Goal: Transaction & Acquisition: Purchase product/service

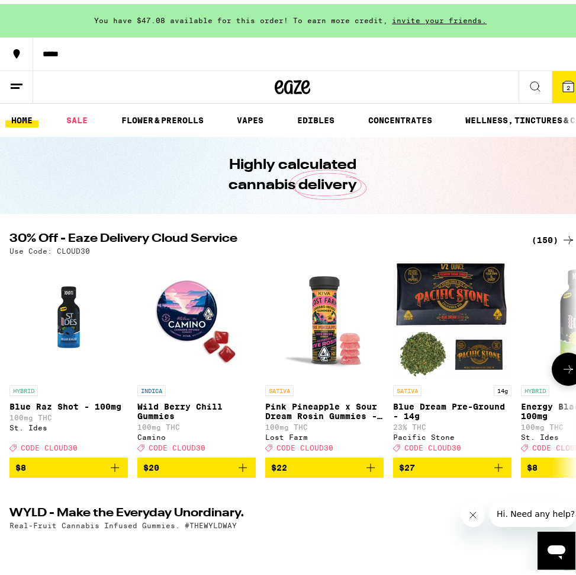
click at [566, 371] on button at bounding box center [568, 364] width 33 height 33
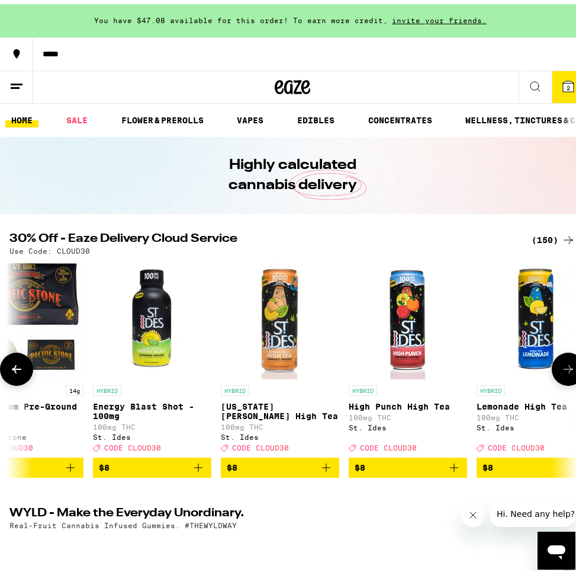
click at [566, 371] on icon at bounding box center [569, 365] width 14 height 14
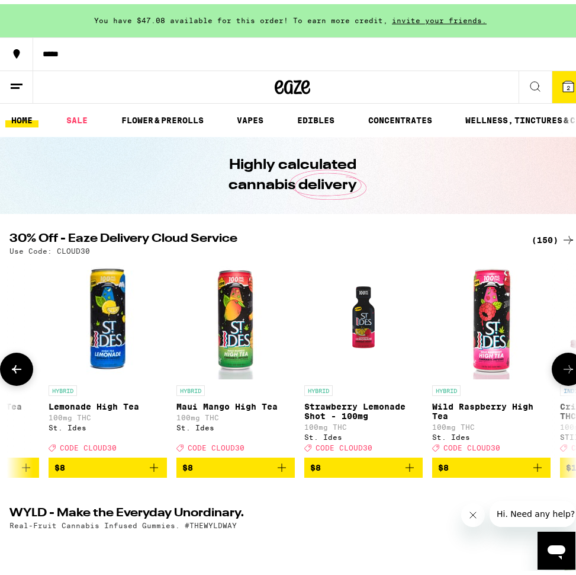
click at [566, 371] on icon at bounding box center [569, 365] width 14 height 14
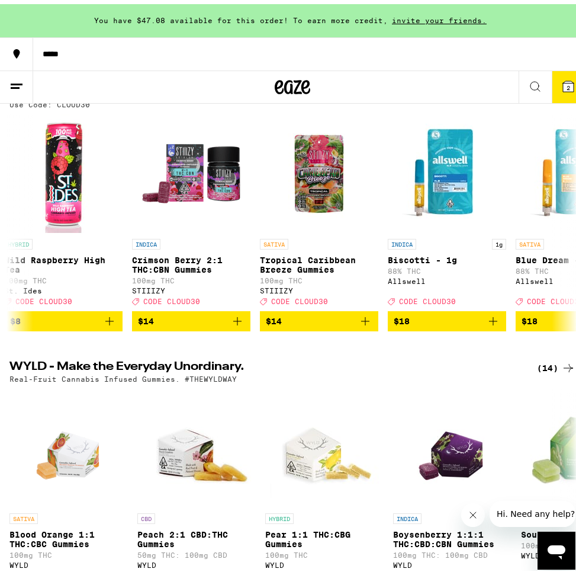
scroll to position [141, 0]
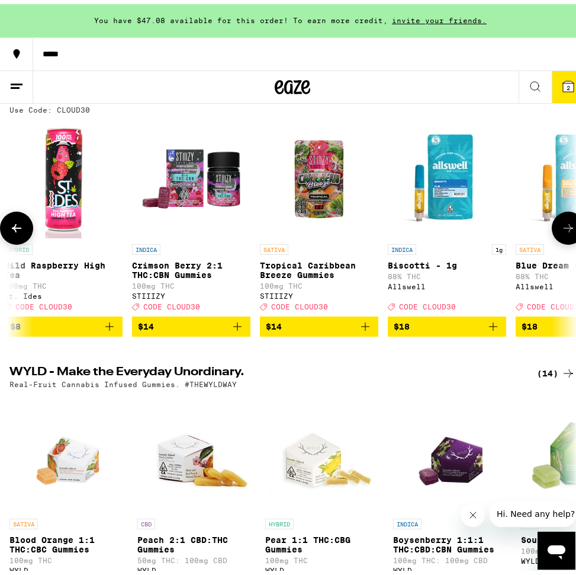
click at [562, 230] on icon at bounding box center [569, 224] width 14 height 14
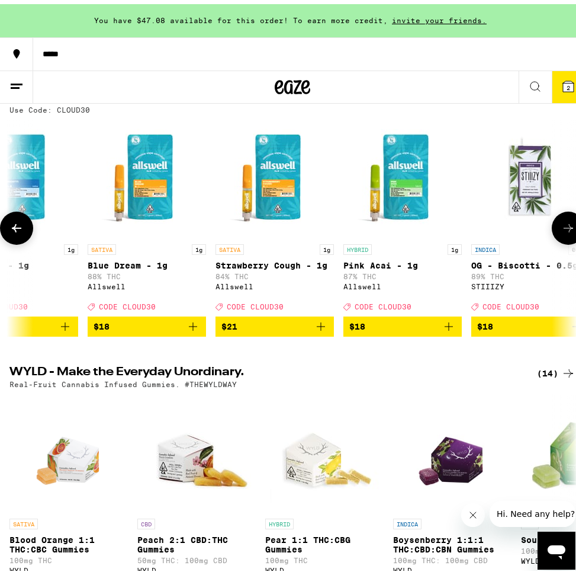
click at [562, 230] on icon at bounding box center [569, 224] width 14 height 14
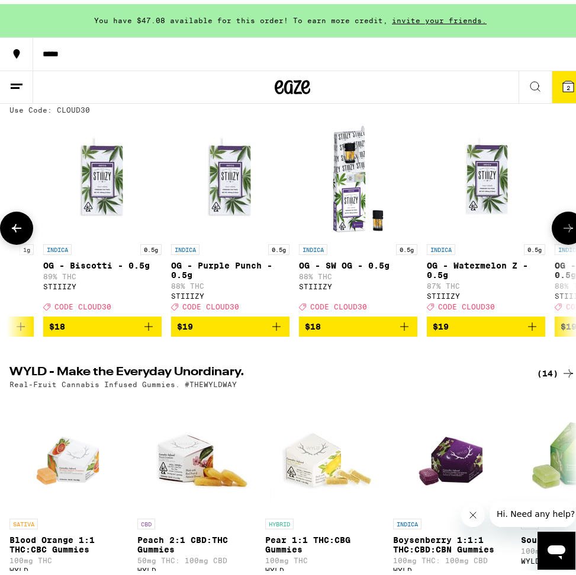
click at [562, 230] on icon at bounding box center [569, 224] width 14 height 14
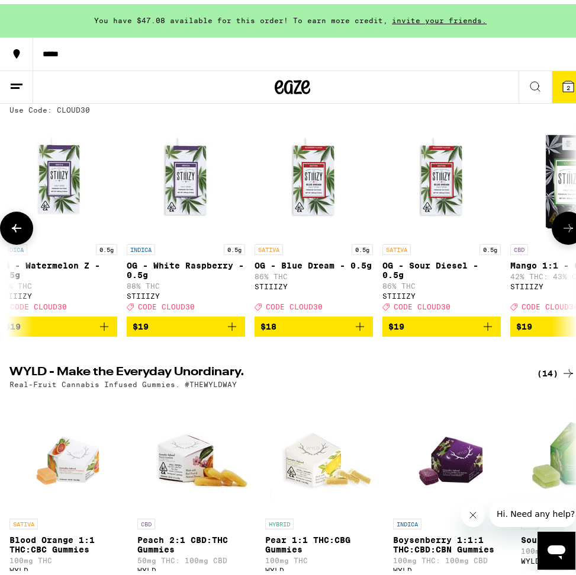
click at [562, 230] on icon at bounding box center [569, 224] width 14 height 14
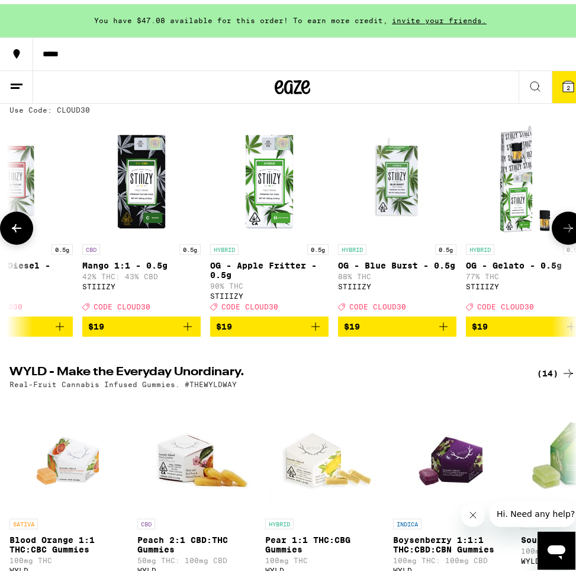
click at [562, 230] on icon at bounding box center [569, 224] width 14 height 14
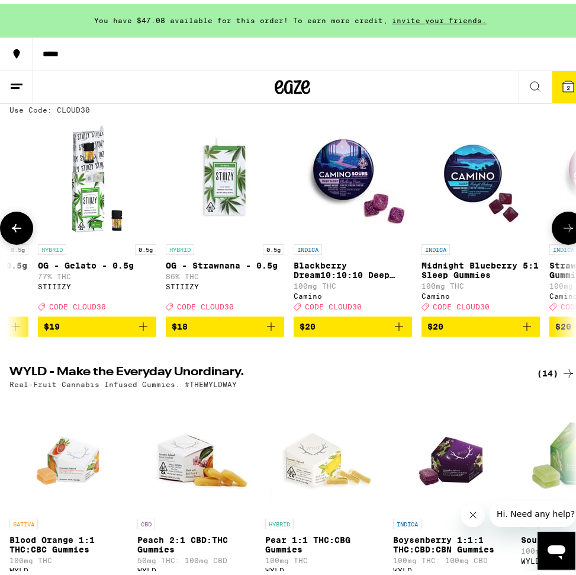
click at [562, 230] on icon at bounding box center [569, 224] width 14 height 14
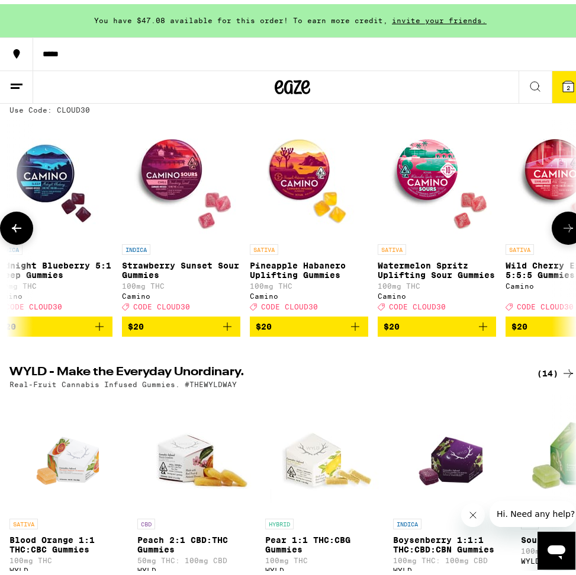
click at [562, 230] on icon at bounding box center [569, 224] width 14 height 14
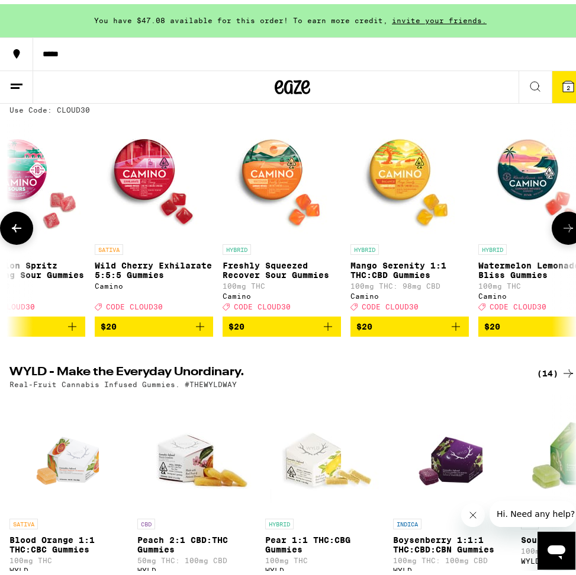
click at [562, 230] on icon at bounding box center [569, 224] width 14 height 14
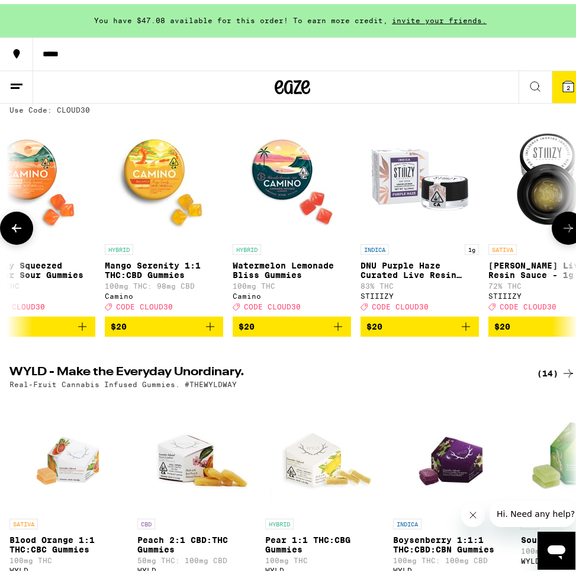
click at [562, 230] on icon at bounding box center [569, 224] width 14 height 14
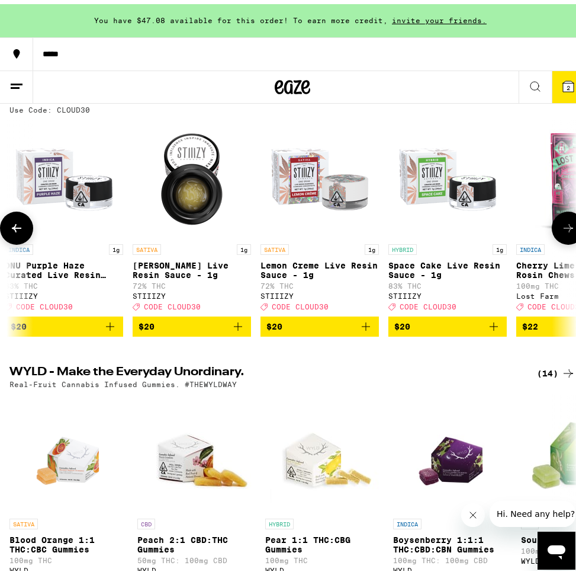
click at [562, 230] on icon at bounding box center [569, 224] width 14 height 14
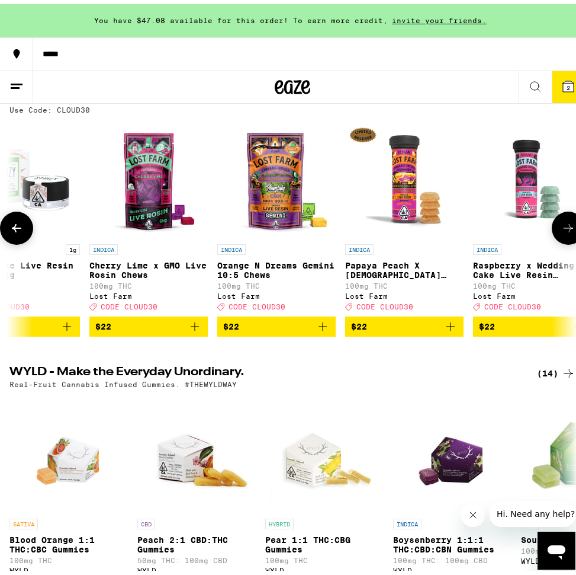
click at [562, 230] on icon at bounding box center [569, 224] width 14 height 14
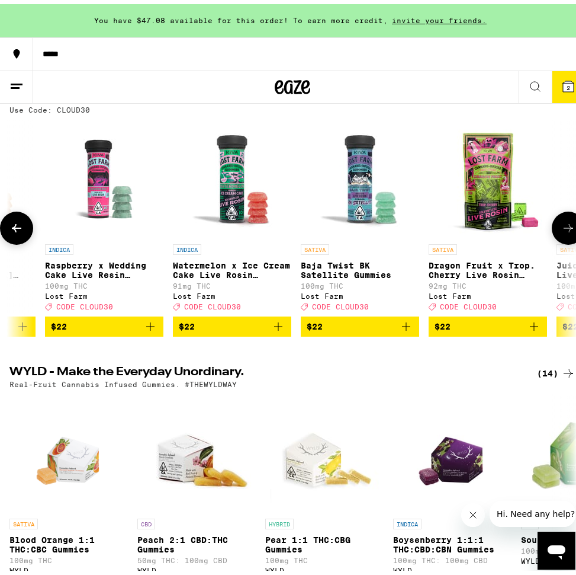
click at [562, 230] on icon at bounding box center [569, 224] width 14 height 14
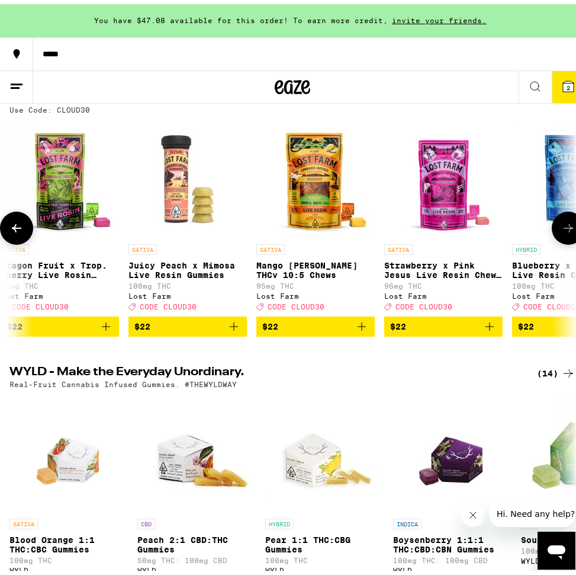
click at [562, 230] on icon at bounding box center [569, 224] width 14 height 14
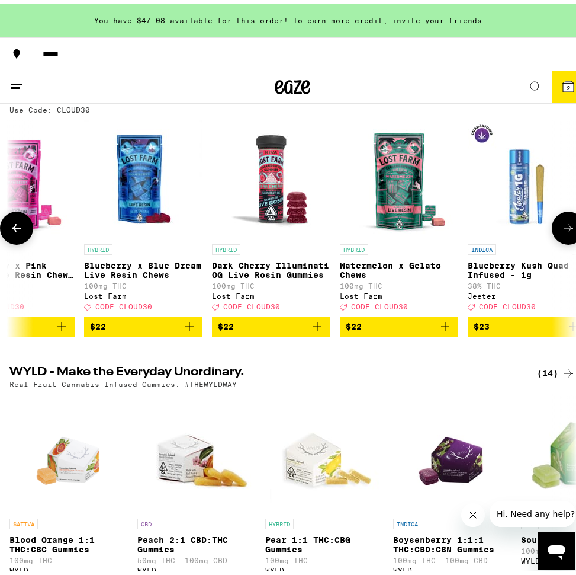
click at [562, 230] on icon at bounding box center [569, 224] width 14 height 14
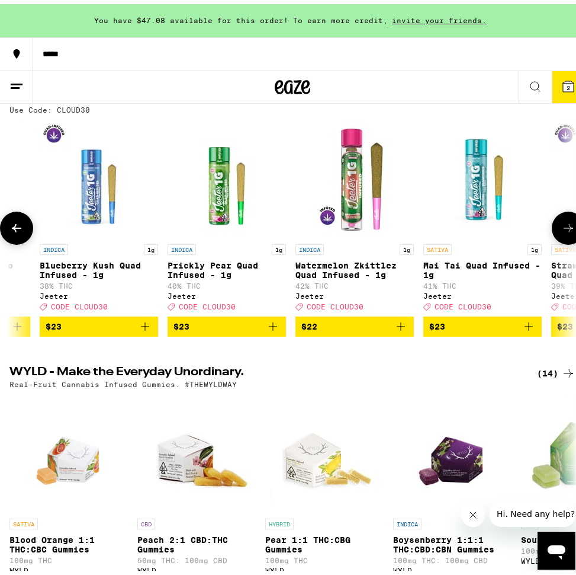
click at [562, 230] on icon at bounding box center [569, 224] width 14 height 14
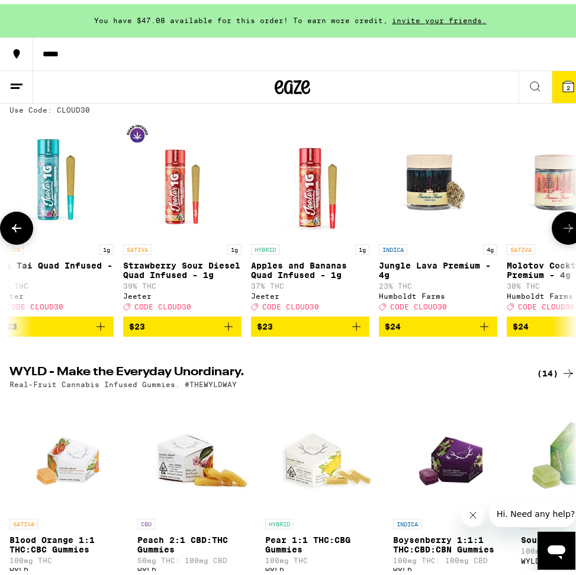
click at [562, 230] on icon at bounding box center [569, 224] width 14 height 14
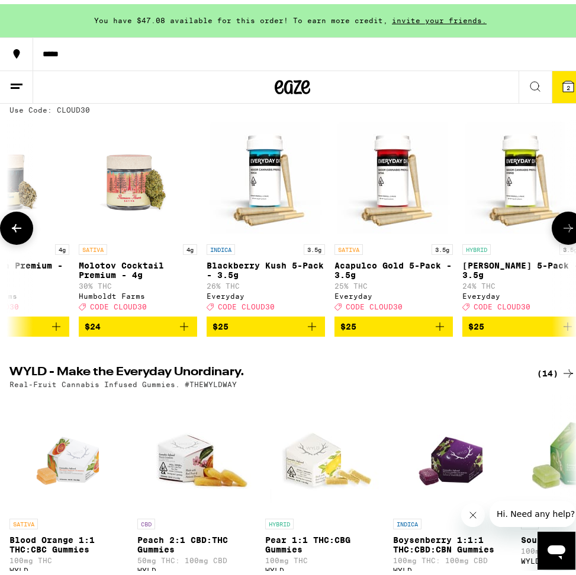
click at [562, 230] on icon at bounding box center [569, 224] width 14 height 14
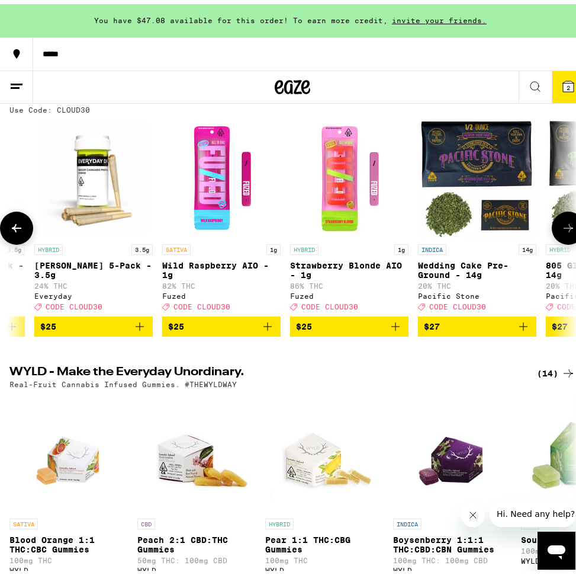
click at [562, 230] on icon at bounding box center [569, 224] width 14 height 14
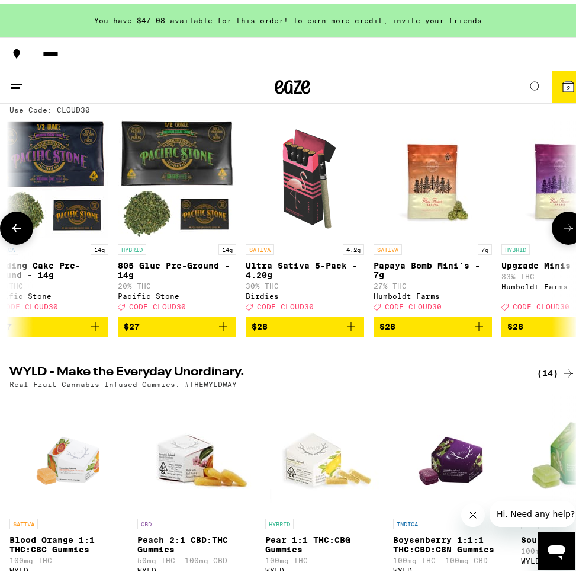
click at [562, 230] on icon at bounding box center [569, 224] width 14 height 14
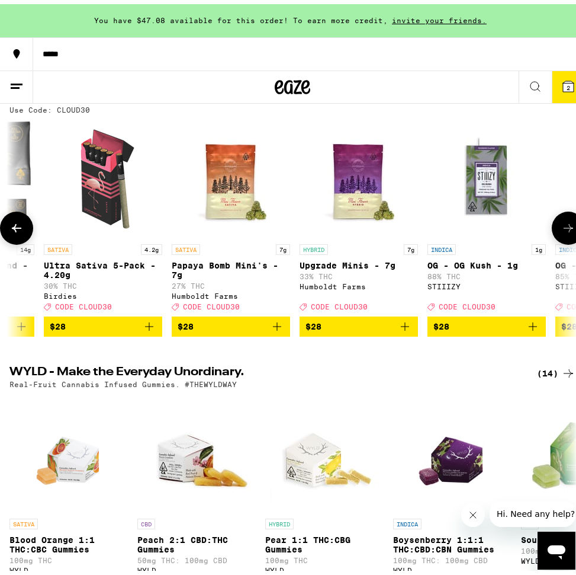
click at [562, 230] on icon at bounding box center [569, 224] width 14 height 14
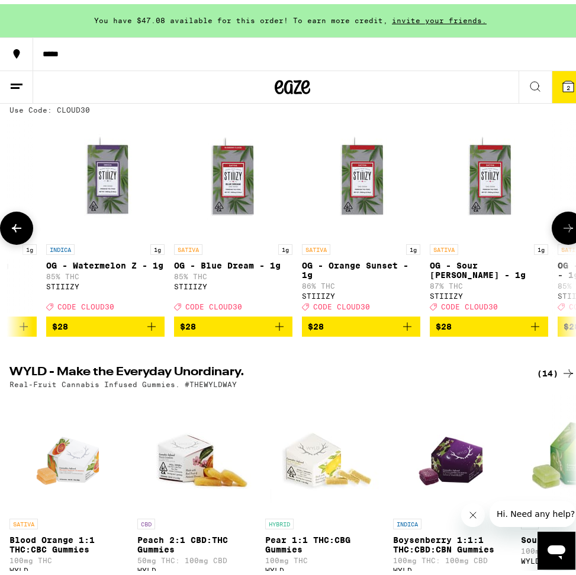
click at [562, 230] on icon at bounding box center [569, 224] width 14 height 14
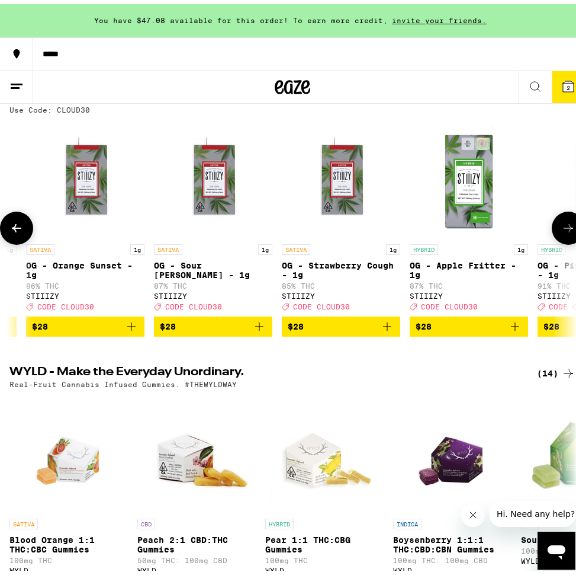
click at [562, 230] on icon at bounding box center [569, 224] width 14 height 14
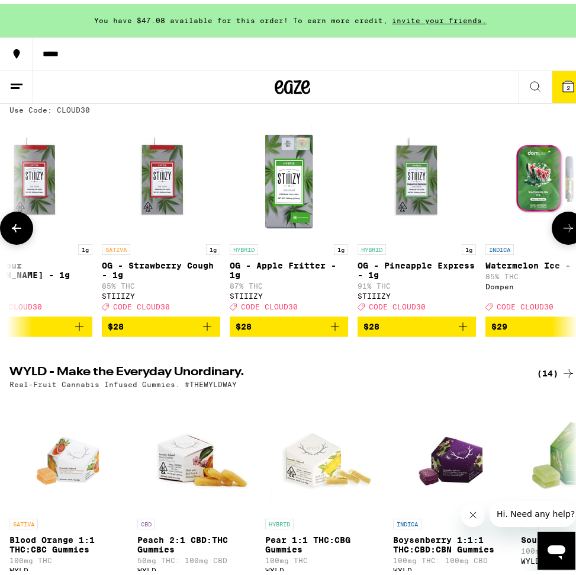
click at [562, 230] on icon at bounding box center [569, 224] width 14 height 14
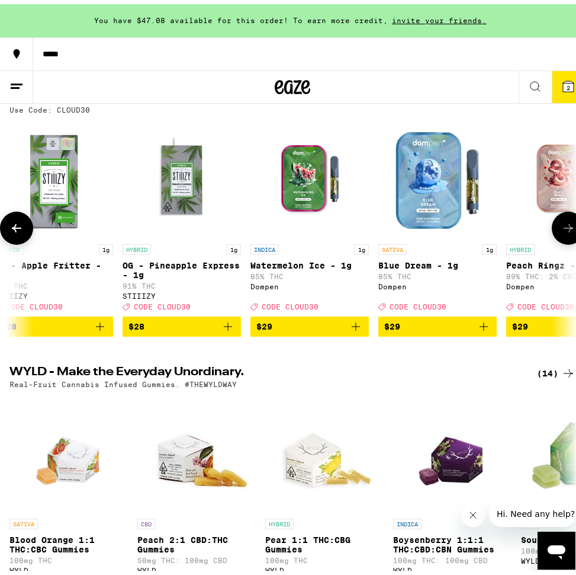
click at [562, 230] on icon at bounding box center [569, 224] width 14 height 14
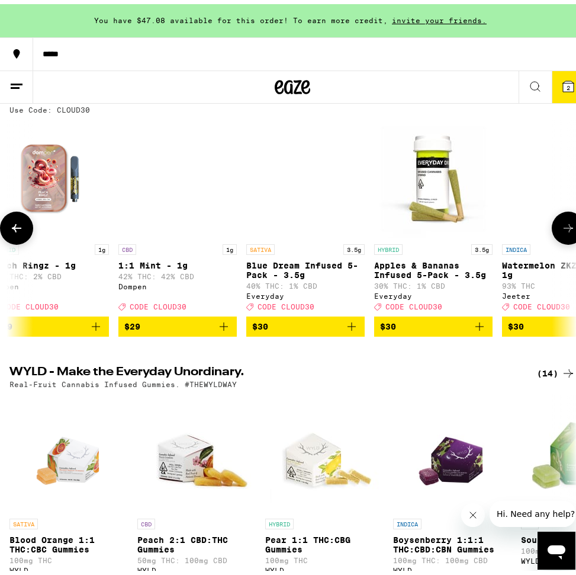
click at [562, 230] on icon at bounding box center [569, 224] width 14 height 14
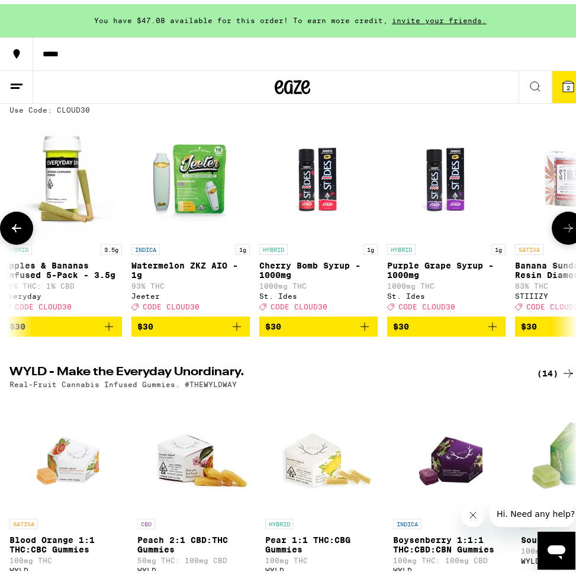
scroll to position [0, 11069]
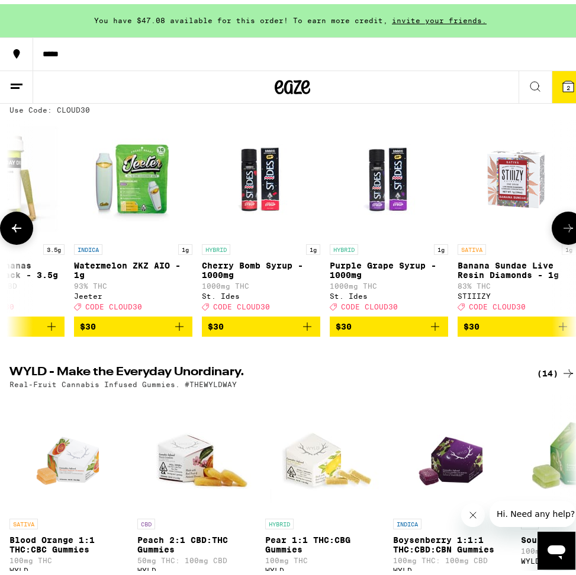
click at [562, 230] on icon at bounding box center [569, 224] width 14 height 14
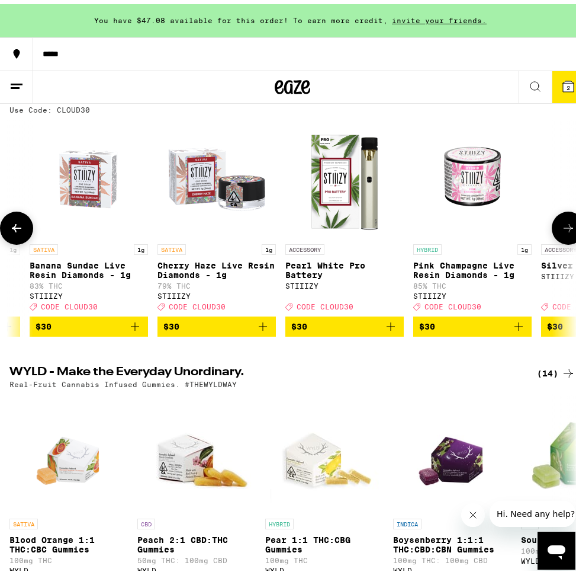
click at [562, 230] on icon at bounding box center [569, 224] width 14 height 14
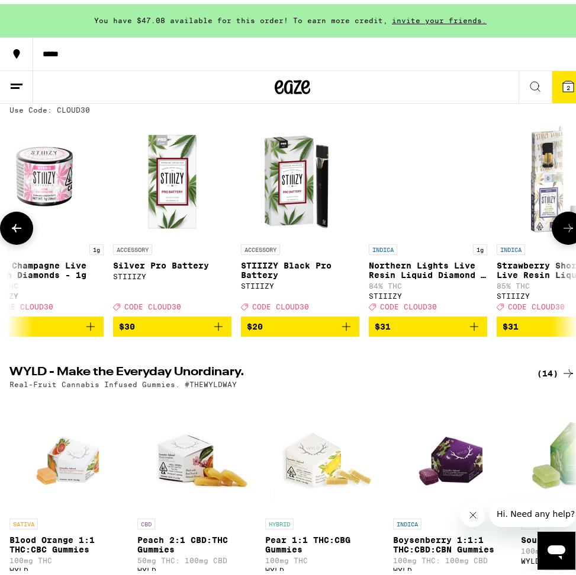
click at [562, 230] on icon at bounding box center [569, 224] width 14 height 14
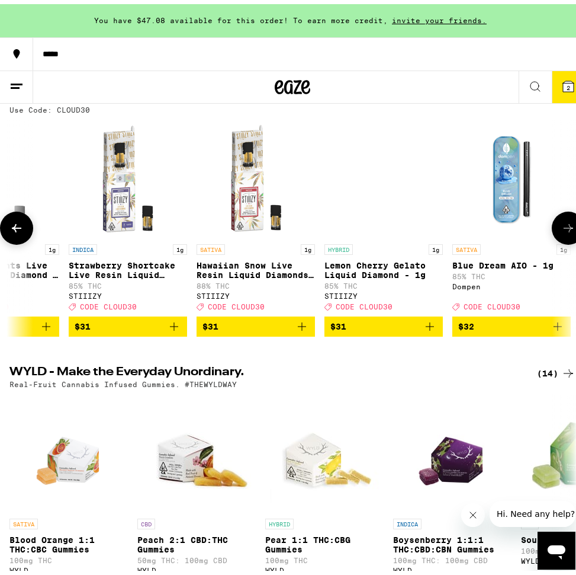
click at [562, 230] on icon at bounding box center [569, 224] width 14 height 14
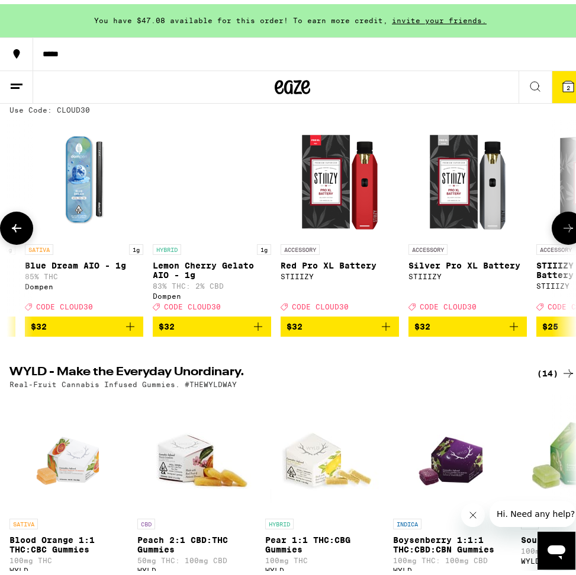
scroll to position [0, 12782]
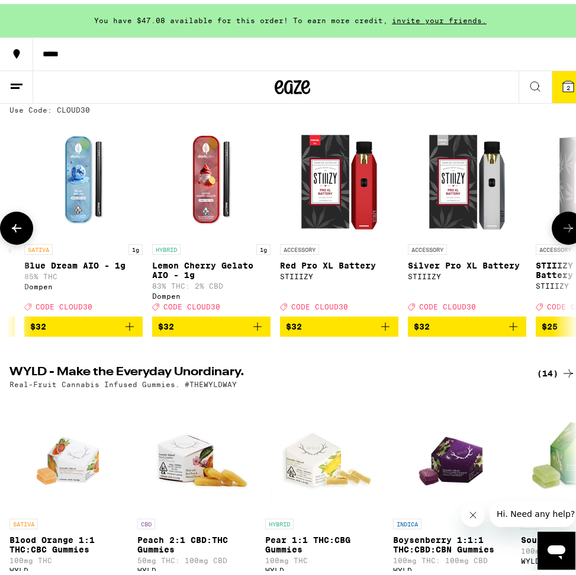
click at [562, 230] on icon at bounding box center [569, 224] width 14 height 14
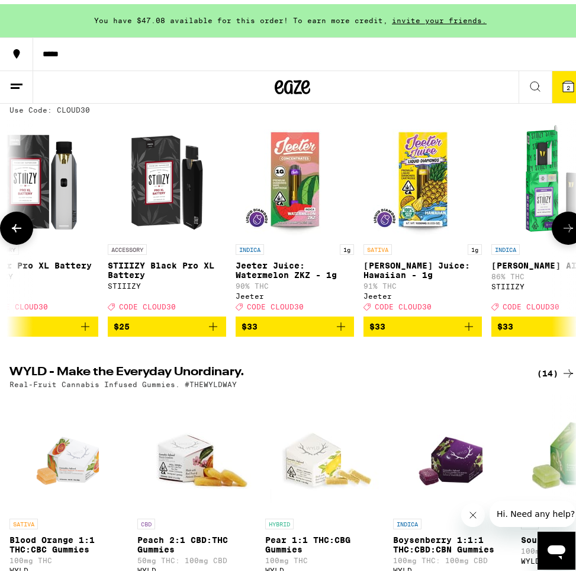
click at [562, 230] on icon at bounding box center [569, 224] width 14 height 14
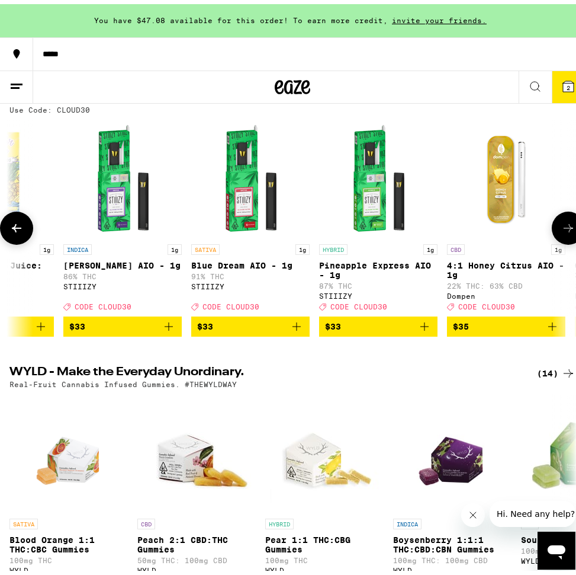
click at [562, 230] on icon at bounding box center [569, 224] width 14 height 14
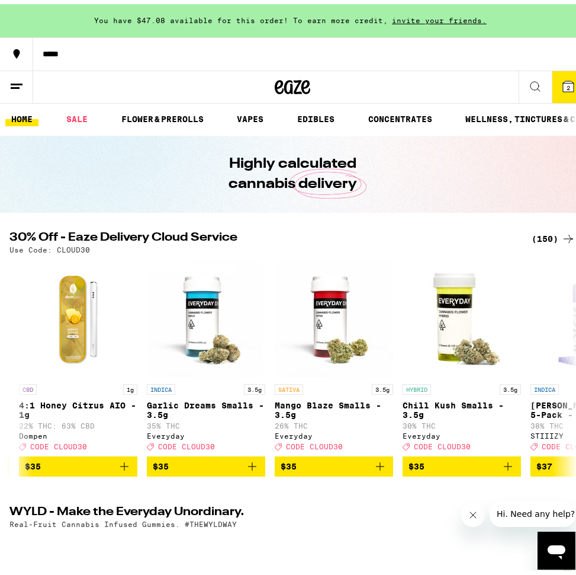
scroll to position [0, 0]
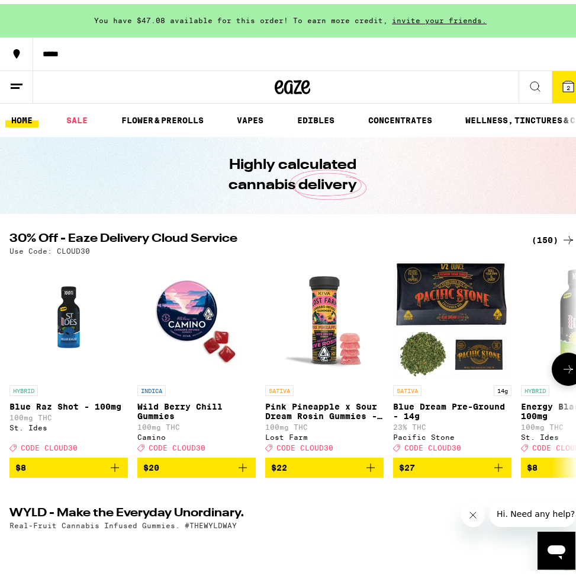
click at [562, 369] on icon at bounding box center [569, 365] width 14 height 14
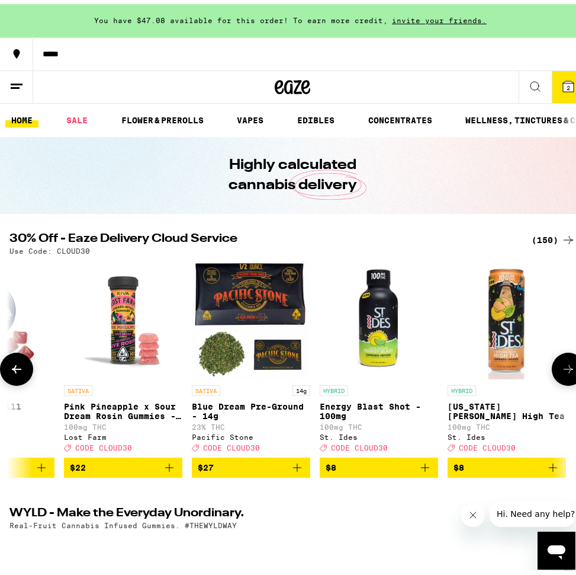
click at [562, 371] on icon at bounding box center [569, 365] width 14 height 14
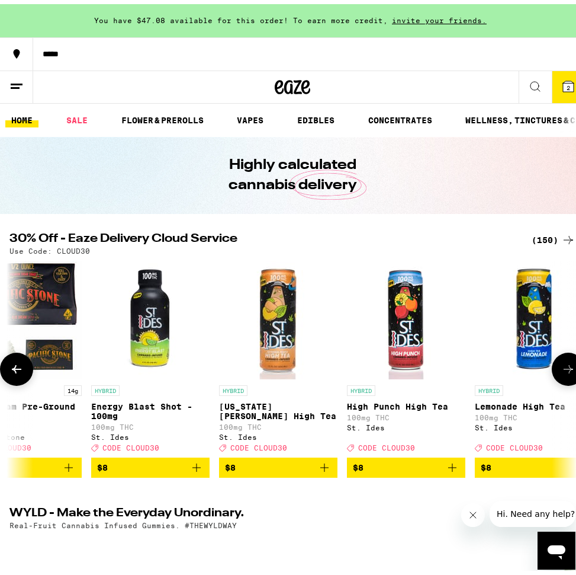
click at [564, 369] on icon at bounding box center [568, 365] width 9 height 8
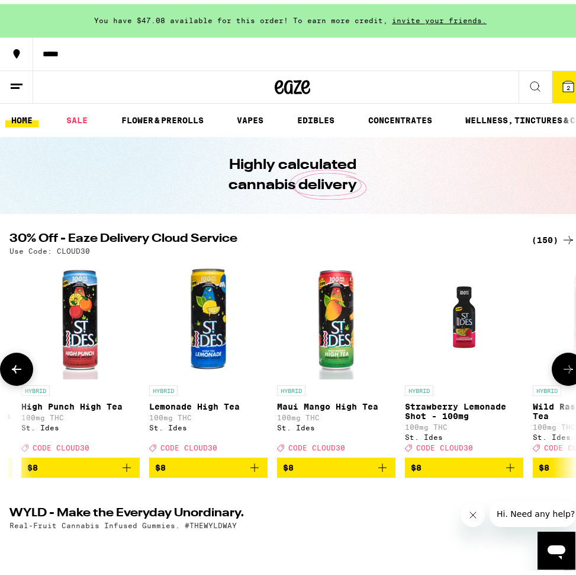
click at [564, 369] on icon at bounding box center [568, 365] width 9 height 8
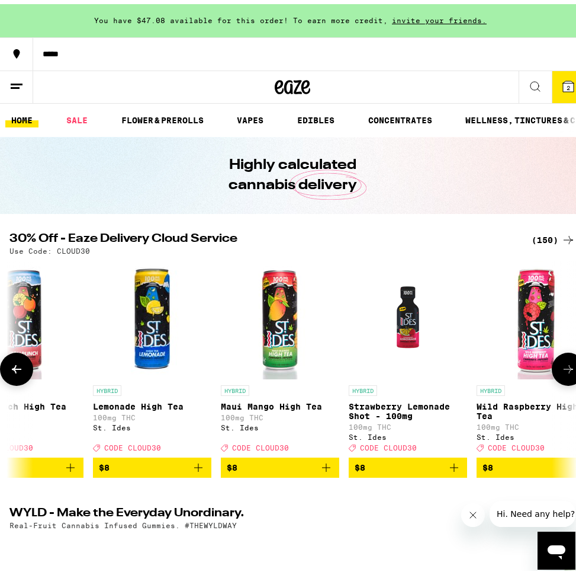
click at [564, 369] on icon at bounding box center [568, 365] width 9 height 8
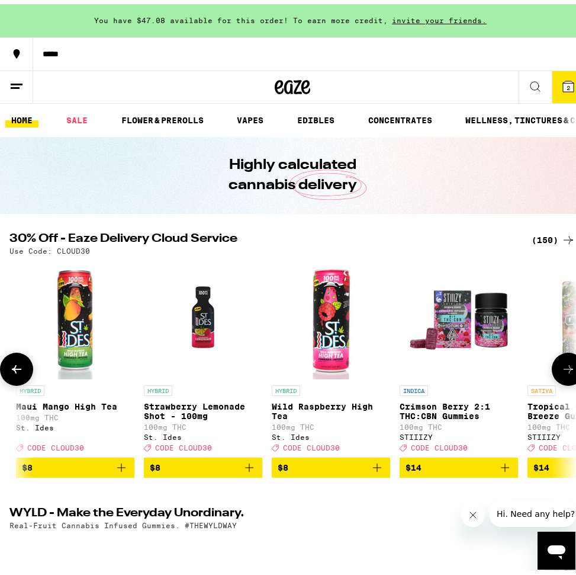
click at [564, 369] on icon at bounding box center [568, 365] width 9 height 8
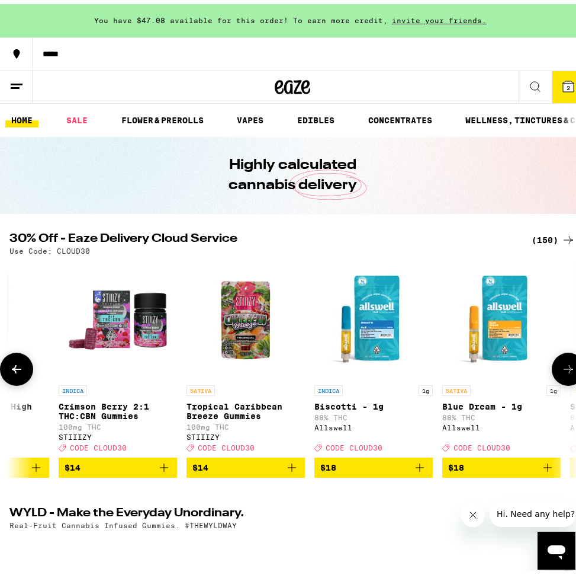
click at [564, 369] on icon at bounding box center [568, 365] width 9 height 8
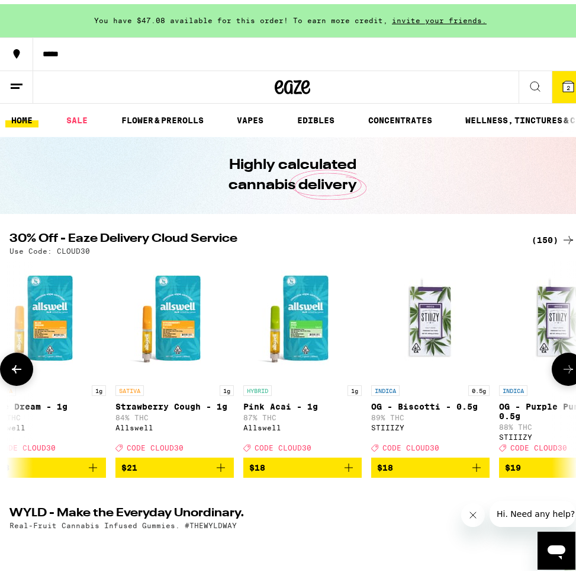
click at [564, 369] on icon at bounding box center [568, 365] width 9 height 8
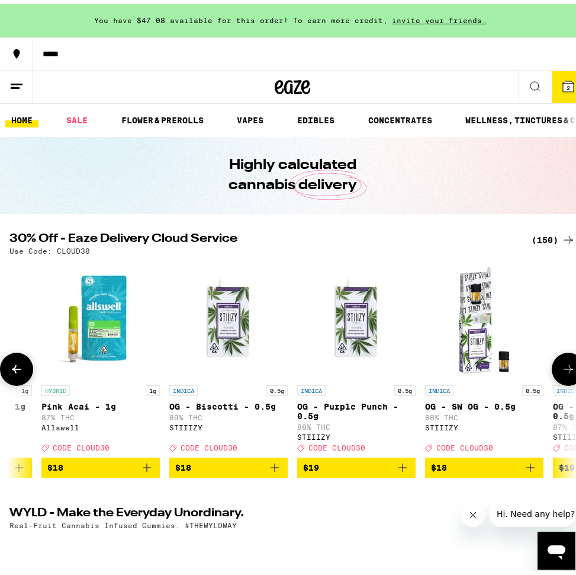
click at [564, 369] on icon at bounding box center [568, 365] width 9 height 8
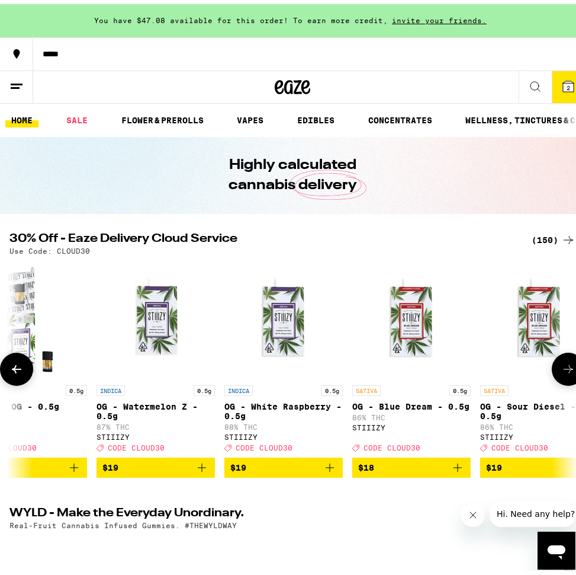
click at [564, 369] on icon at bounding box center [568, 365] width 9 height 8
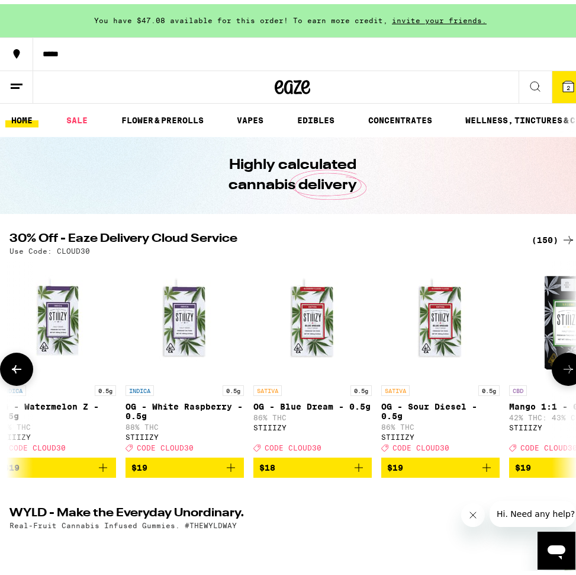
click at [564, 369] on icon at bounding box center [568, 365] width 9 height 8
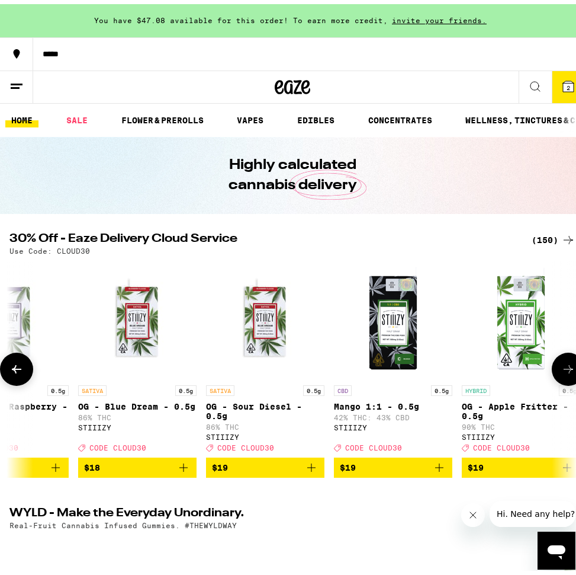
click at [564, 369] on icon at bounding box center [568, 365] width 9 height 8
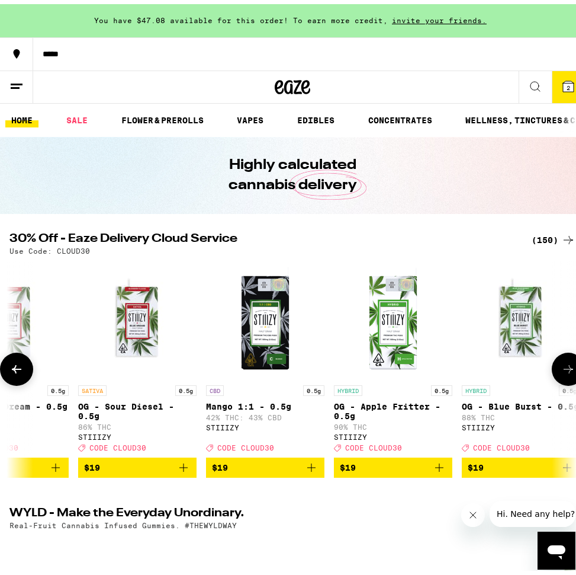
click at [564, 369] on icon at bounding box center [568, 365] width 9 height 8
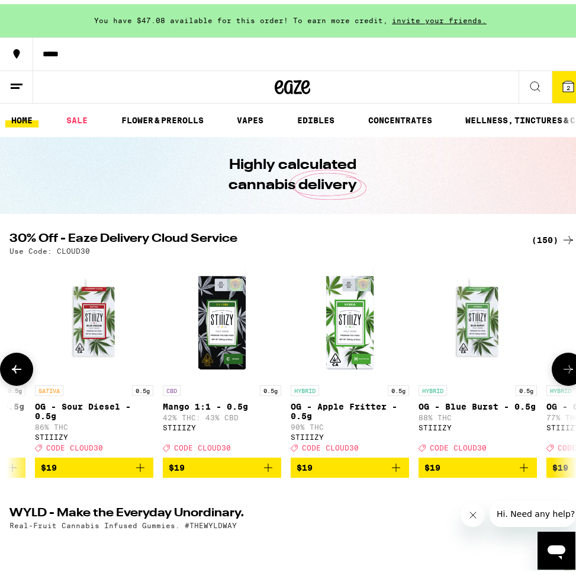
click at [564, 369] on icon at bounding box center [568, 365] width 9 height 8
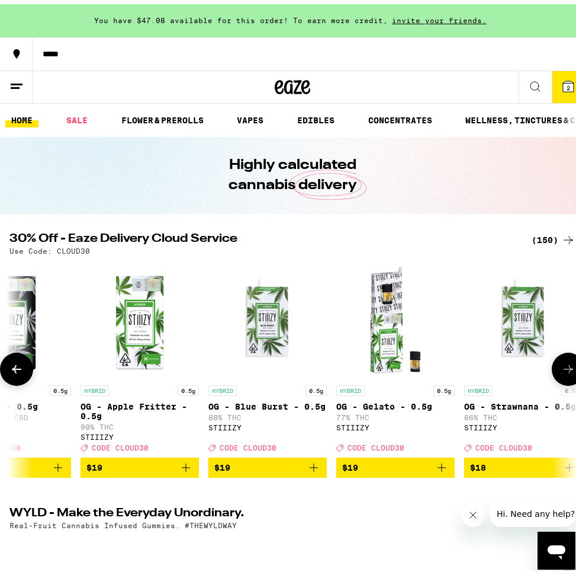
click at [564, 369] on icon at bounding box center [568, 365] width 9 height 8
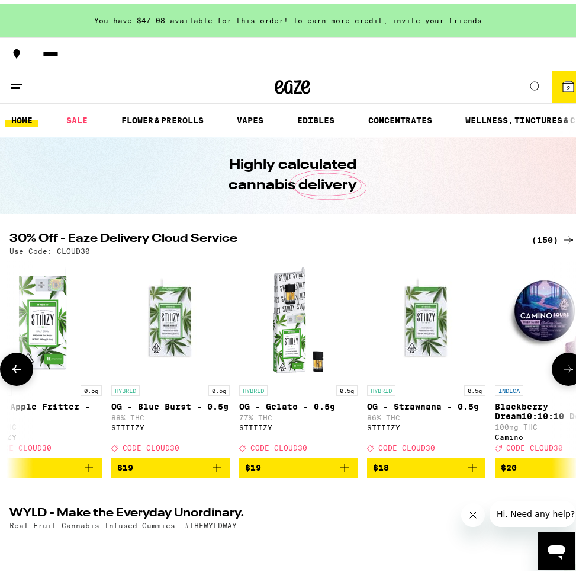
click at [564, 369] on icon at bounding box center [568, 365] width 9 height 8
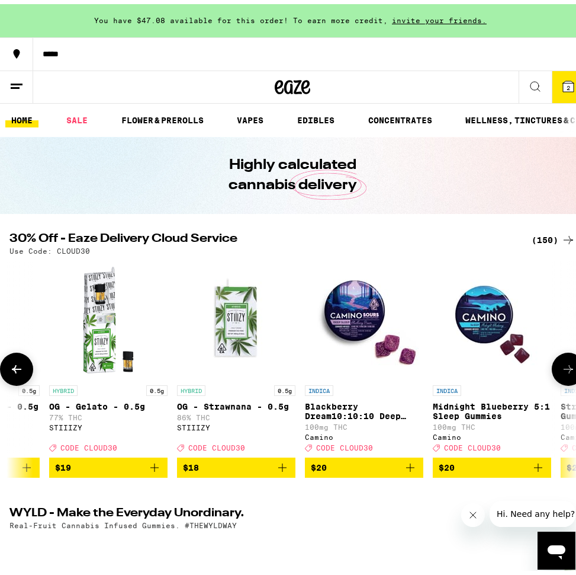
click at [564, 369] on icon at bounding box center [568, 365] width 9 height 8
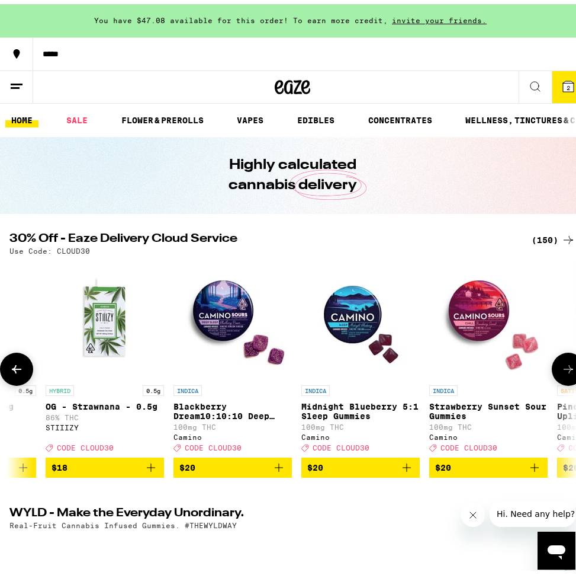
click at [564, 369] on icon at bounding box center [568, 365] width 9 height 8
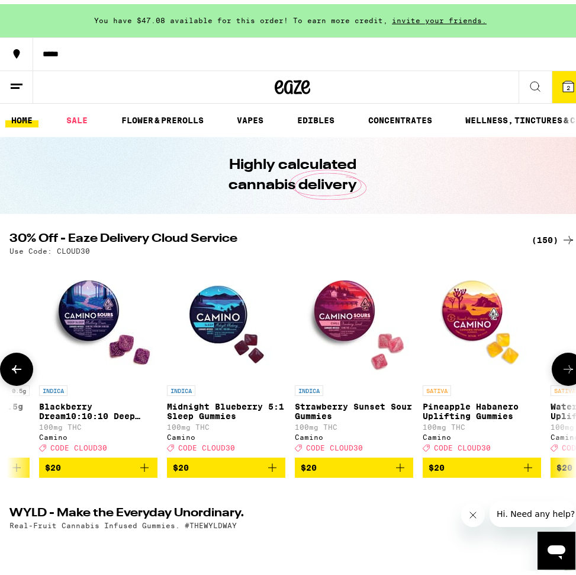
click at [564, 369] on icon at bounding box center [568, 365] width 9 height 8
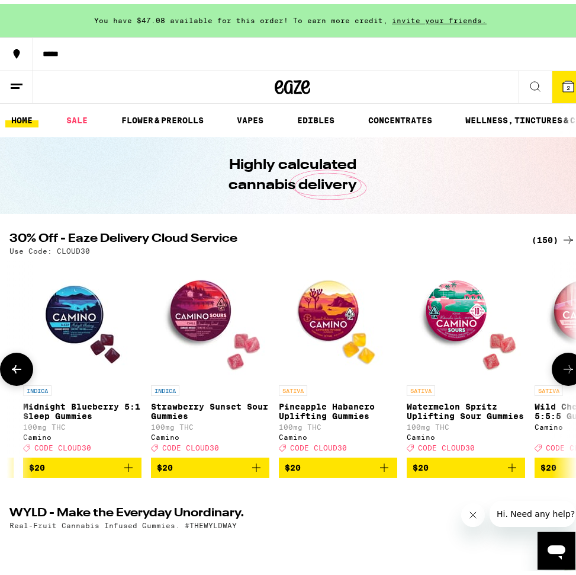
click at [564, 369] on icon at bounding box center [568, 365] width 9 height 8
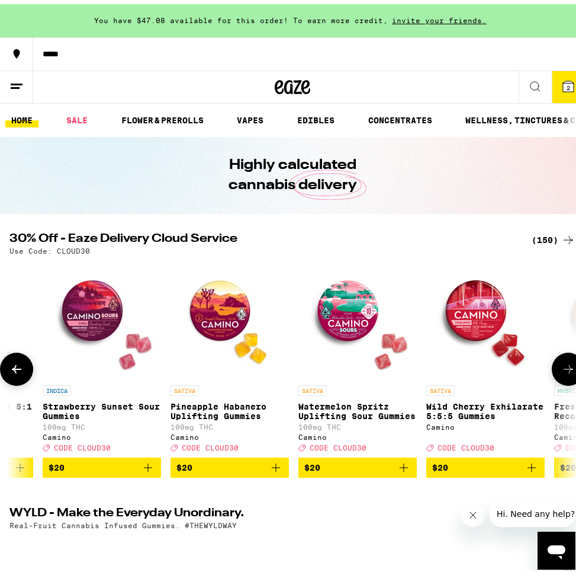
click at [564, 369] on icon at bounding box center [568, 365] width 9 height 8
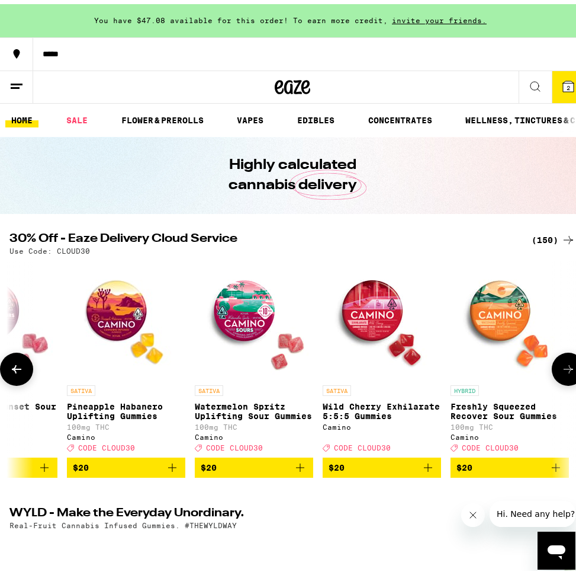
click at [564, 369] on icon at bounding box center [568, 365] width 9 height 8
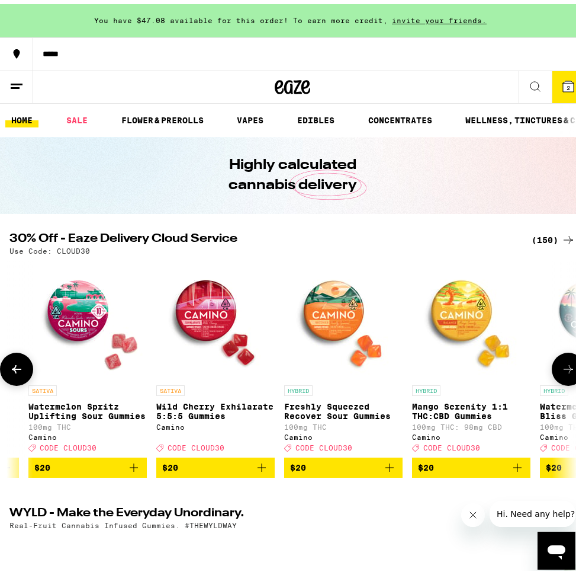
click at [564, 369] on icon at bounding box center [568, 365] width 9 height 8
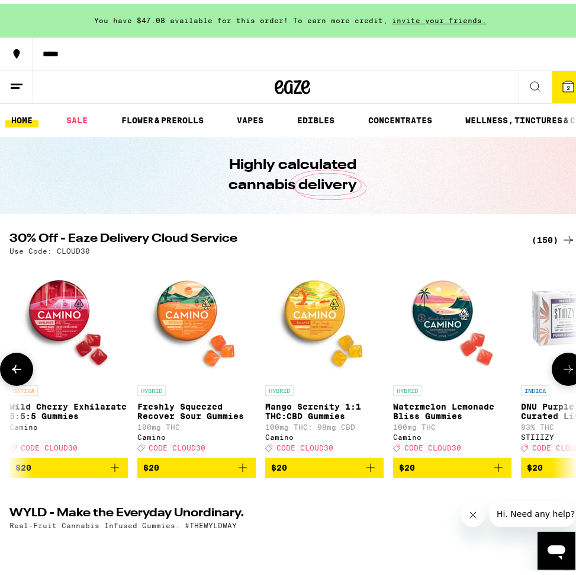
click at [564, 369] on icon at bounding box center [568, 365] width 9 height 8
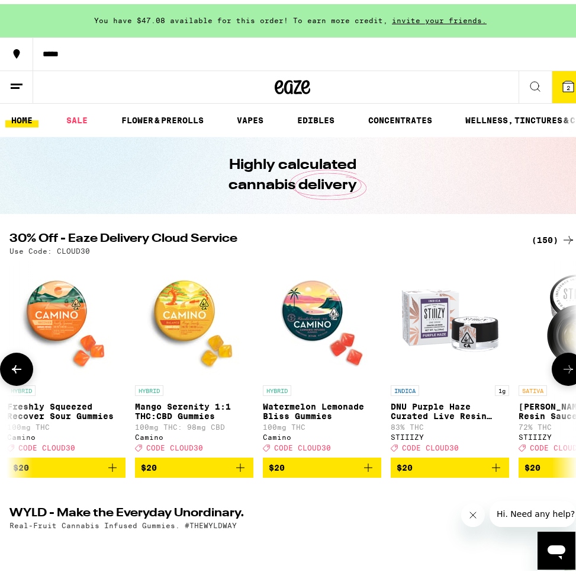
click at [564, 369] on icon at bounding box center [568, 365] width 9 height 8
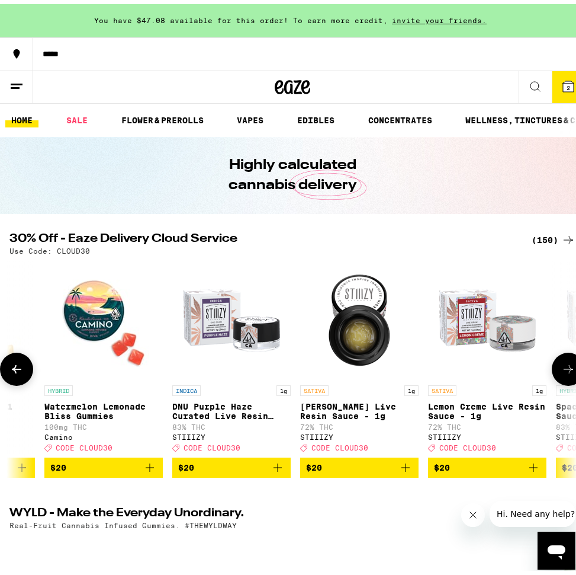
click at [564, 369] on icon at bounding box center [568, 365] width 9 height 8
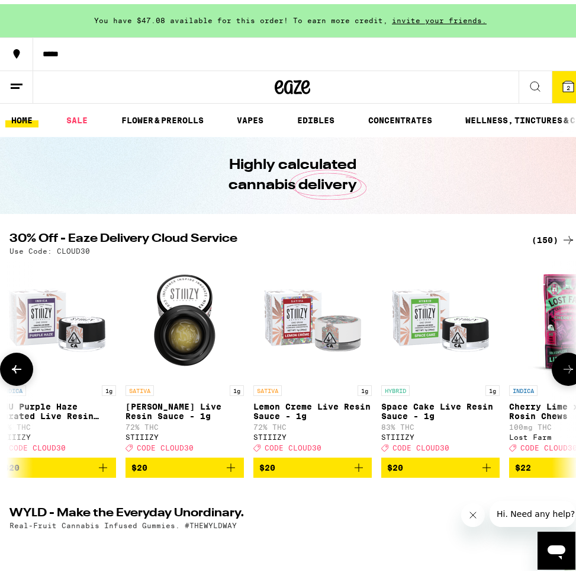
click at [564, 369] on icon at bounding box center [568, 365] width 9 height 8
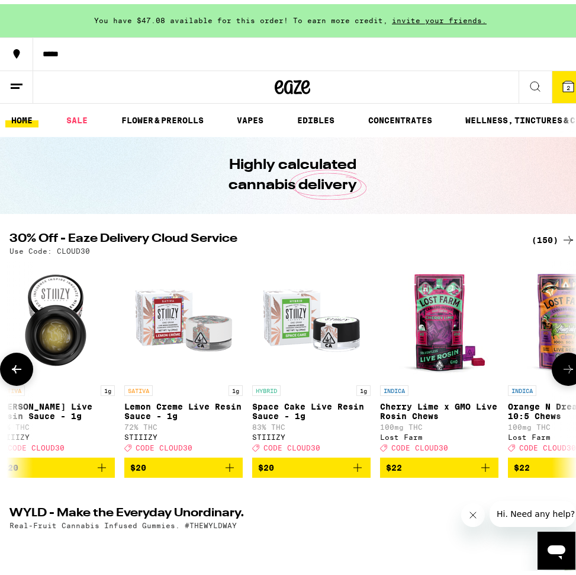
click at [564, 369] on icon at bounding box center [568, 365] width 9 height 8
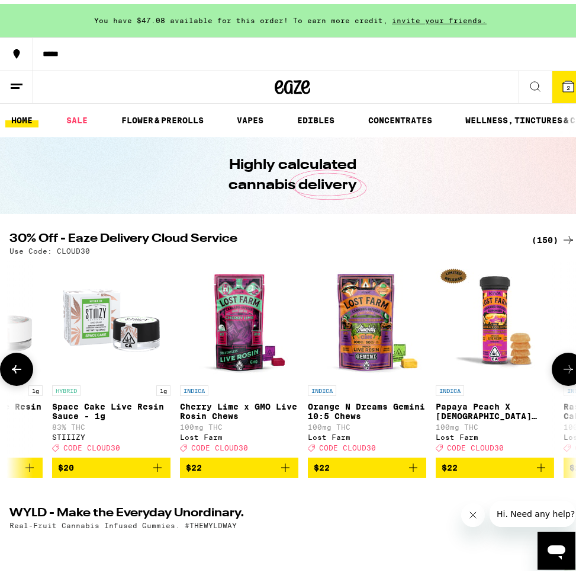
click at [564, 369] on icon at bounding box center [568, 365] width 9 height 8
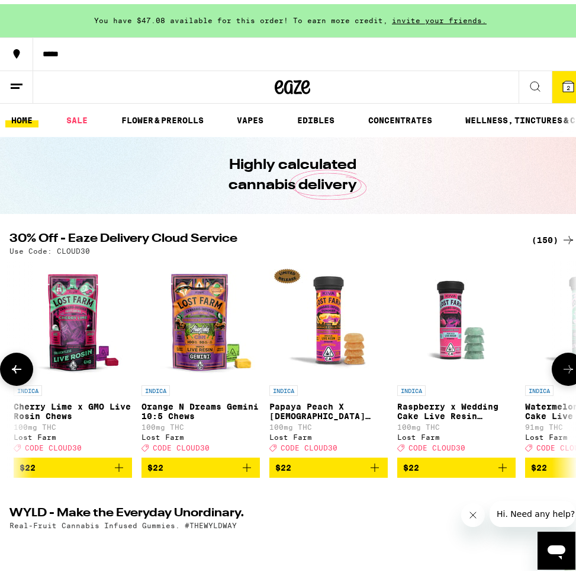
click at [564, 369] on icon at bounding box center [568, 365] width 9 height 8
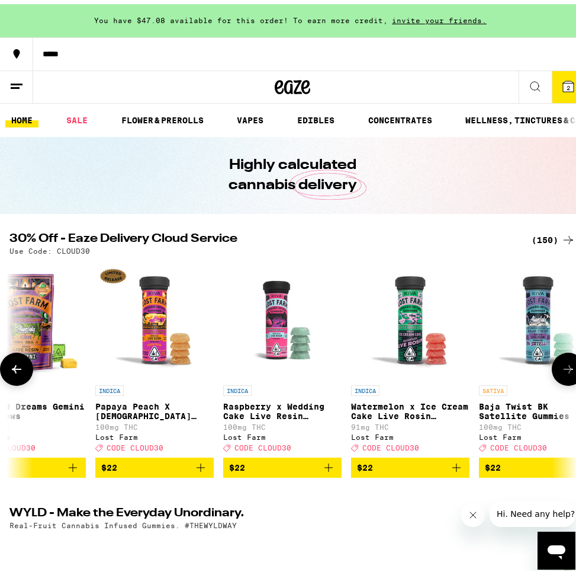
click at [564, 369] on icon at bounding box center [568, 365] width 9 height 8
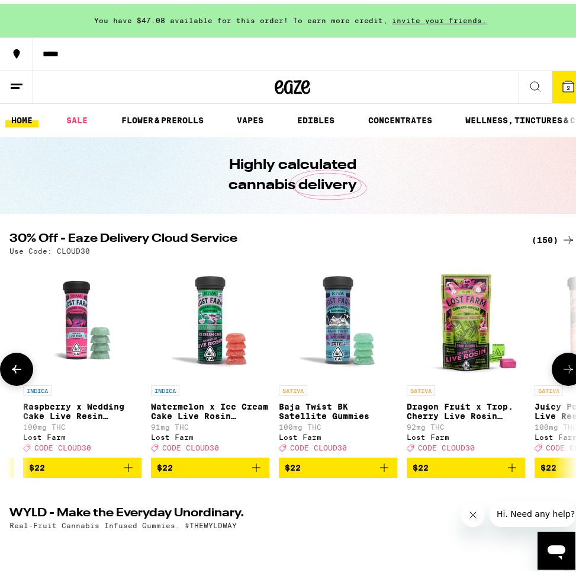
click at [564, 369] on icon at bounding box center [568, 365] width 9 height 8
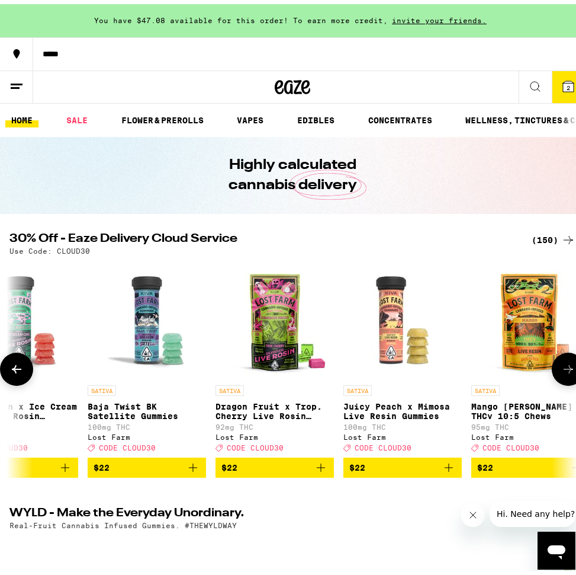
click at [564, 369] on icon at bounding box center [568, 365] width 9 height 8
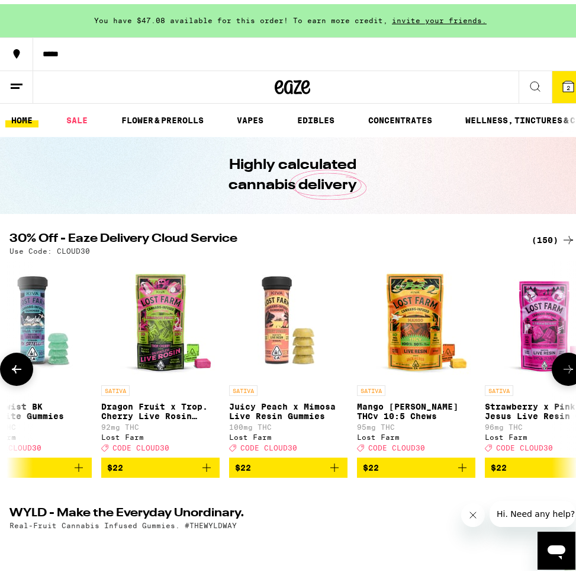
click at [564, 369] on icon at bounding box center [568, 365] width 9 height 8
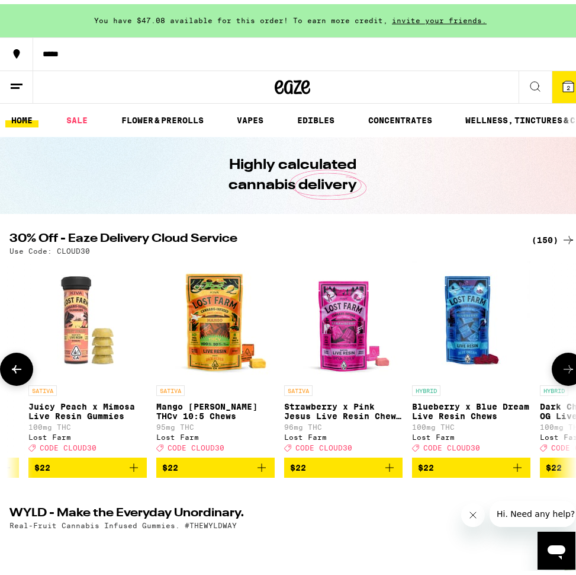
click at [564, 369] on icon at bounding box center [568, 365] width 9 height 8
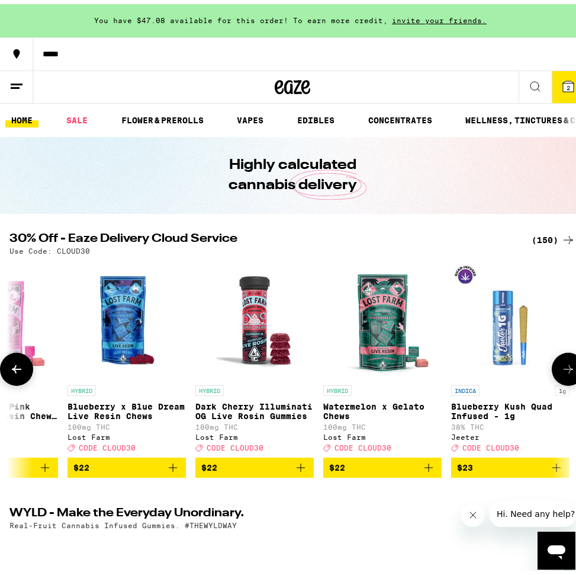
click at [564, 369] on icon at bounding box center [568, 365] width 9 height 8
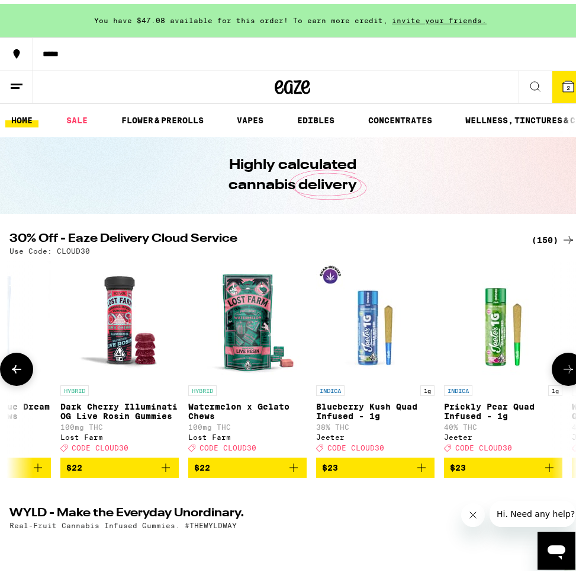
click at [564, 369] on icon at bounding box center [568, 365] width 9 height 8
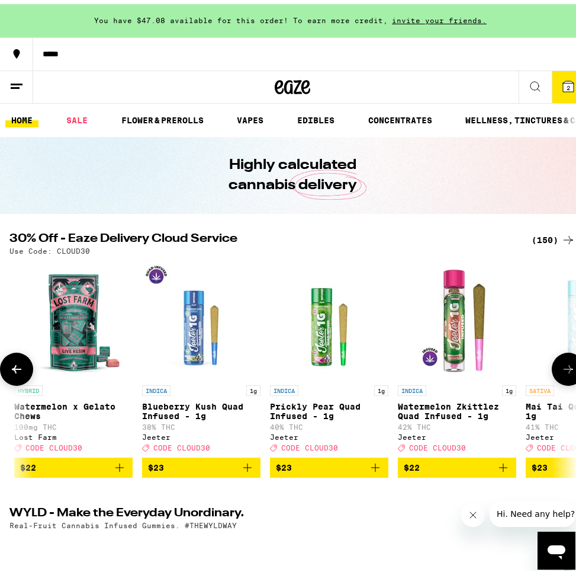
click at [564, 369] on icon at bounding box center [568, 365] width 9 height 8
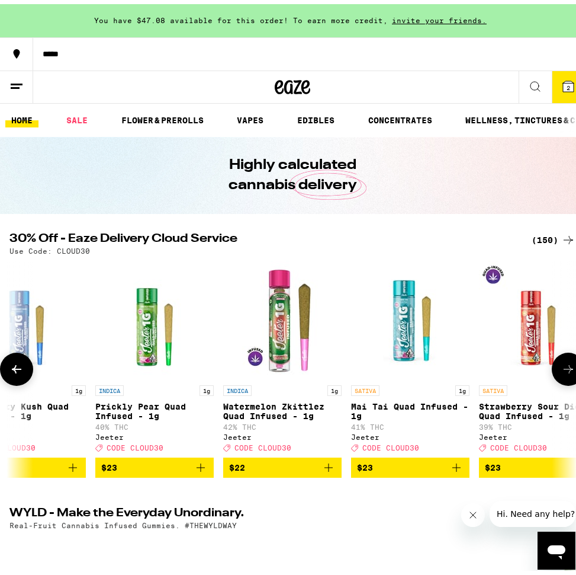
click at [564, 369] on icon at bounding box center [568, 365] width 9 height 8
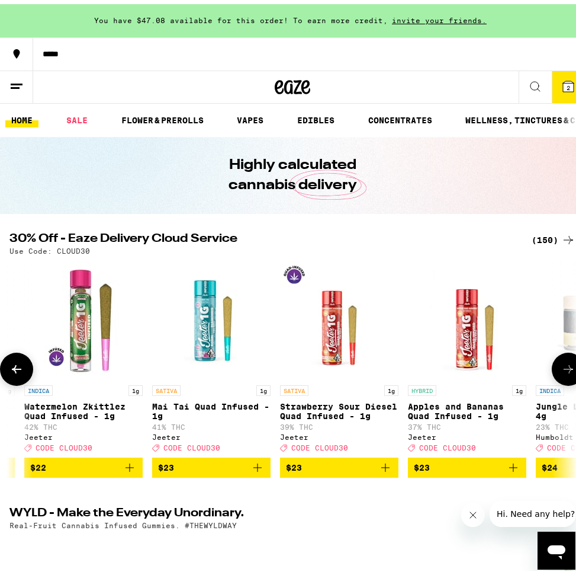
click at [564, 369] on icon at bounding box center [568, 365] width 9 height 8
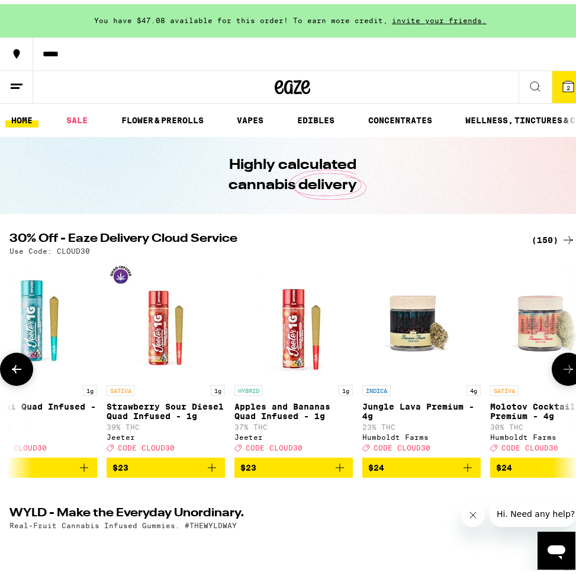
click at [564, 369] on icon at bounding box center [568, 365] width 9 height 8
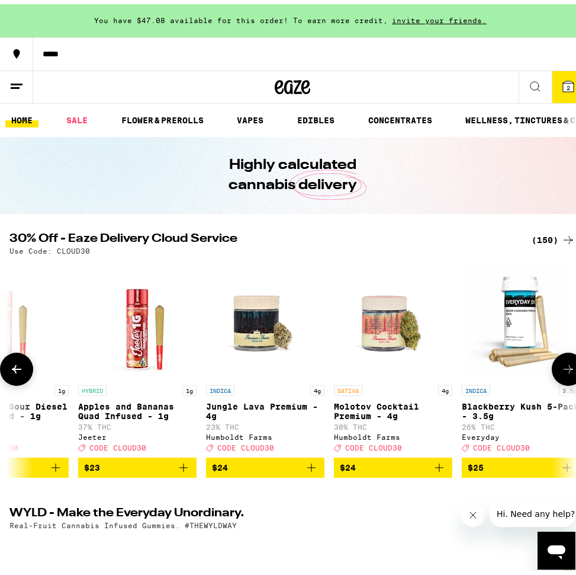
click at [564, 369] on icon at bounding box center [568, 365] width 9 height 8
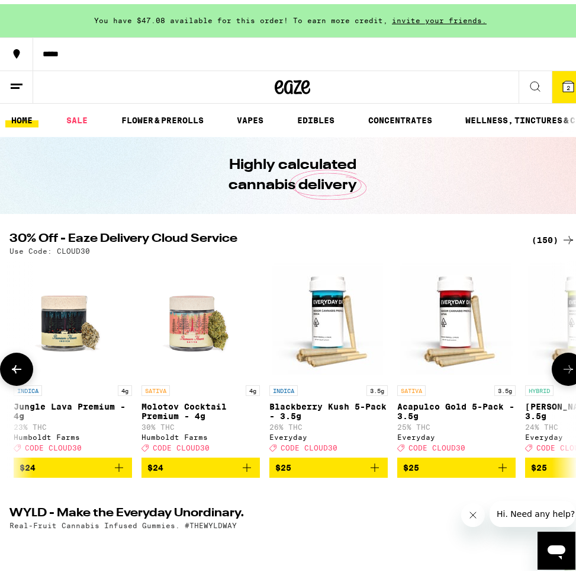
click at [564, 369] on icon at bounding box center [568, 365] width 9 height 8
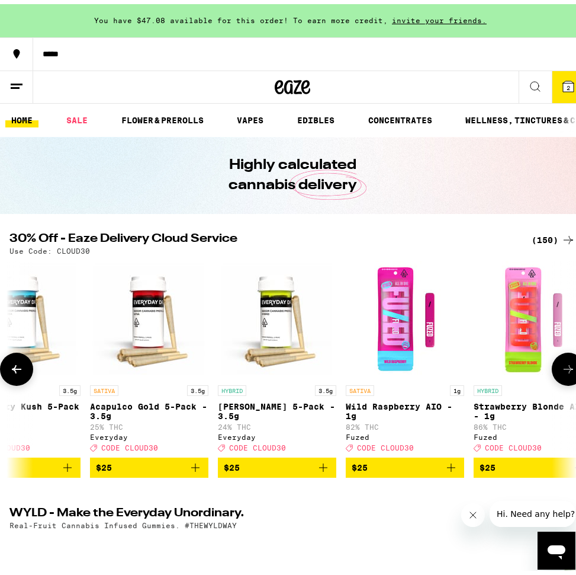
click at [564, 369] on icon at bounding box center [568, 365] width 9 height 8
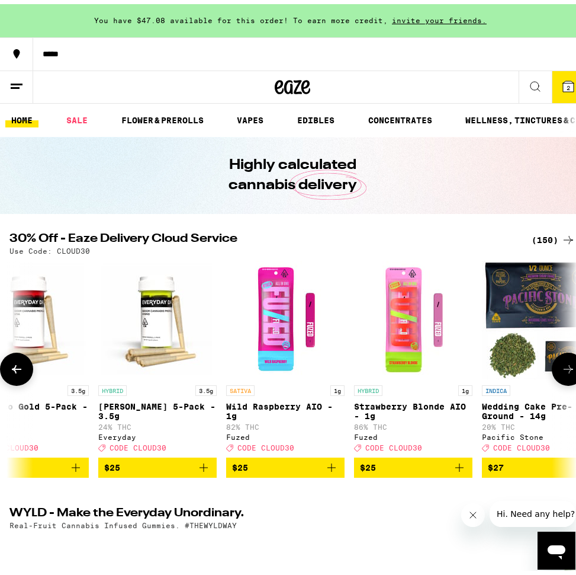
click at [564, 369] on icon at bounding box center [568, 365] width 9 height 8
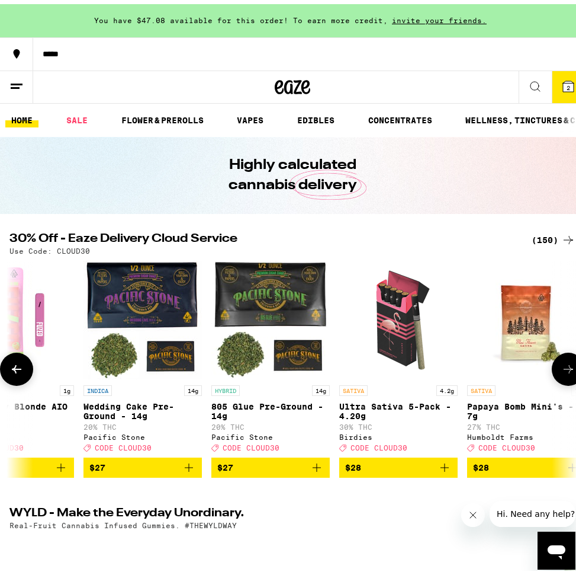
click at [564, 369] on icon at bounding box center [568, 365] width 9 height 8
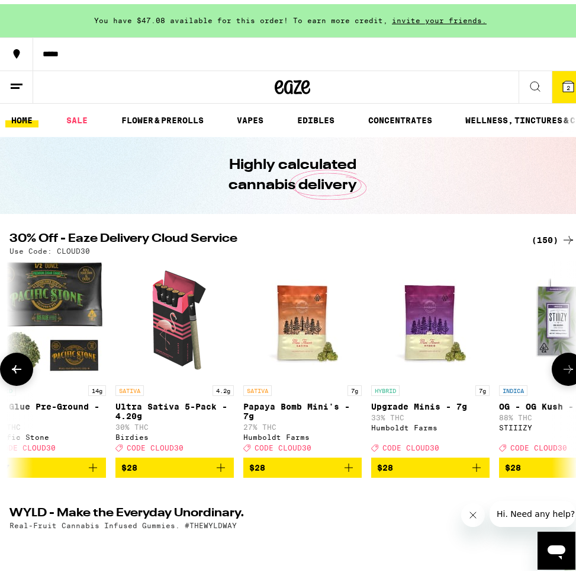
click at [564, 369] on icon at bounding box center [568, 365] width 9 height 8
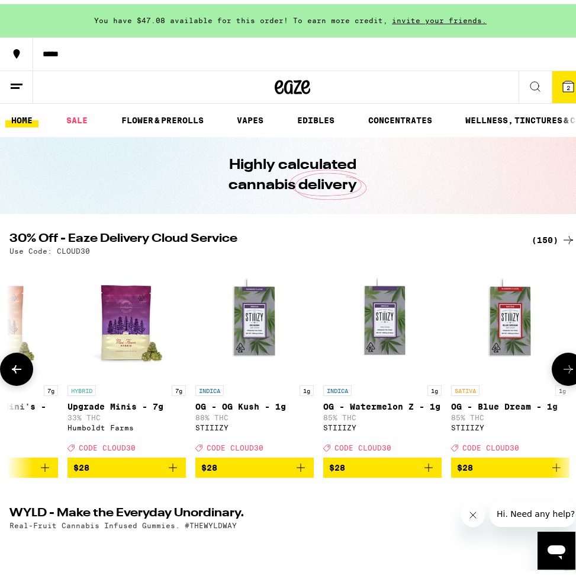
click at [564, 369] on icon at bounding box center [568, 365] width 9 height 8
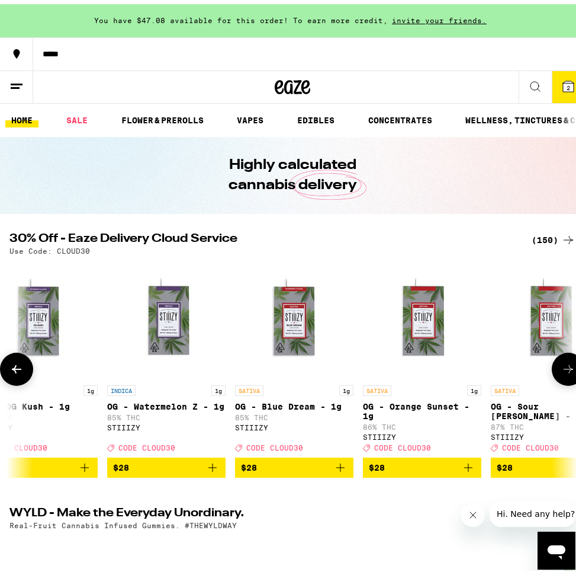
click at [564, 369] on icon at bounding box center [568, 365] width 9 height 8
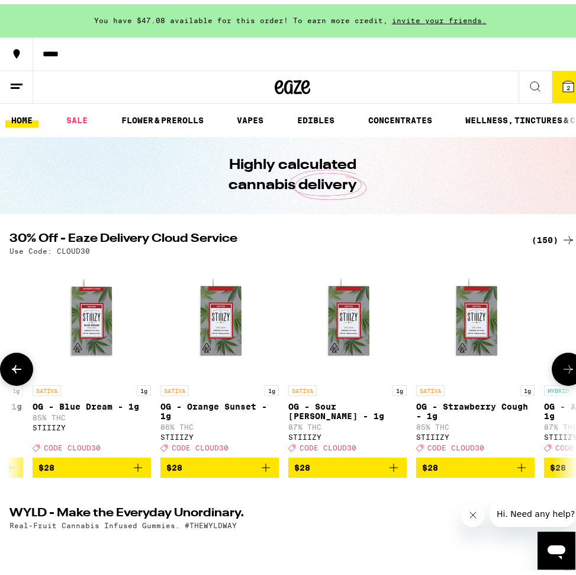
click at [564, 369] on icon at bounding box center [568, 365] width 9 height 8
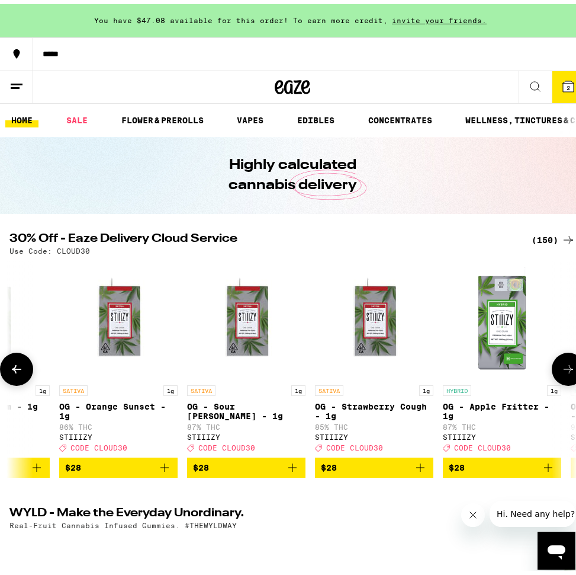
click at [564, 369] on icon at bounding box center [568, 365] width 9 height 8
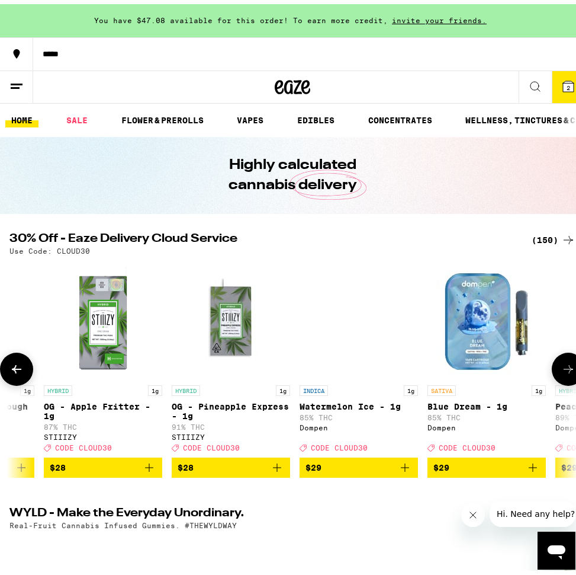
click at [564, 369] on icon at bounding box center [568, 365] width 9 height 8
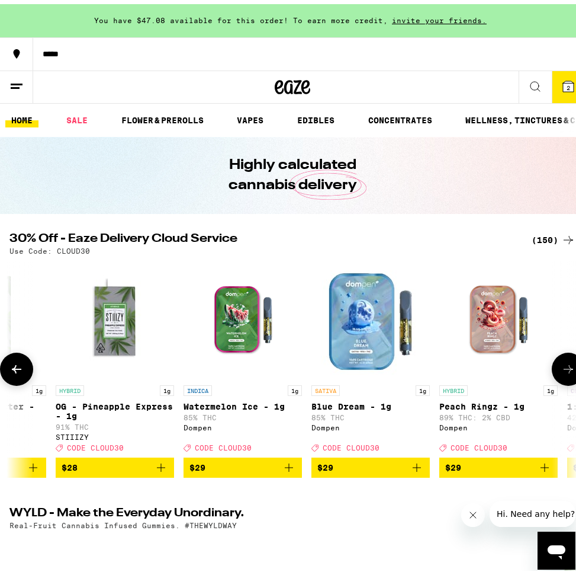
click at [564, 369] on icon at bounding box center [568, 365] width 9 height 8
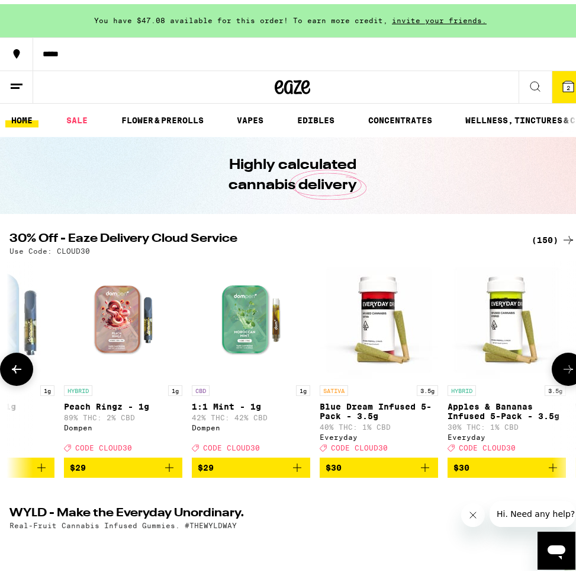
click at [564, 369] on icon at bounding box center [568, 365] width 9 height 8
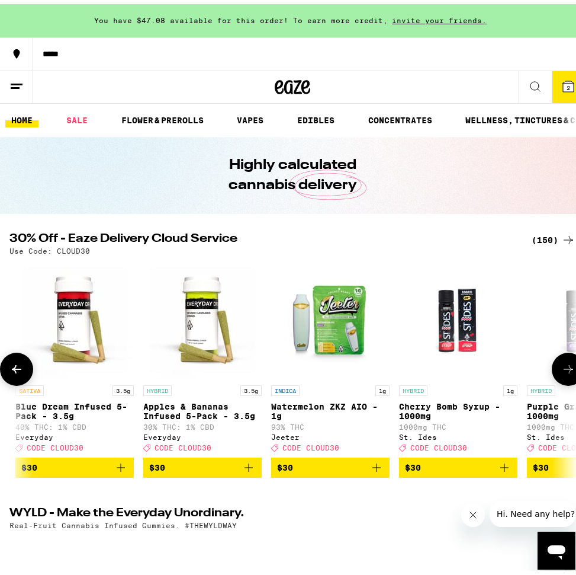
click at [564, 369] on icon at bounding box center [568, 365] width 9 height 8
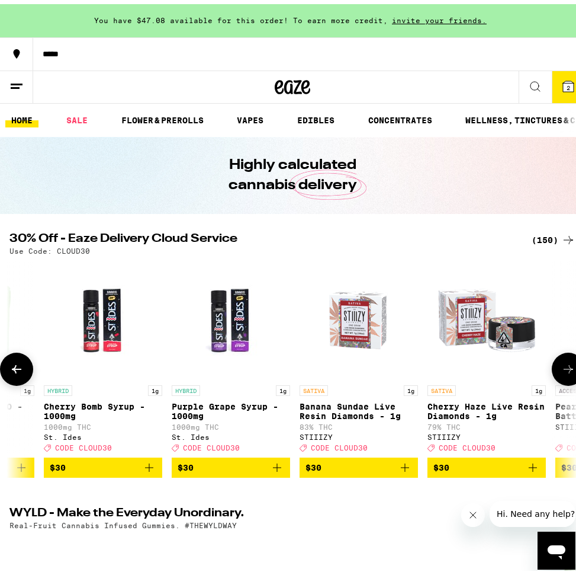
click at [564, 369] on icon at bounding box center [568, 365] width 9 height 8
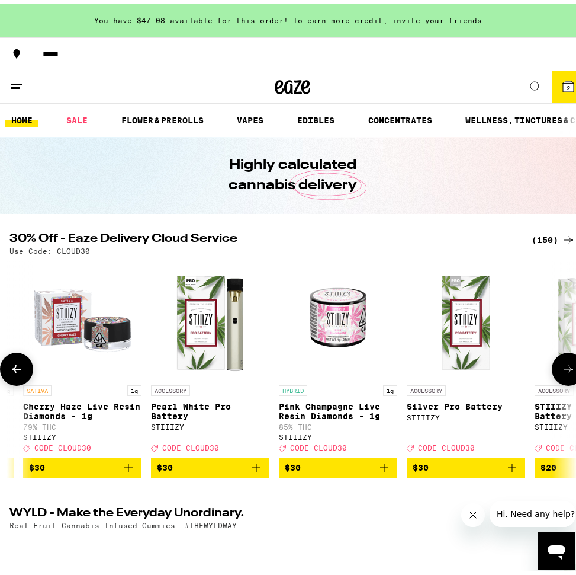
click at [564, 369] on icon at bounding box center [568, 365] width 9 height 8
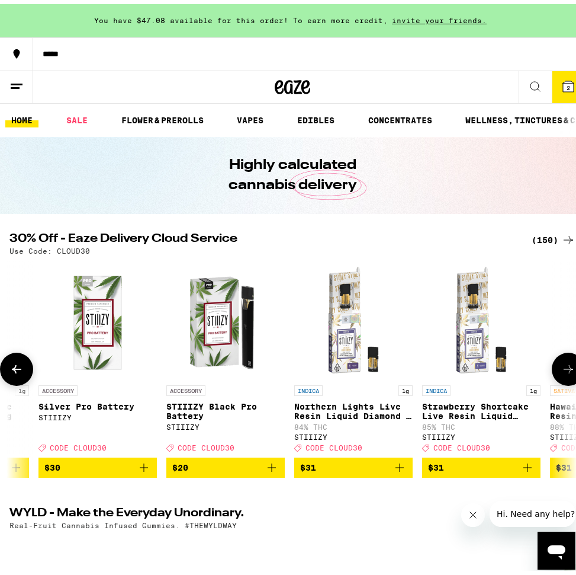
click at [564, 369] on icon at bounding box center [568, 365] width 9 height 8
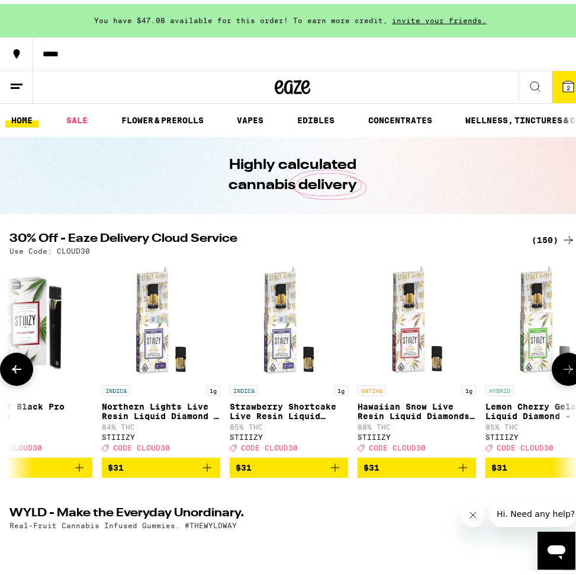
click at [564, 369] on icon at bounding box center [568, 365] width 9 height 8
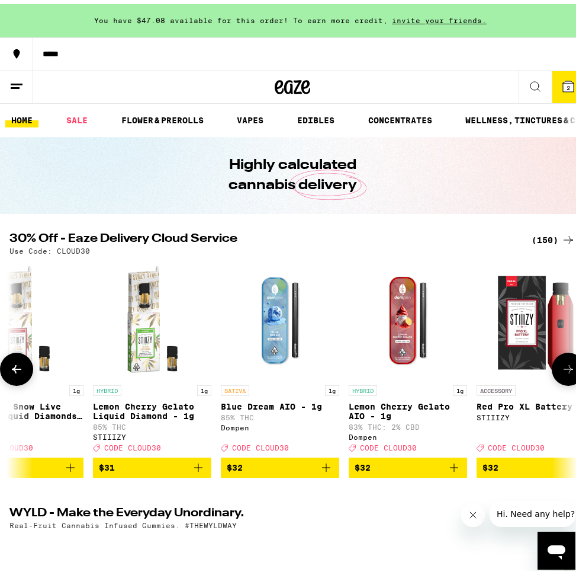
click at [564, 369] on icon at bounding box center [568, 365] width 9 height 8
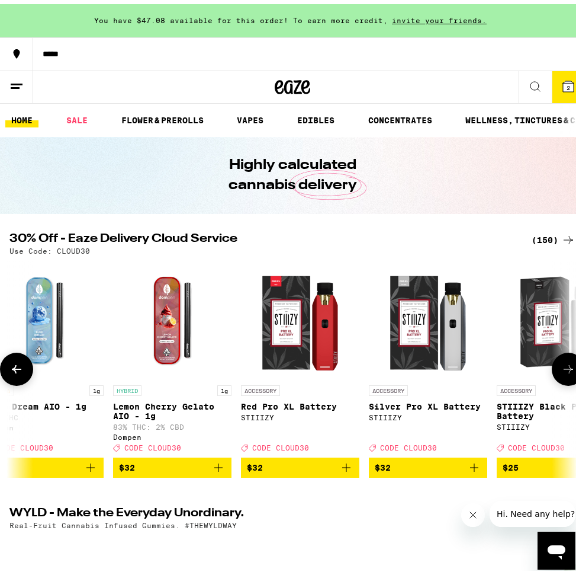
click at [564, 369] on icon at bounding box center [568, 365] width 9 height 8
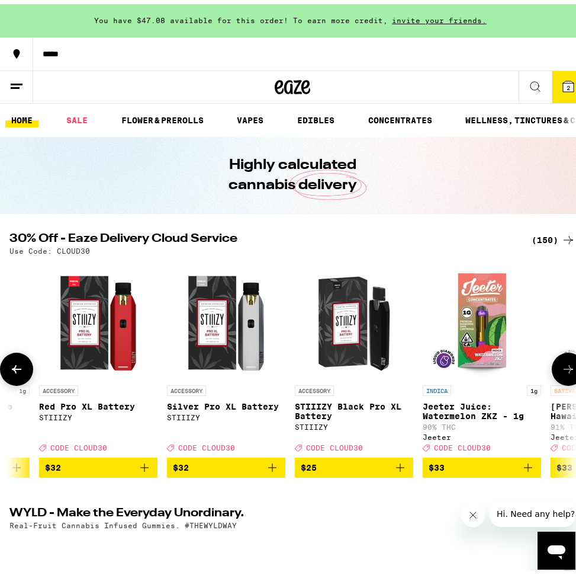
click at [564, 369] on icon at bounding box center [568, 365] width 9 height 8
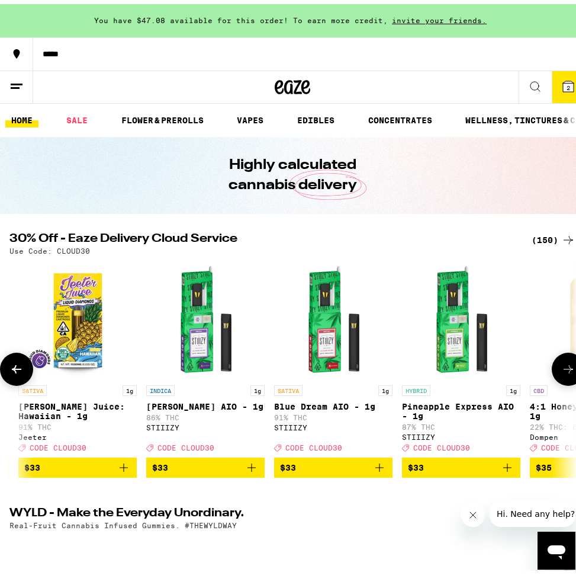
click at [564, 369] on icon at bounding box center [568, 365] width 9 height 8
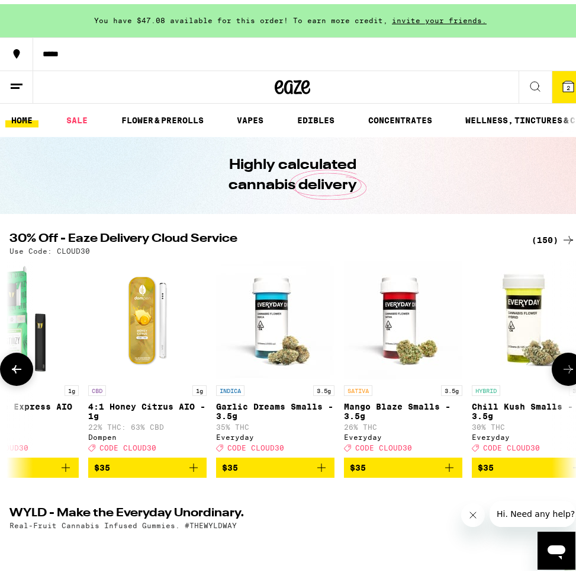
click at [564, 369] on icon at bounding box center [568, 365] width 9 height 8
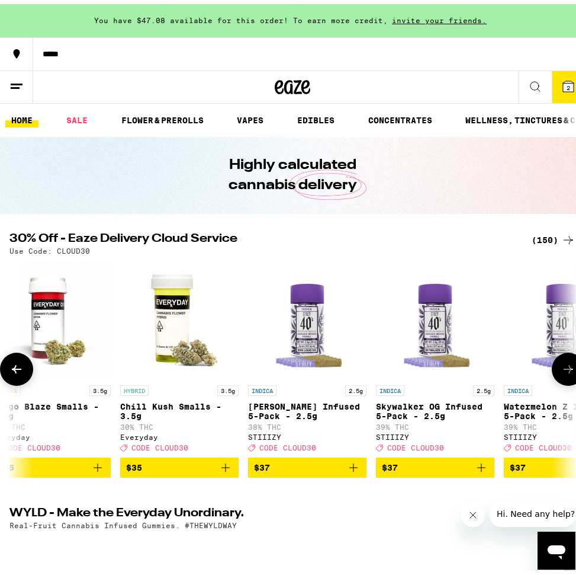
click at [564, 369] on icon at bounding box center [568, 365] width 9 height 8
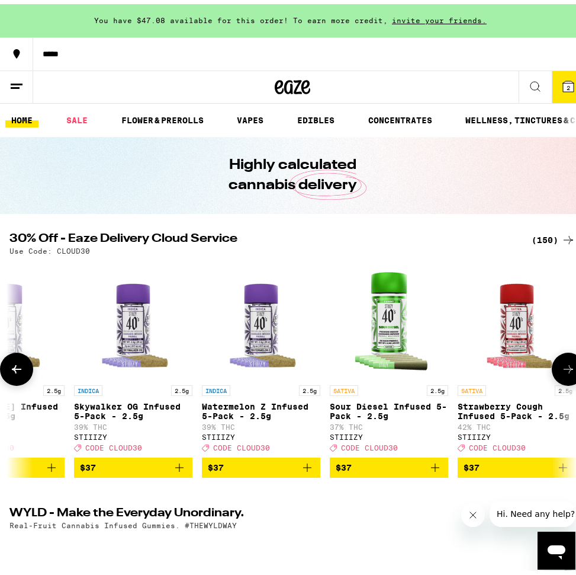
click at [564, 369] on icon at bounding box center [568, 365] width 9 height 8
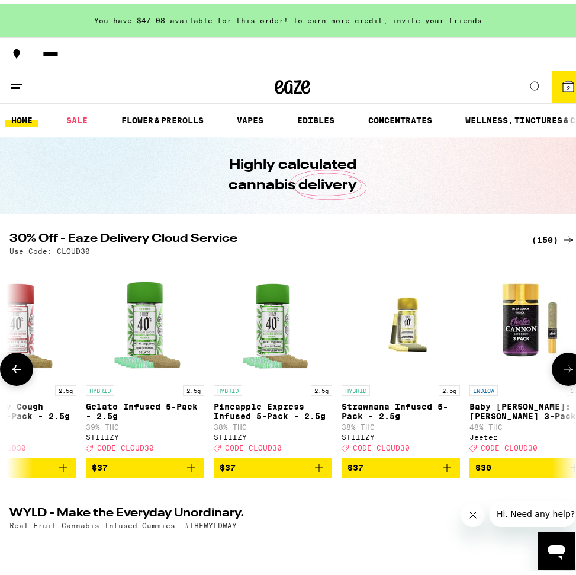
click at [564, 369] on icon at bounding box center [568, 365] width 9 height 8
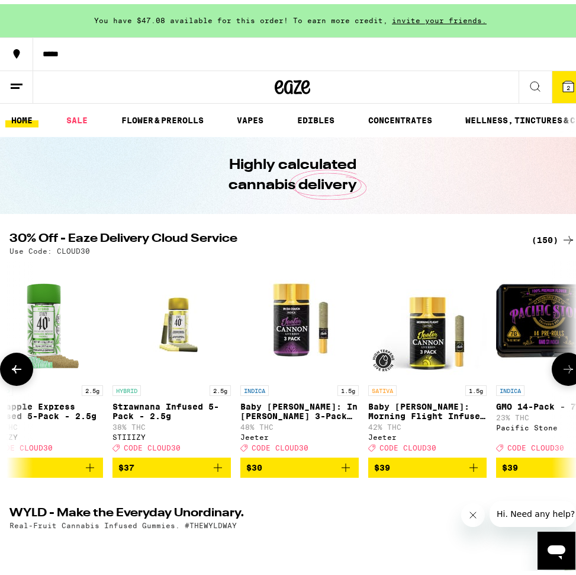
click at [564, 369] on icon at bounding box center [568, 365] width 9 height 8
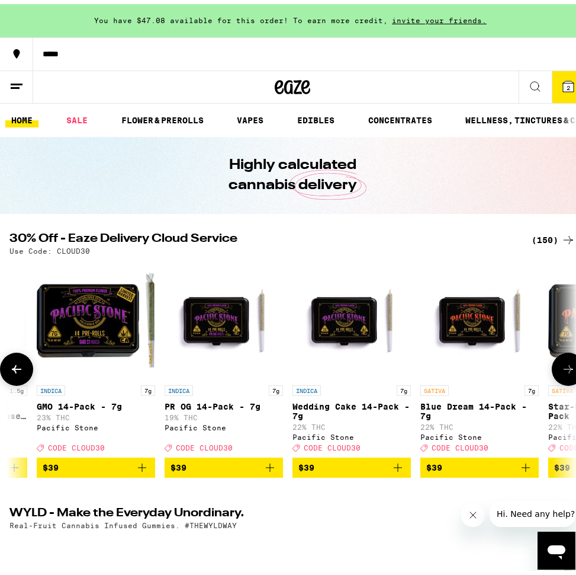
scroll to position [0, 15889]
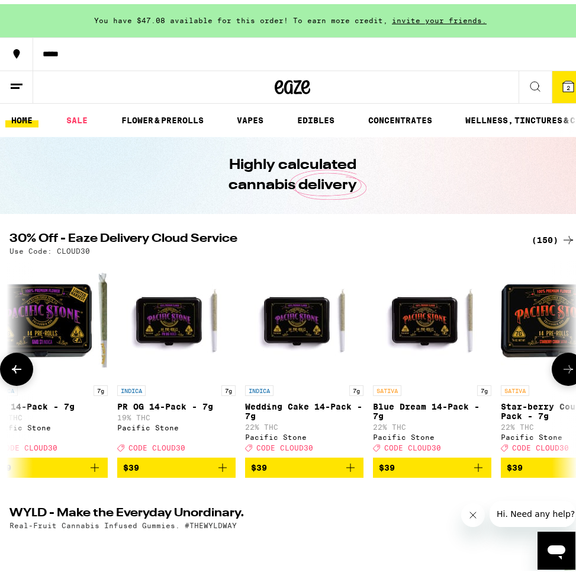
click at [564, 369] on icon at bounding box center [568, 365] width 9 height 8
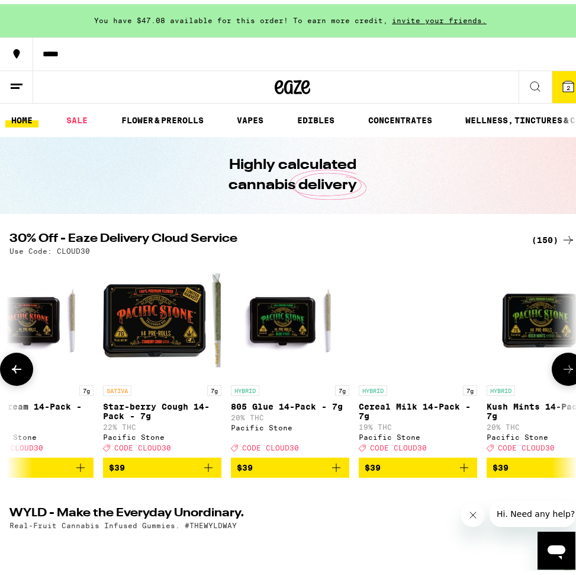
click at [564, 369] on icon at bounding box center [568, 365] width 9 height 8
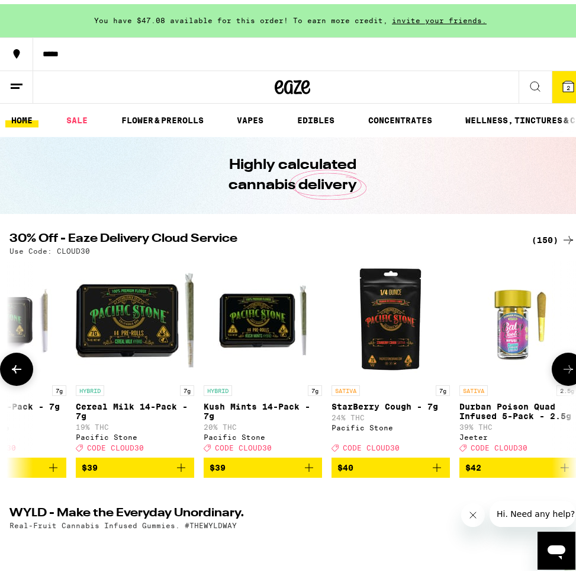
click at [564, 369] on icon at bounding box center [568, 365] width 9 height 8
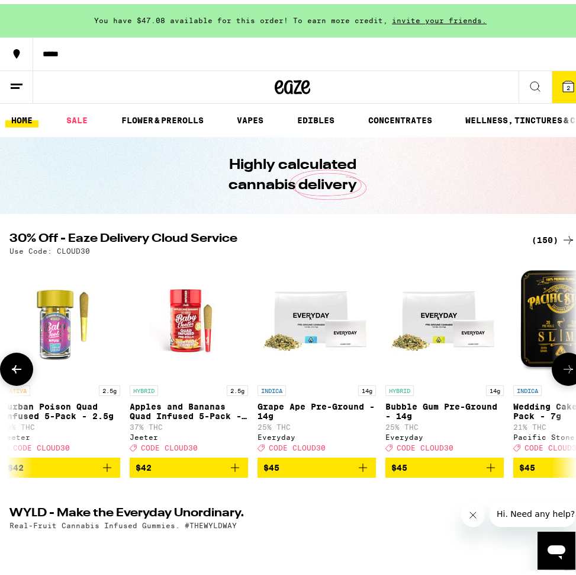
click at [564, 369] on icon at bounding box center [568, 365] width 9 height 8
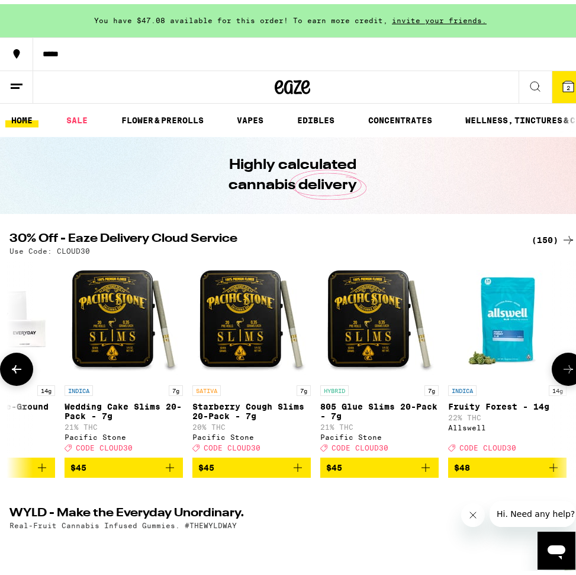
click at [564, 369] on icon at bounding box center [568, 365] width 9 height 8
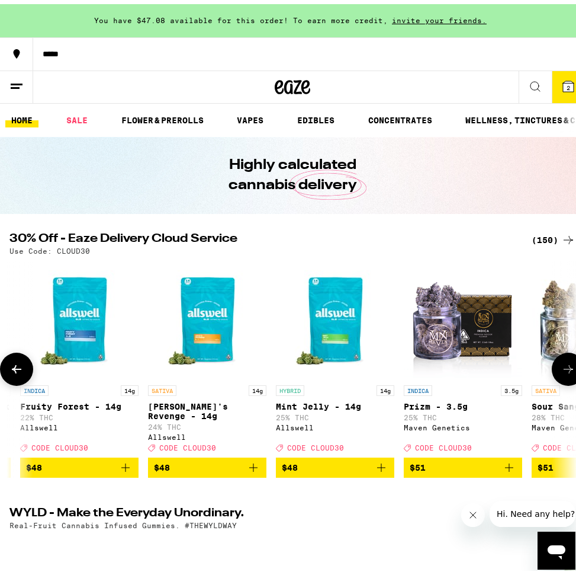
click at [564, 369] on icon at bounding box center [568, 365] width 9 height 8
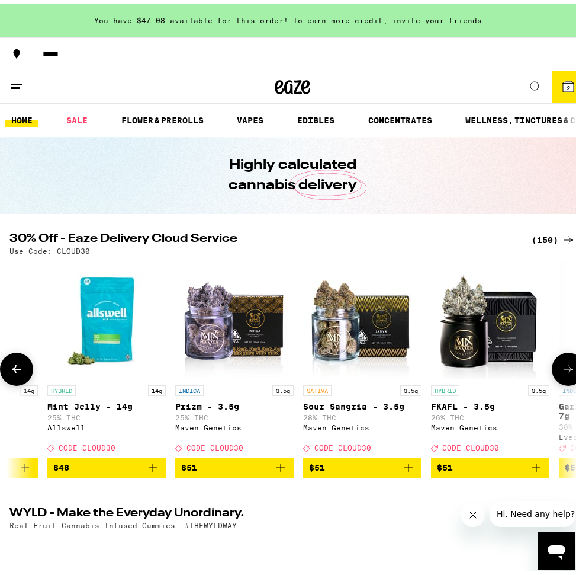
scroll to position [0, 18334]
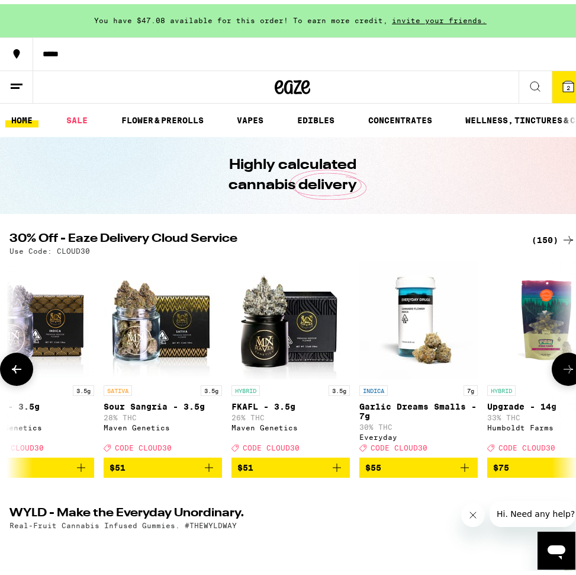
click at [564, 369] on icon at bounding box center [568, 365] width 9 height 8
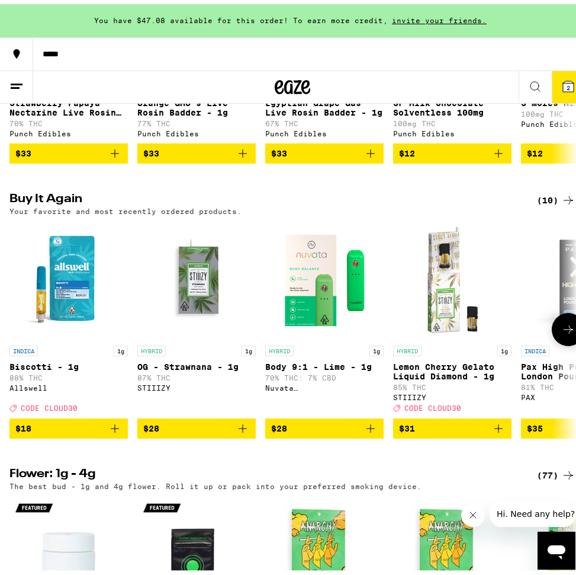
scroll to position [842, 0]
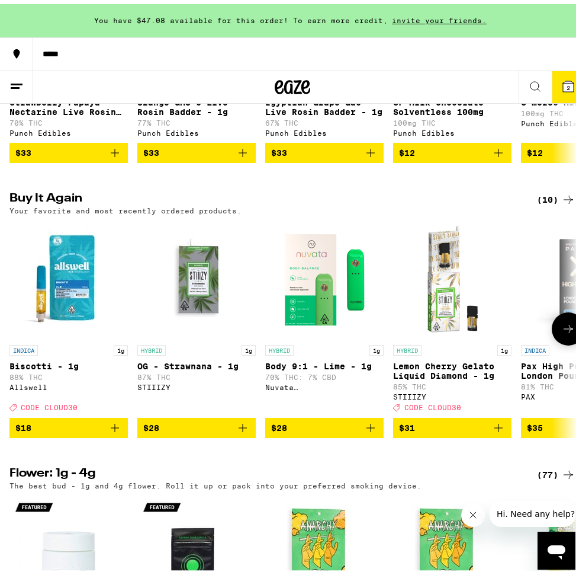
click at [562, 332] on icon at bounding box center [569, 325] width 14 height 14
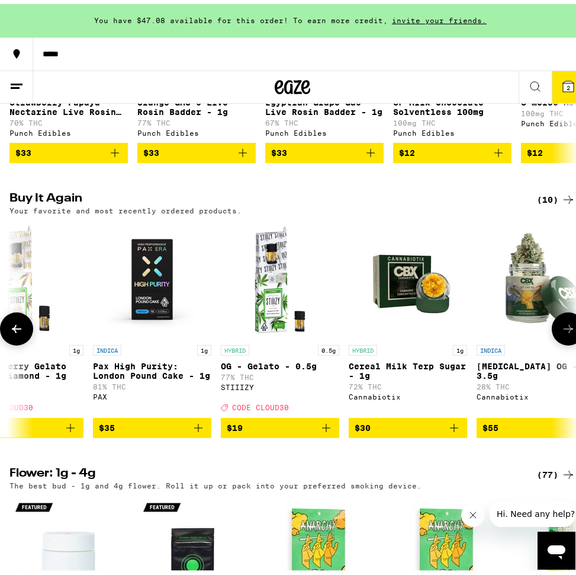
click at [562, 332] on icon at bounding box center [569, 325] width 14 height 14
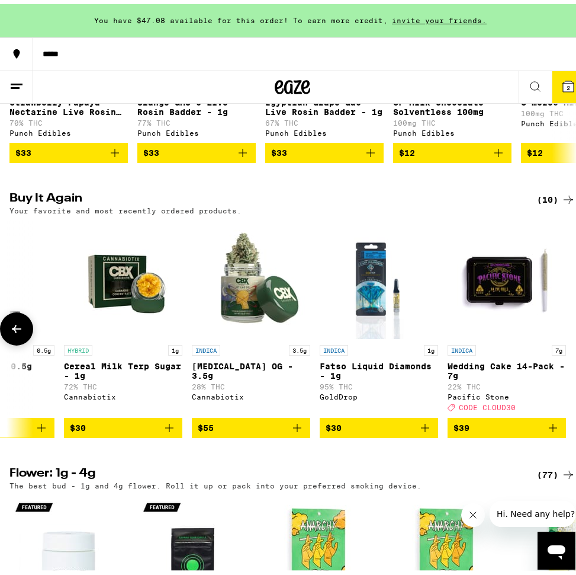
scroll to position [0, 722]
click at [558, 341] on div at bounding box center [568, 324] width 33 height 33
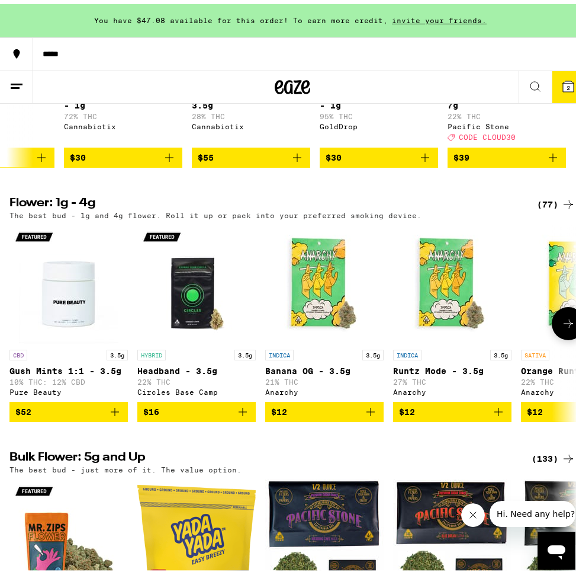
scroll to position [998, 0]
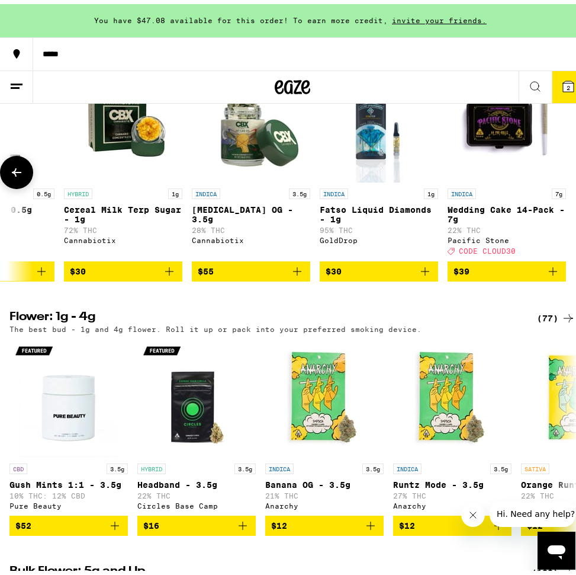
click at [23, 185] on button at bounding box center [16, 168] width 33 height 33
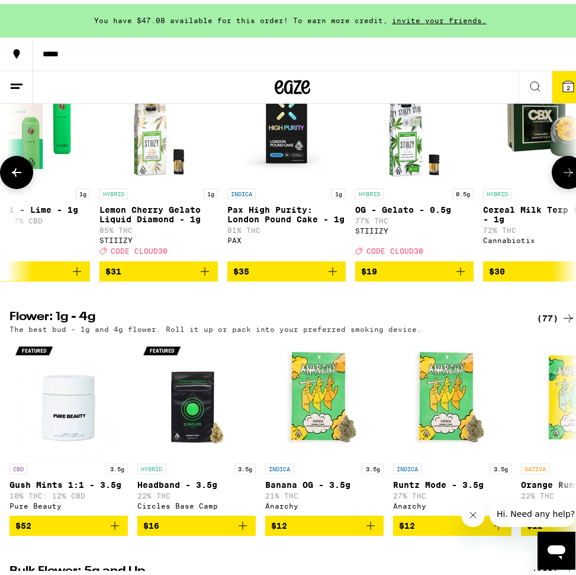
click at [23, 175] on icon at bounding box center [16, 168] width 14 height 14
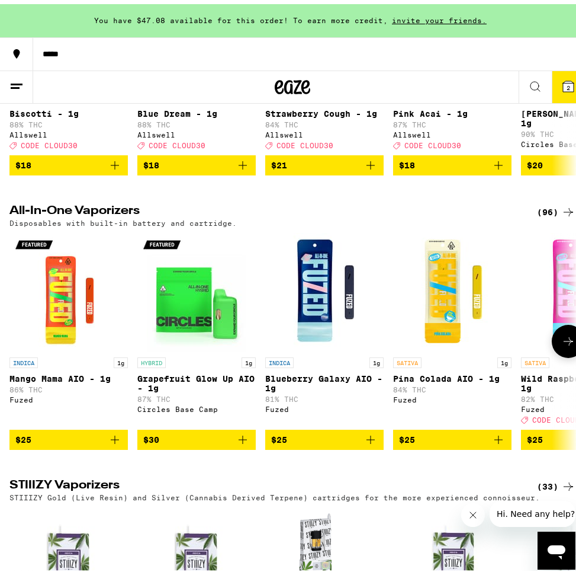
scroll to position [1898, 0]
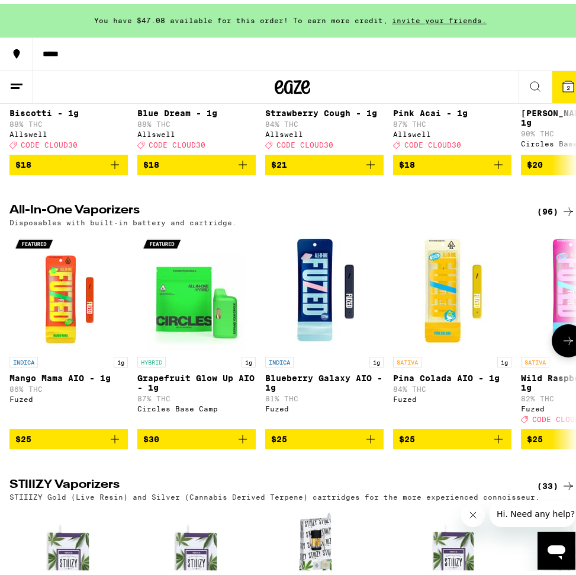
click at [562, 344] on icon at bounding box center [569, 336] width 14 height 14
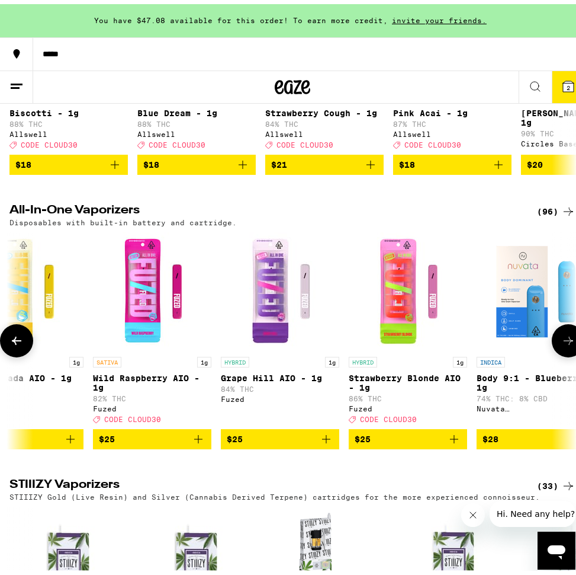
click at [562, 344] on icon at bounding box center [569, 336] width 14 height 14
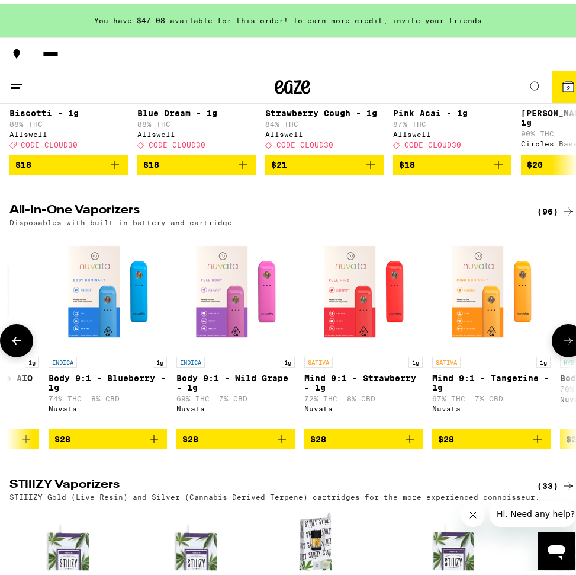
click at [562, 344] on icon at bounding box center [569, 336] width 14 height 14
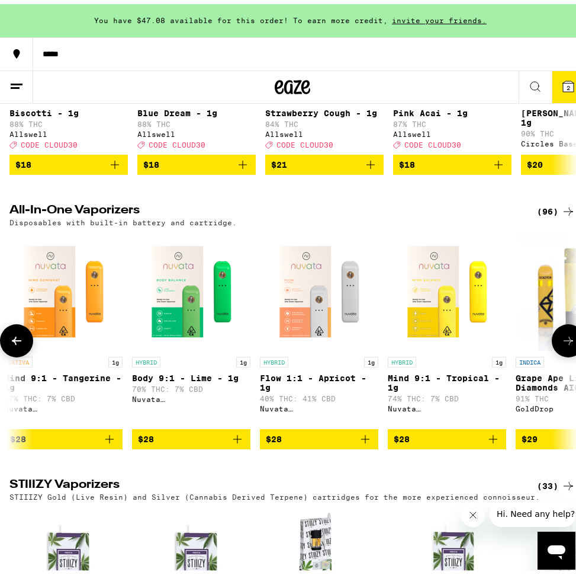
click at [562, 344] on icon at bounding box center [569, 336] width 14 height 14
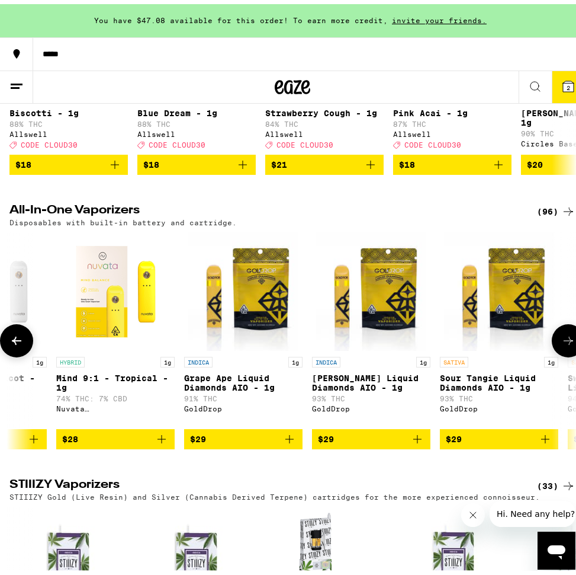
click at [562, 344] on icon at bounding box center [569, 336] width 14 height 14
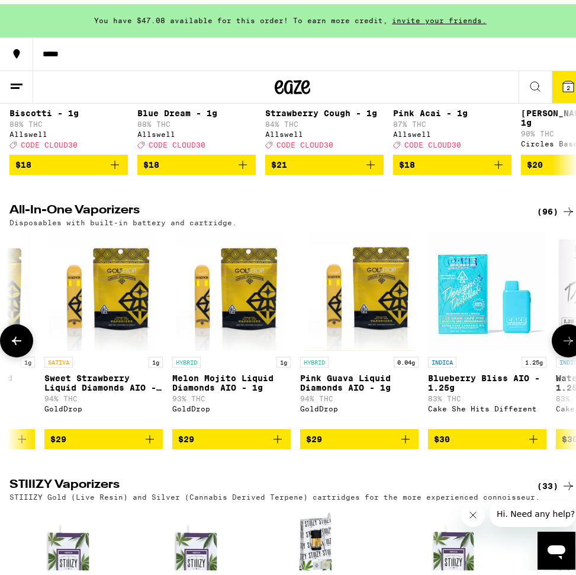
click at [562, 344] on icon at bounding box center [569, 336] width 14 height 14
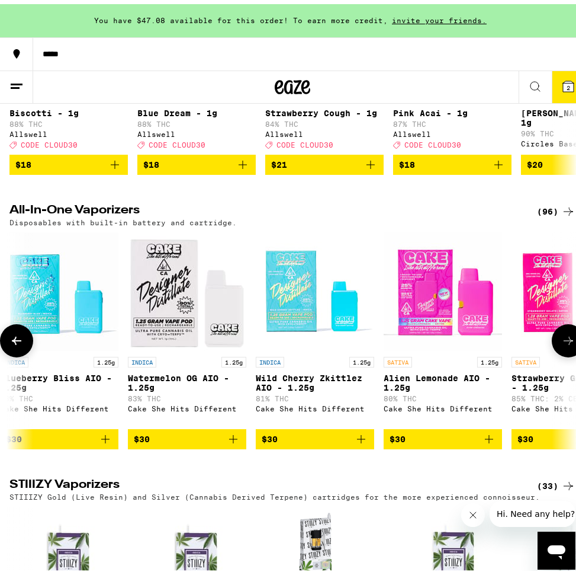
click at [562, 344] on icon at bounding box center [569, 336] width 14 height 14
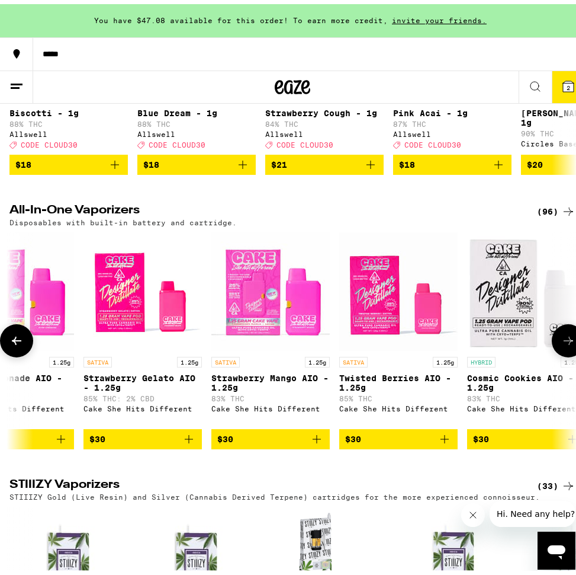
click at [562, 344] on icon at bounding box center [569, 336] width 14 height 14
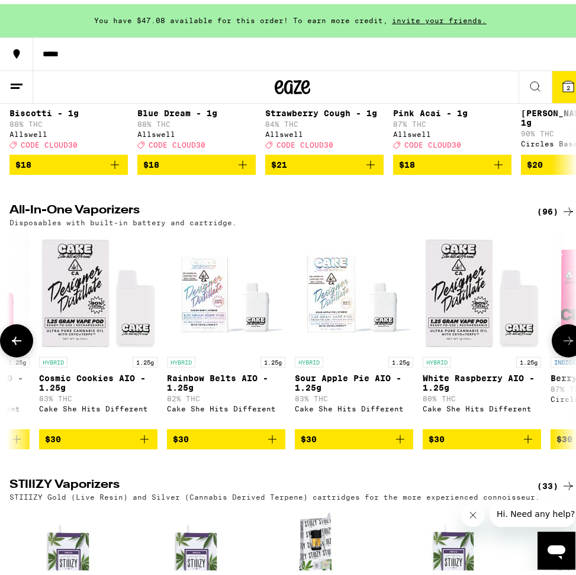
click at [562, 344] on icon at bounding box center [569, 336] width 14 height 14
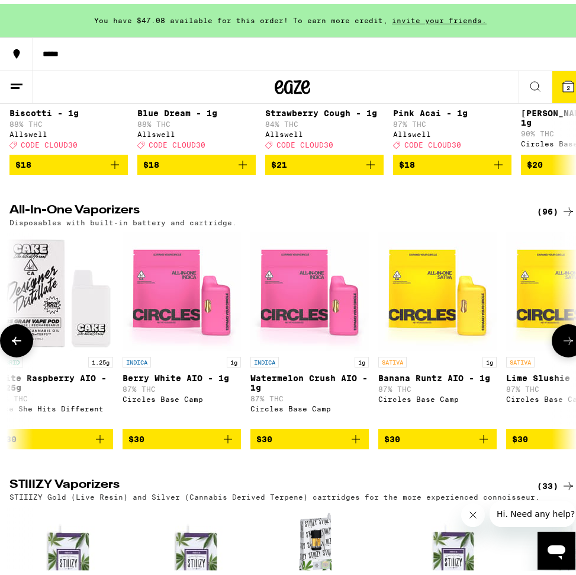
click at [562, 344] on icon at bounding box center [569, 336] width 14 height 14
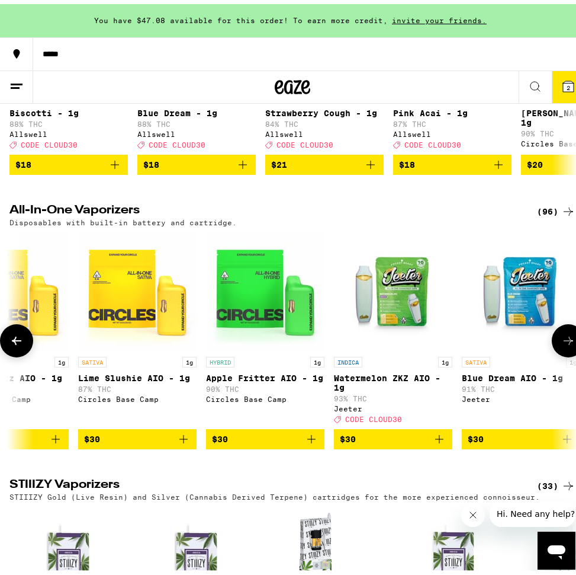
click at [562, 344] on icon at bounding box center [569, 336] width 14 height 14
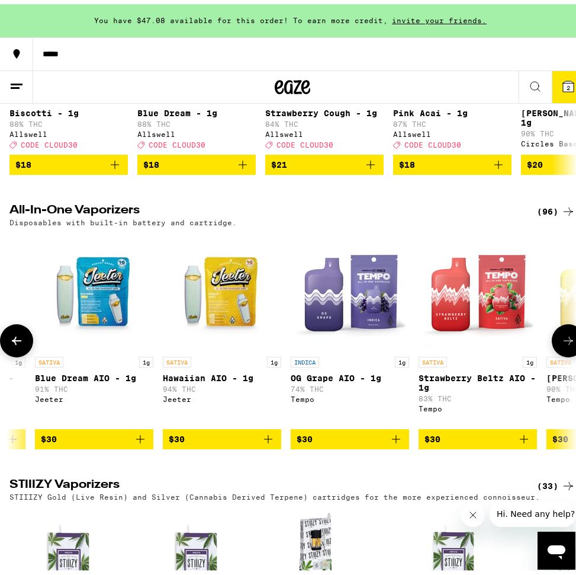
scroll to position [0, 4711]
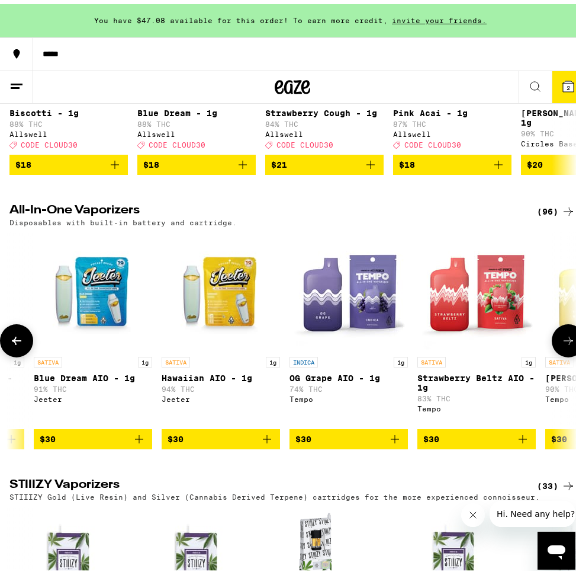
click at [23, 353] on button at bounding box center [16, 336] width 33 height 33
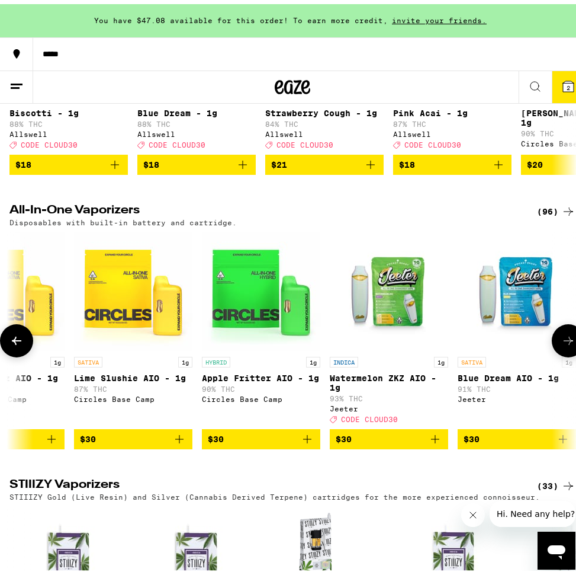
scroll to position [0, 4282]
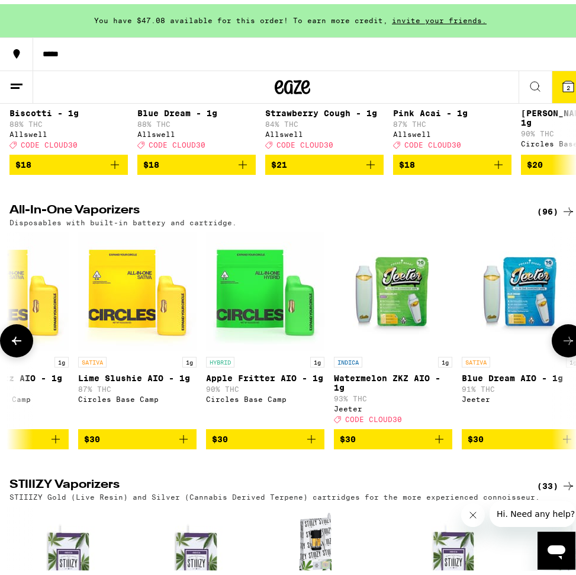
click at [565, 344] on icon at bounding box center [569, 336] width 14 height 14
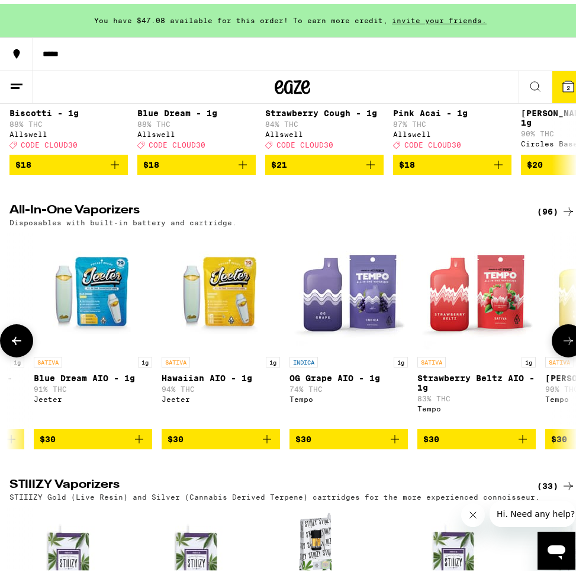
click at [565, 344] on icon at bounding box center [569, 336] width 14 height 14
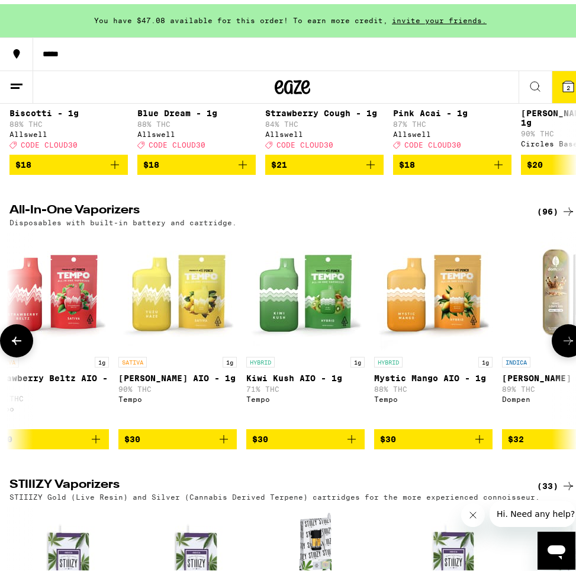
click at [565, 344] on icon at bounding box center [569, 336] width 14 height 14
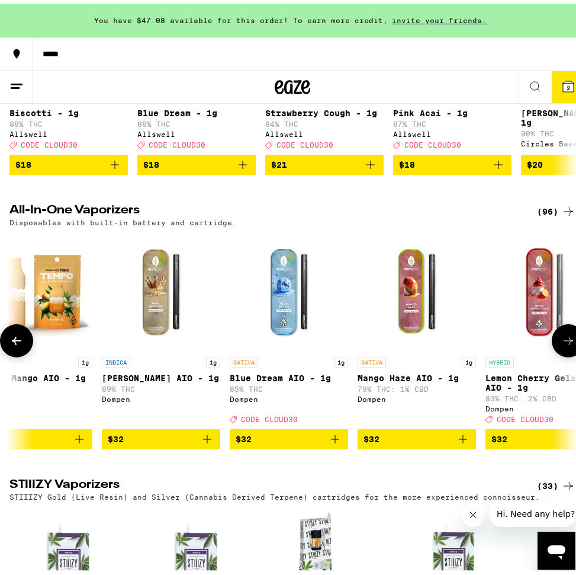
click at [565, 344] on icon at bounding box center [569, 336] width 14 height 14
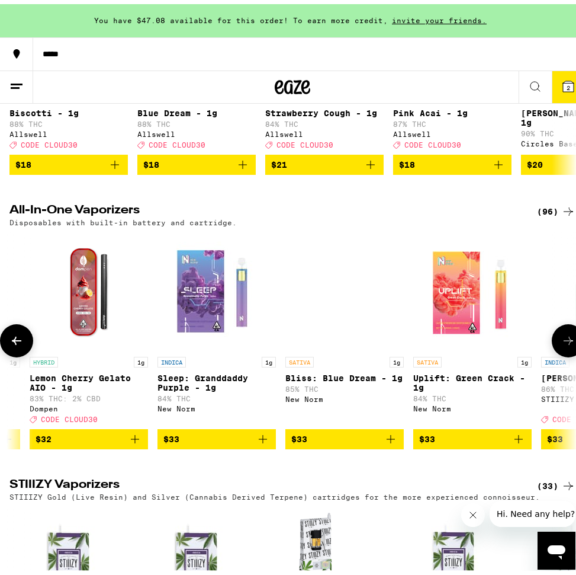
click at [565, 344] on icon at bounding box center [569, 336] width 14 height 14
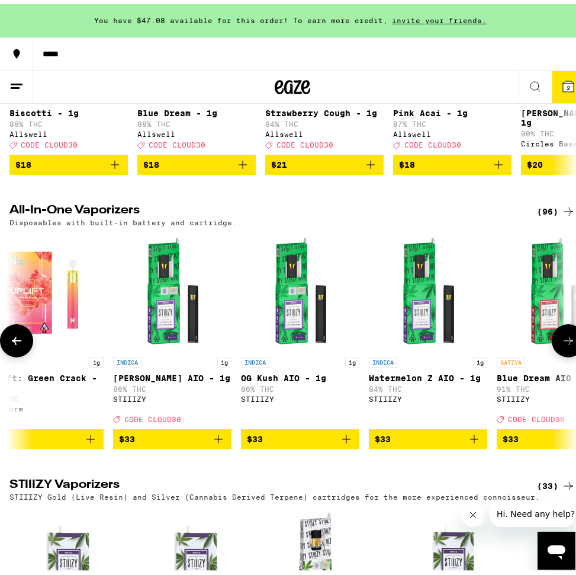
click at [565, 344] on icon at bounding box center [569, 336] width 14 height 14
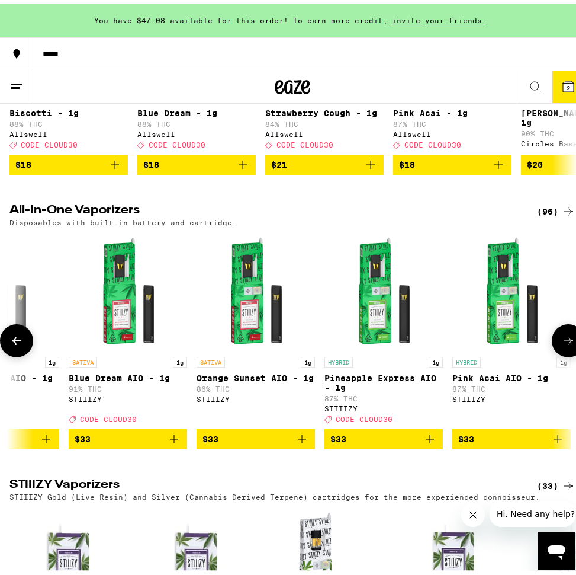
click at [565, 344] on icon at bounding box center [569, 336] width 14 height 14
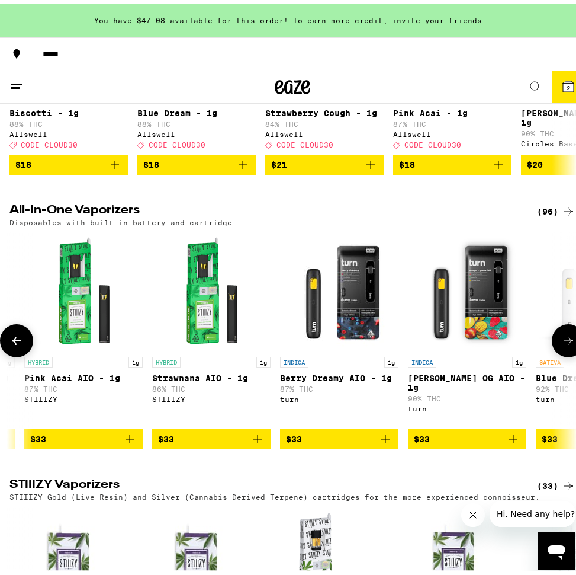
click at [565, 344] on icon at bounding box center [569, 336] width 14 height 14
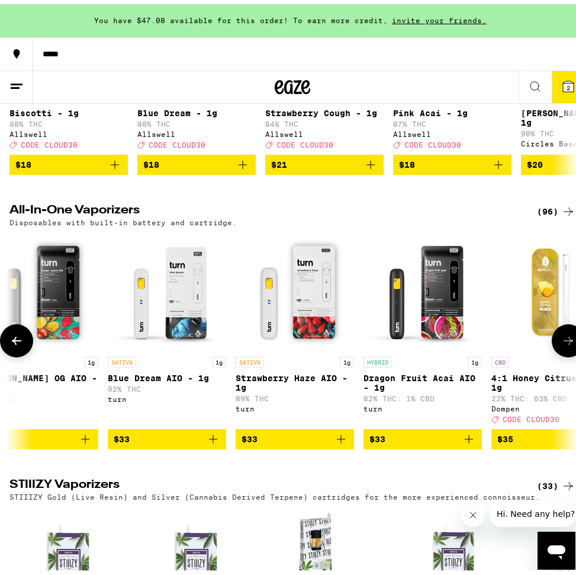
click at [565, 344] on icon at bounding box center [569, 336] width 14 height 14
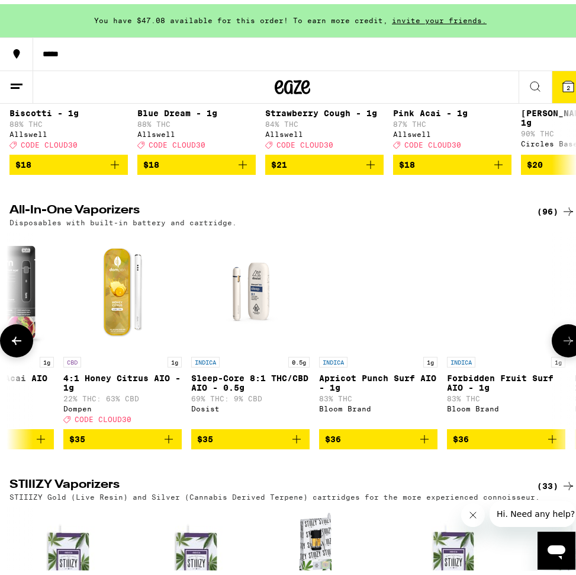
click at [565, 344] on icon at bounding box center [569, 336] width 14 height 14
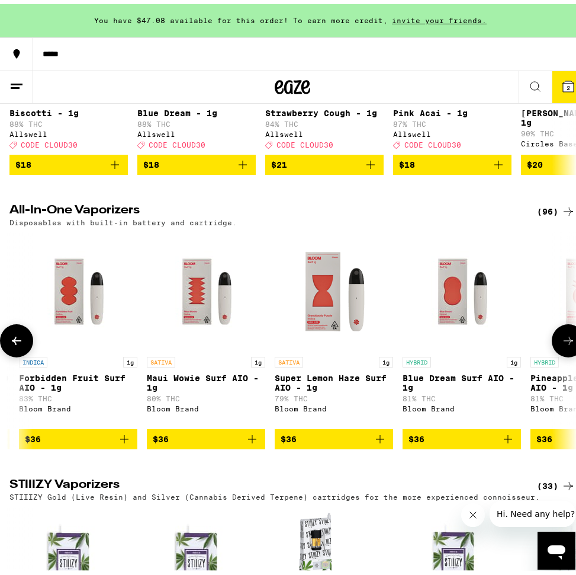
click at [565, 344] on icon at bounding box center [569, 336] width 14 height 14
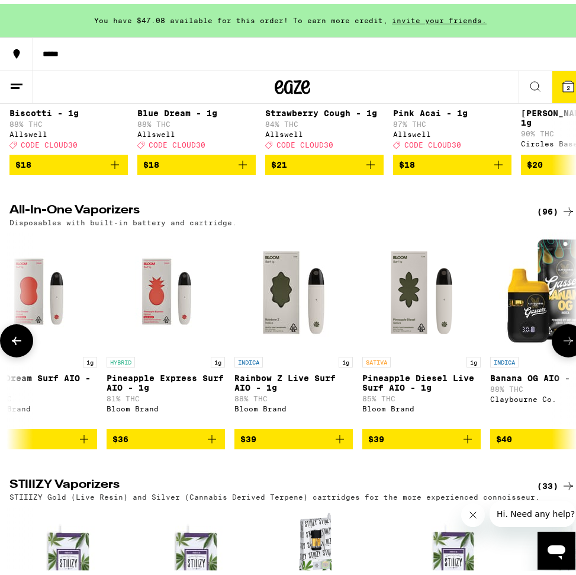
click at [565, 344] on icon at bounding box center [569, 336] width 14 height 14
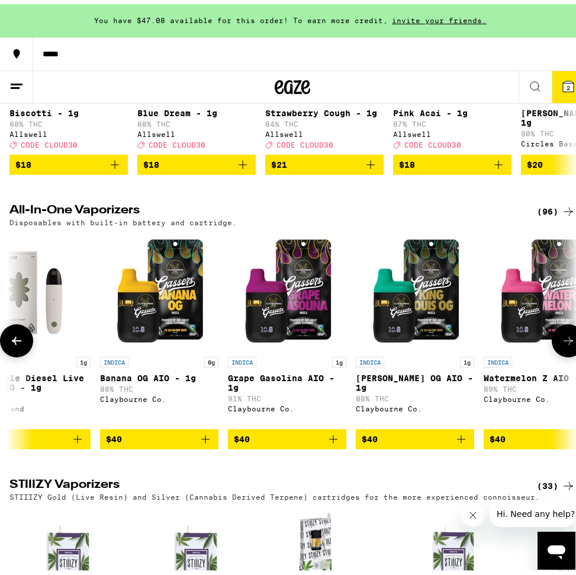
scroll to position [0, 9421]
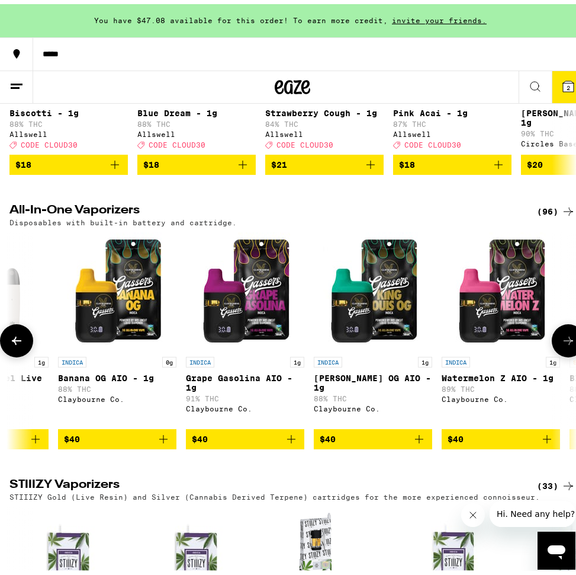
click at [563, 344] on icon at bounding box center [569, 336] width 14 height 14
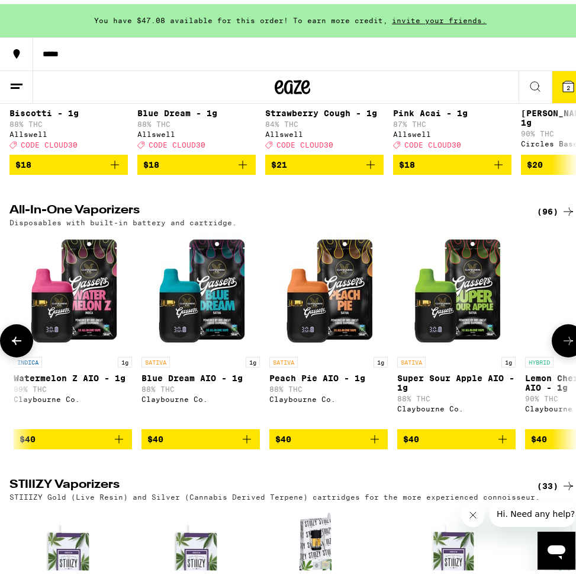
click at [563, 344] on icon at bounding box center [569, 336] width 14 height 14
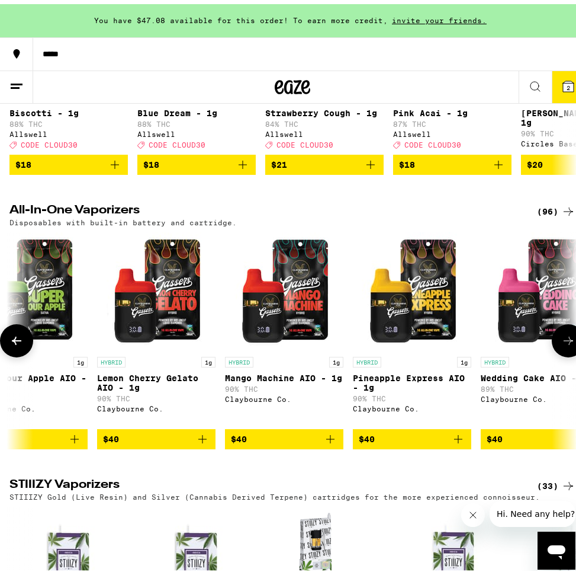
click at [563, 344] on icon at bounding box center [569, 336] width 14 height 14
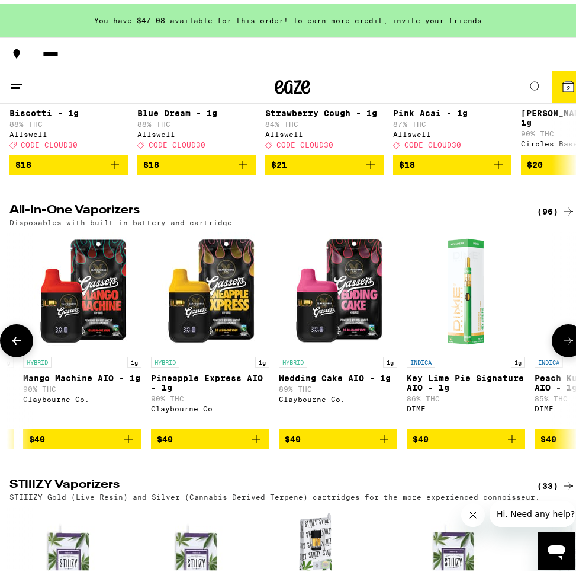
click at [563, 344] on icon at bounding box center [569, 336] width 14 height 14
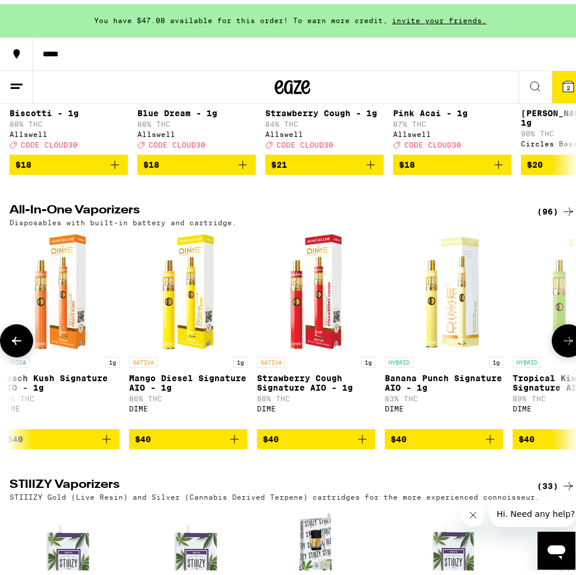
click at [563, 344] on icon at bounding box center [569, 336] width 14 height 14
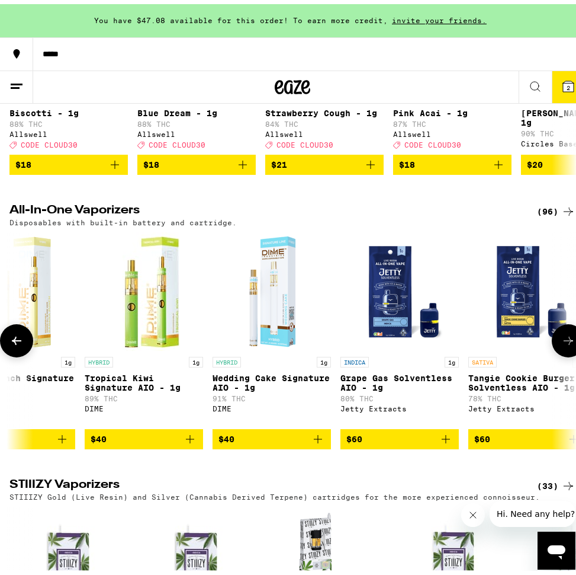
click at [563, 344] on icon at bounding box center [569, 336] width 14 height 14
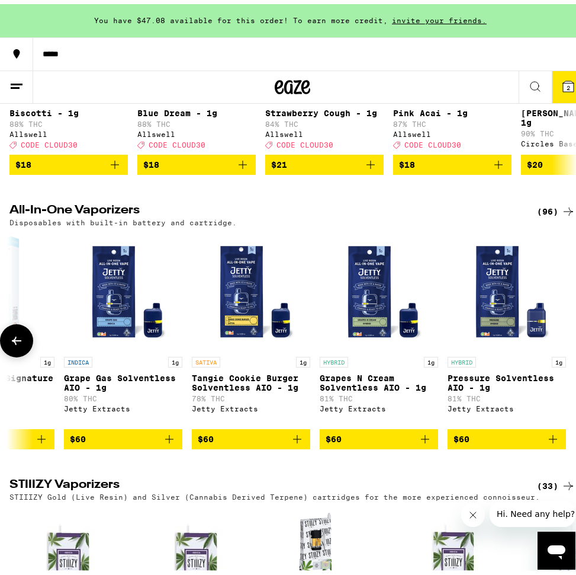
scroll to position [0, 11728]
click at [12, 344] on icon at bounding box center [16, 336] width 14 height 14
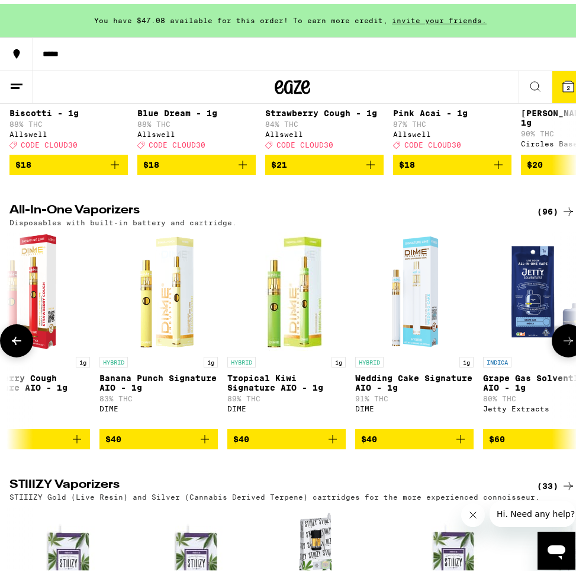
click at [12, 344] on icon at bounding box center [16, 336] width 14 height 14
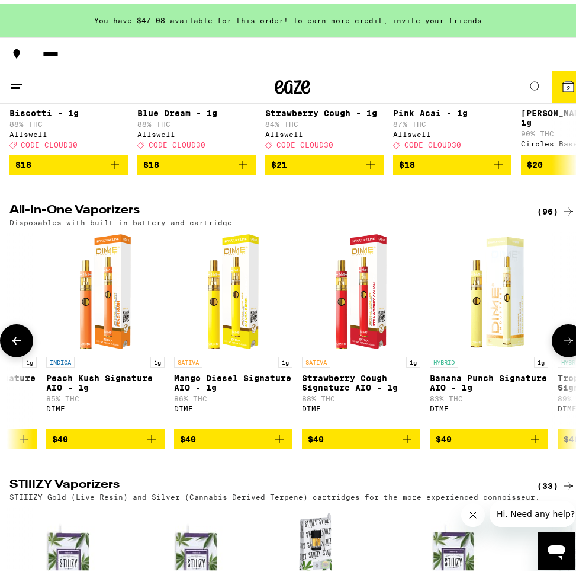
click at [12, 344] on icon at bounding box center [16, 336] width 14 height 14
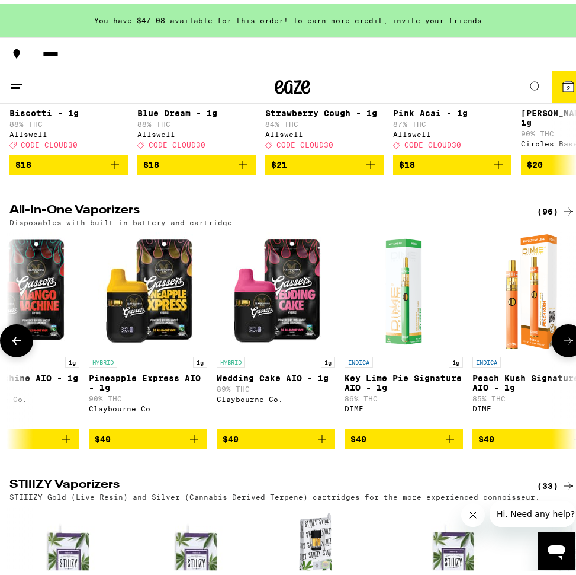
click at [12, 344] on icon at bounding box center [16, 336] width 14 height 14
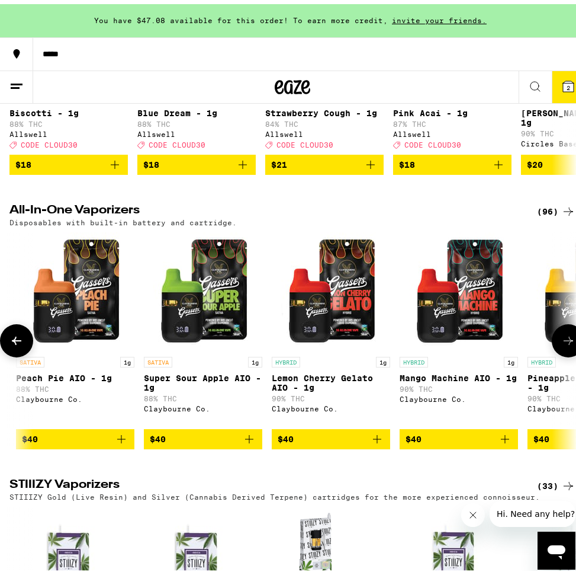
click at [12, 344] on icon at bounding box center [16, 336] width 14 height 14
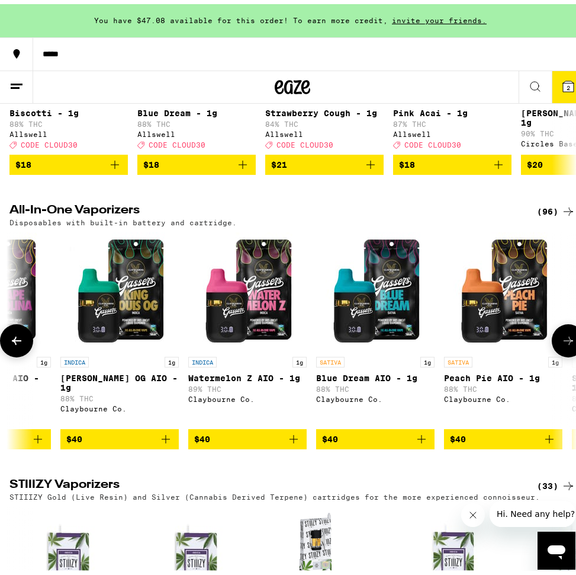
click at [12, 344] on icon at bounding box center [16, 336] width 14 height 14
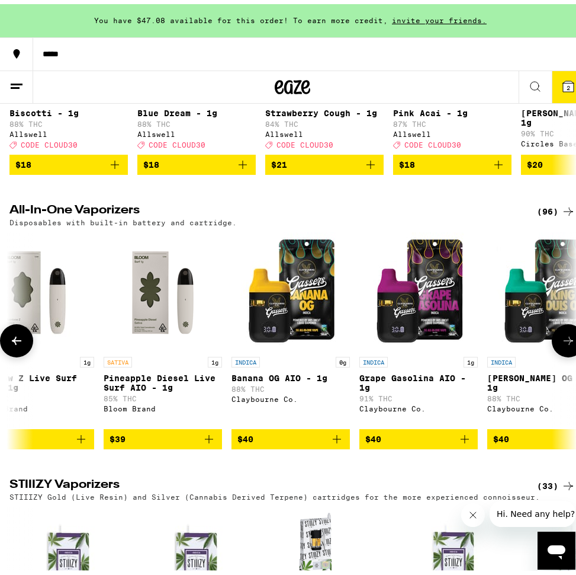
scroll to position [0, 9246]
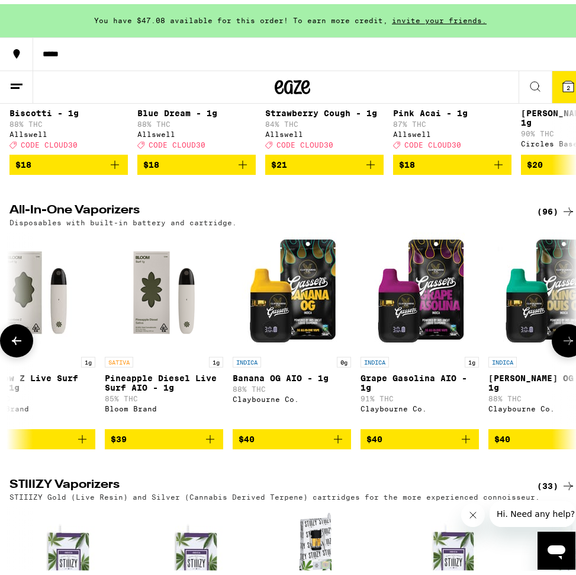
click at [12, 344] on icon at bounding box center [16, 336] width 14 height 14
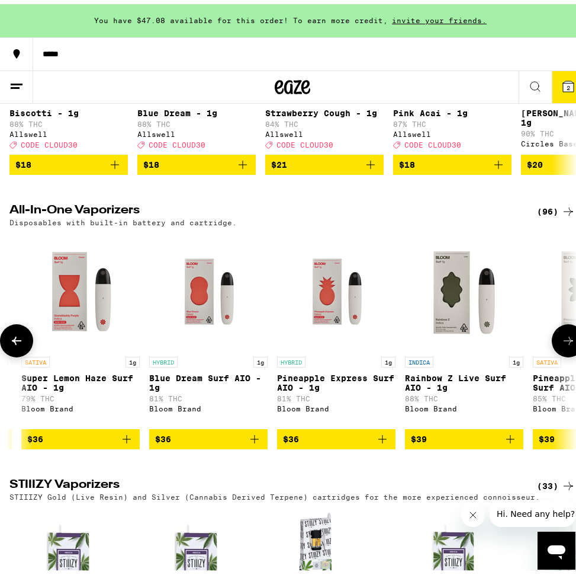
click at [12, 344] on icon at bounding box center [16, 336] width 14 height 14
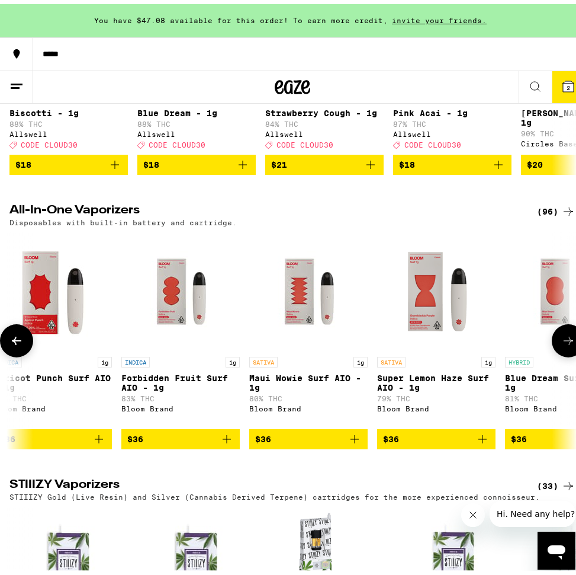
click at [12, 344] on icon at bounding box center [16, 336] width 14 height 14
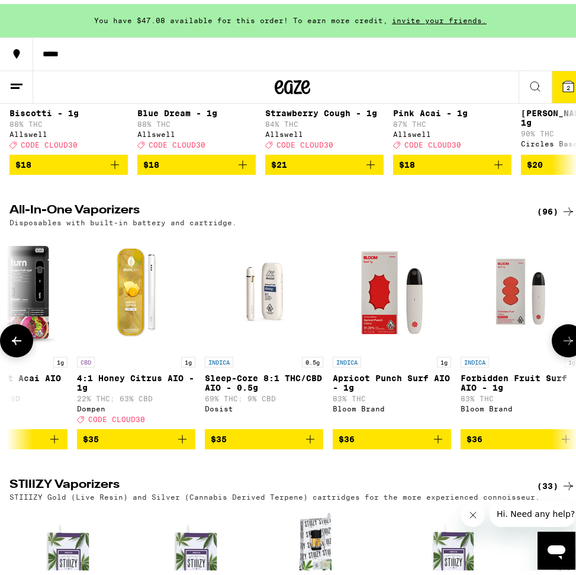
click at [12, 344] on icon at bounding box center [16, 336] width 14 height 14
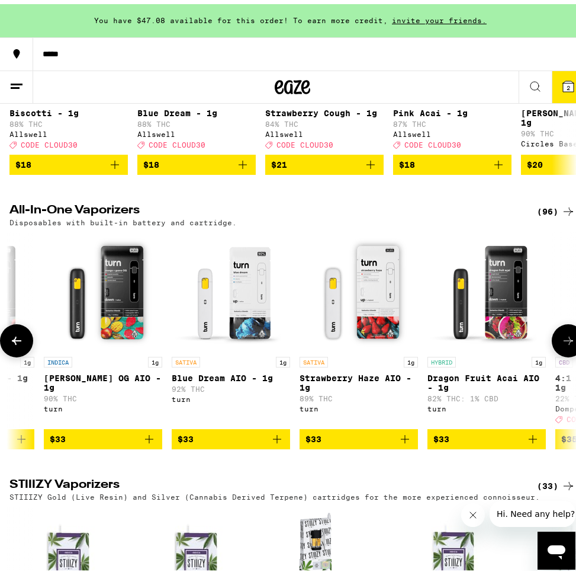
click at [12, 344] on icon at bounding box center [16, 336] width 14 height 14
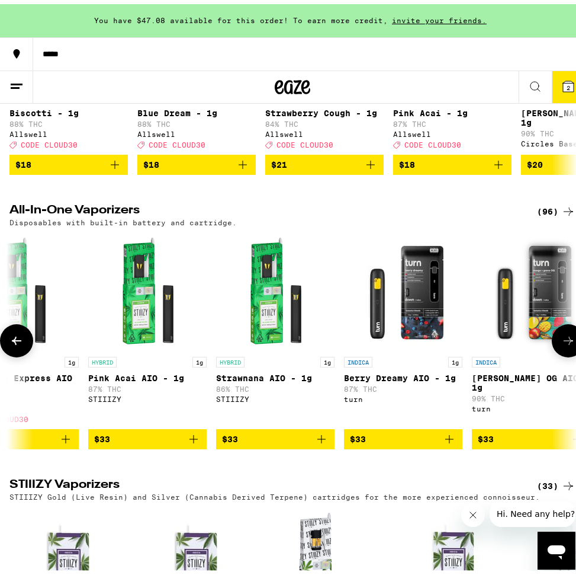
click at [12, 344] on icon at bounding box center [16, 336] width 14 height 14
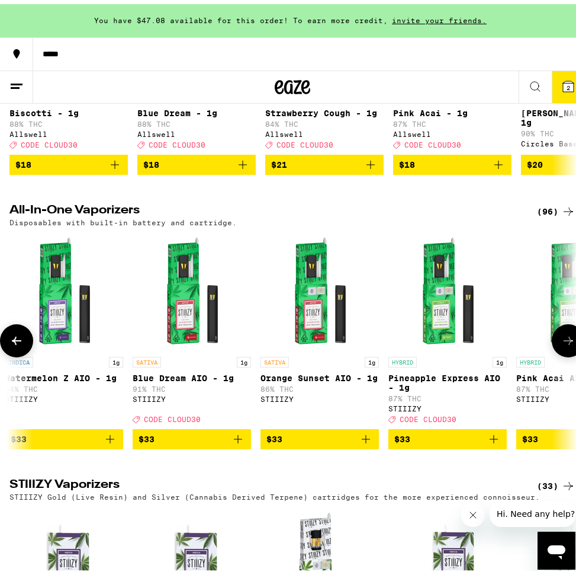
click at [12, 344] on icon at bounding box center [16, 336] width 14 height 14
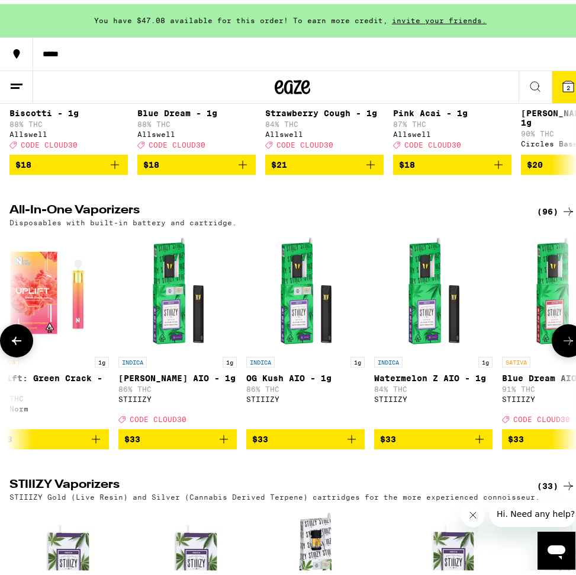
click at [12, 344] on icon at bounding box center [16, 336] width 14 height 14
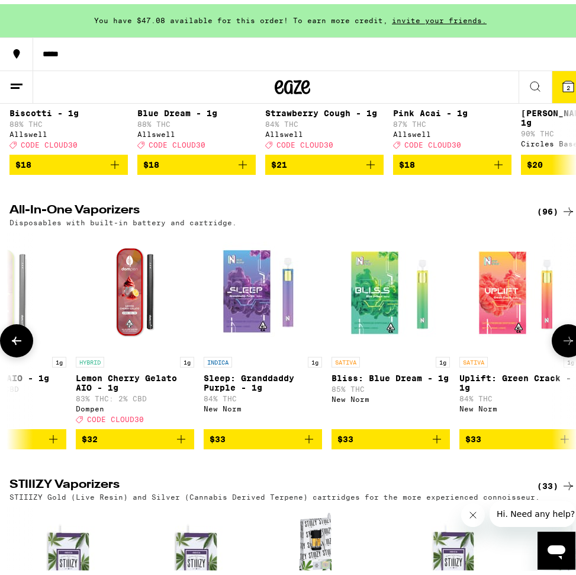
click at [12, 344] on icon at bounding box center [16, 336] width 14 height 14
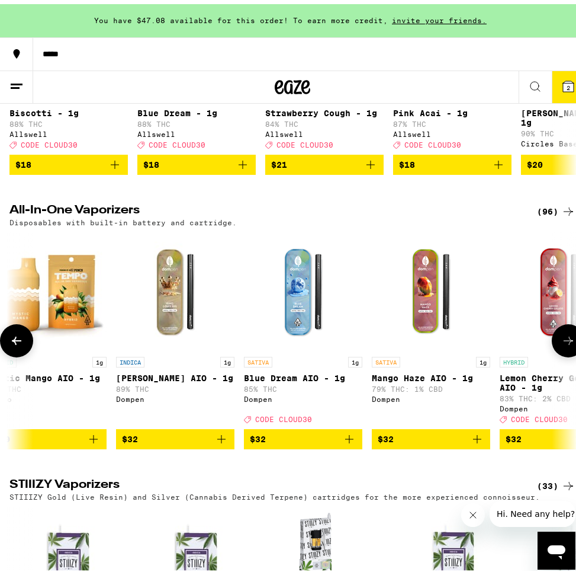
scroll to position [0, 5520]
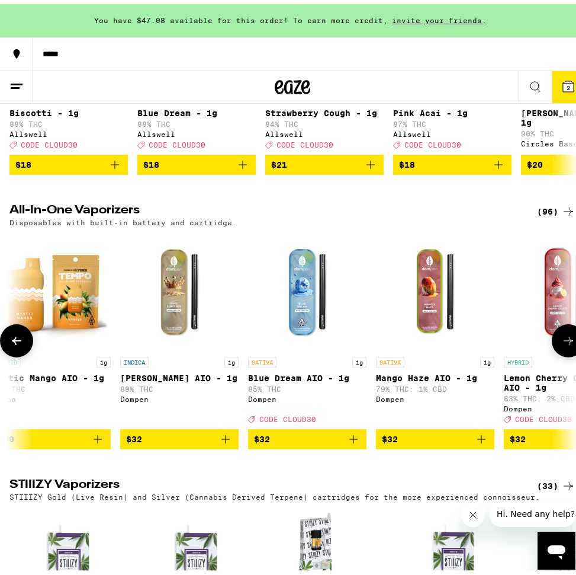
click at [552, 353] on button at bounding box center [568, 336] width 33 height 33
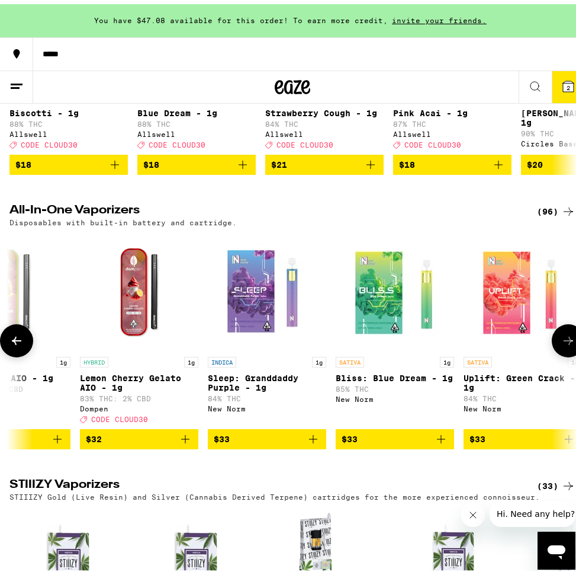
click at [562, 344] on icon at bounding box center [569, 336] width 14 height 14
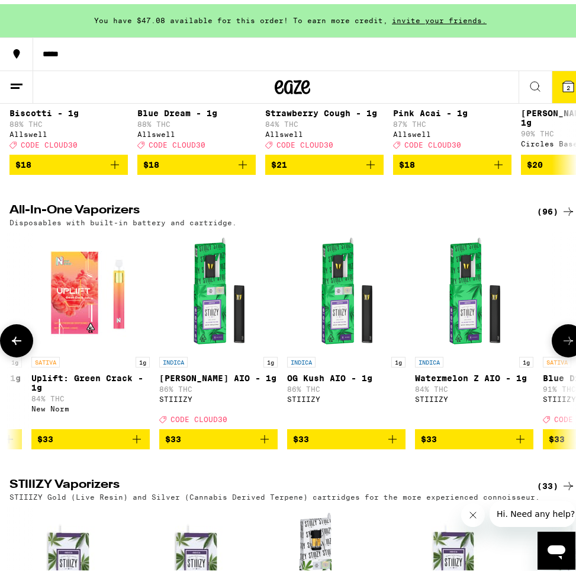
click at [562, 344] on icon at bounding box center [569, 336] width 14 height 14
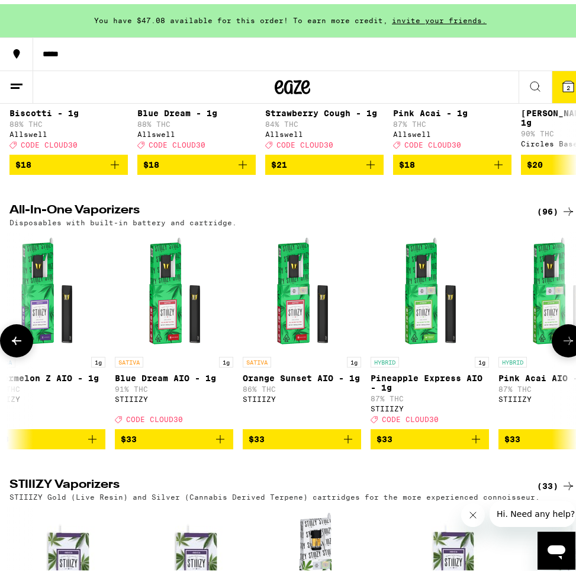
click at [562, 344] on icon at bounding box center [569, 336] width 14 height 14
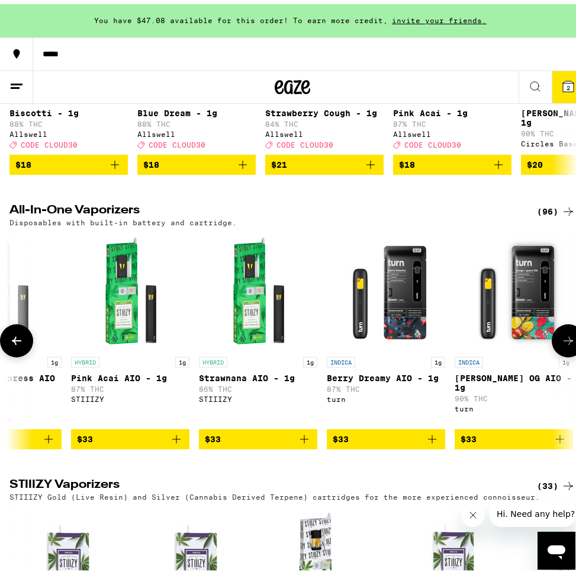
click at [562, 344] on icon at bounding box center [569, 336] width 14 height 14
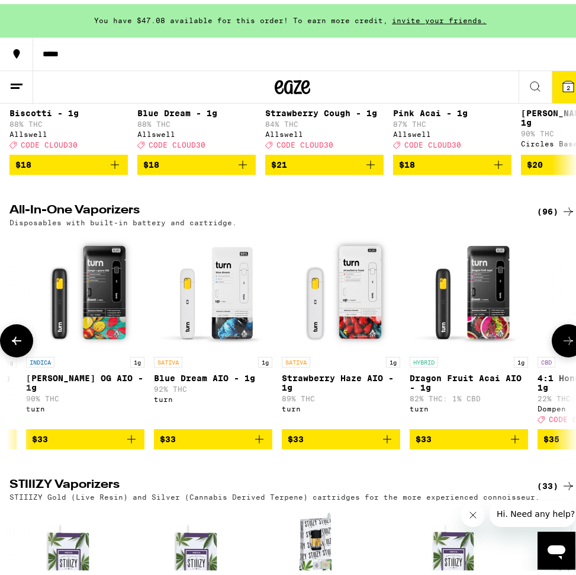
click at [562, 344] on icon at bounding box center [569, 336] width 14 height 14
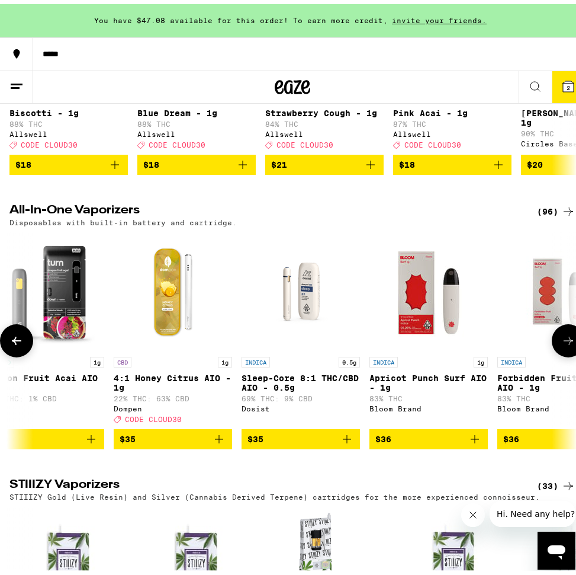
click at [562, 344] on icon at bounding box center [569, 336] width 14 height 14
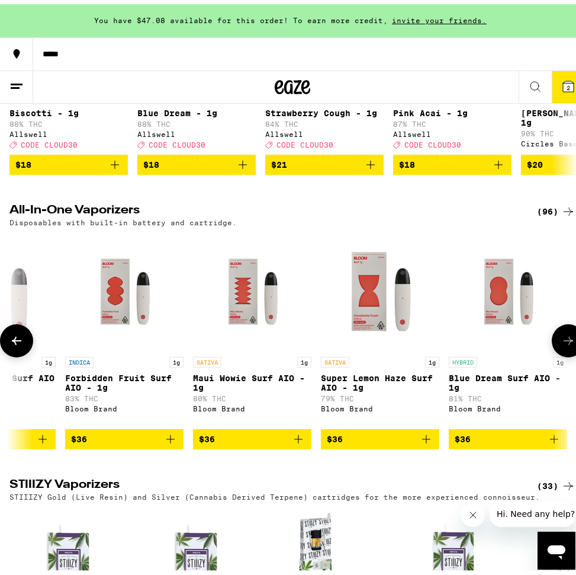
click at [562, 344] on icon at bounding box center [569, 336] width 14 height 14
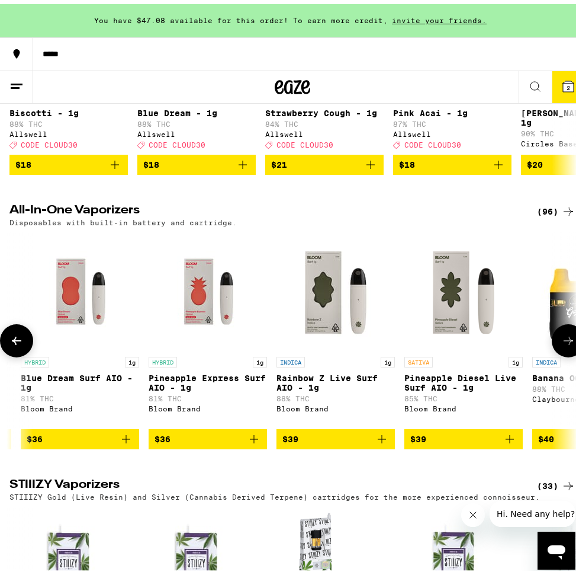
click at [562, 344] on icon at bounding box center [569, 336] width 14 height 14
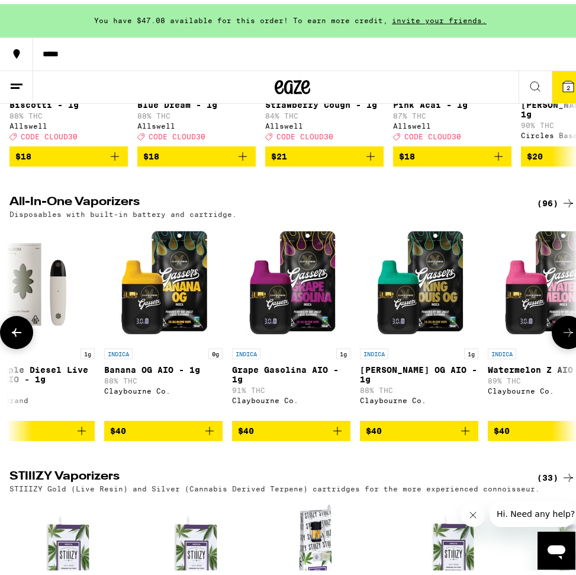
scroll to position [1917, 0]
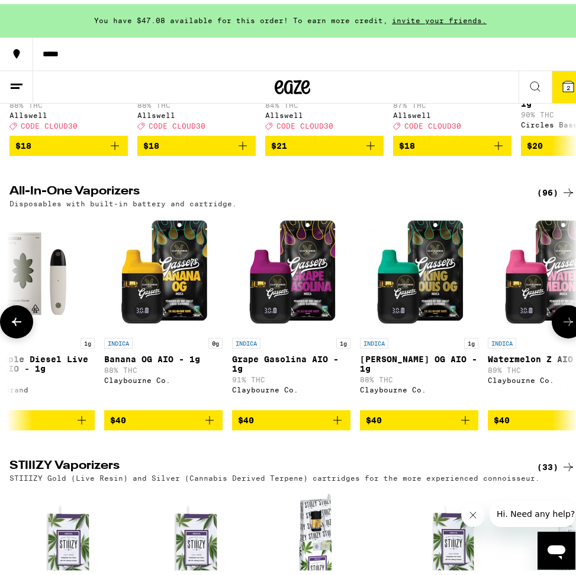
click at [464, 423] on icon "Add to bag" at bounding box center [466, 416] width 14 height 14
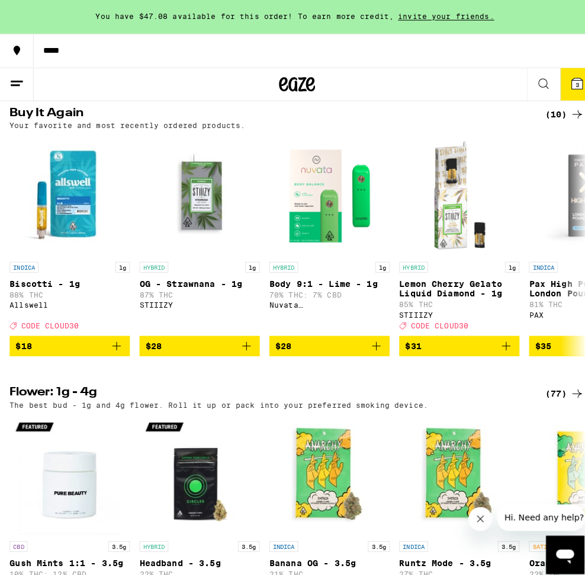
scroll to position [938, 0]
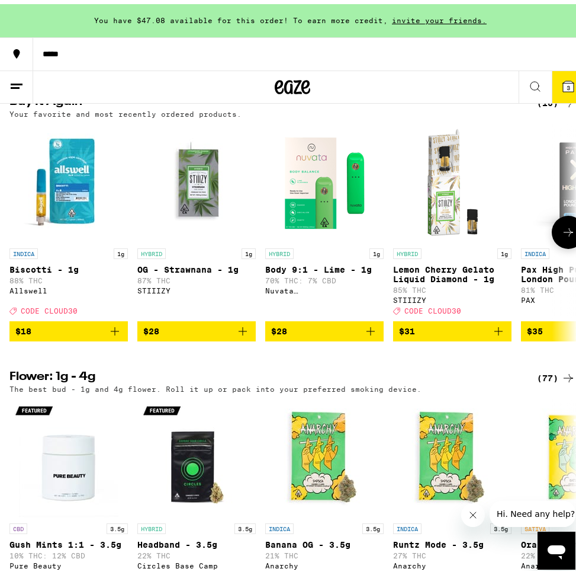
click at [115, 334] on icon "Add to bag" at bounding box center [115, 327] width 14 height 14
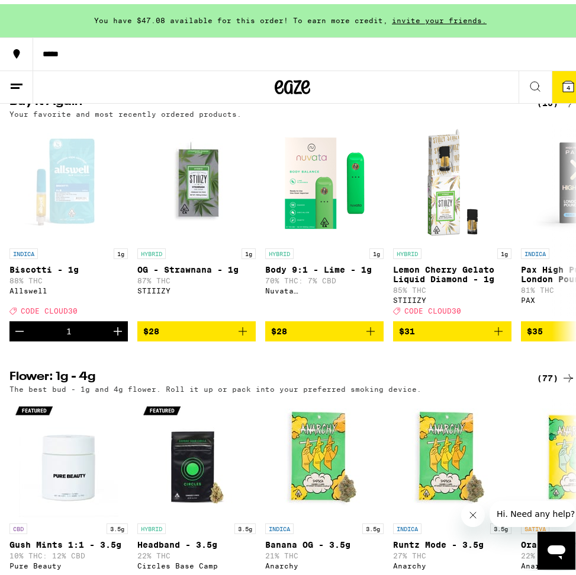
click at [564, 90] on button "4" at bounding box center [568, 83] width 33 height 32
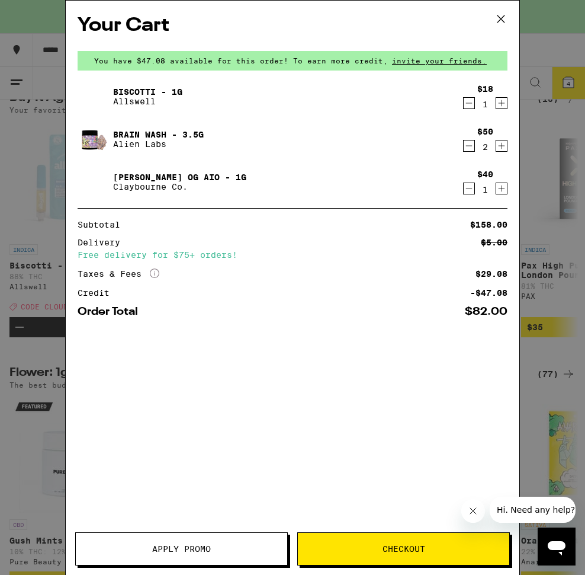
scroll to position [0, 18629]
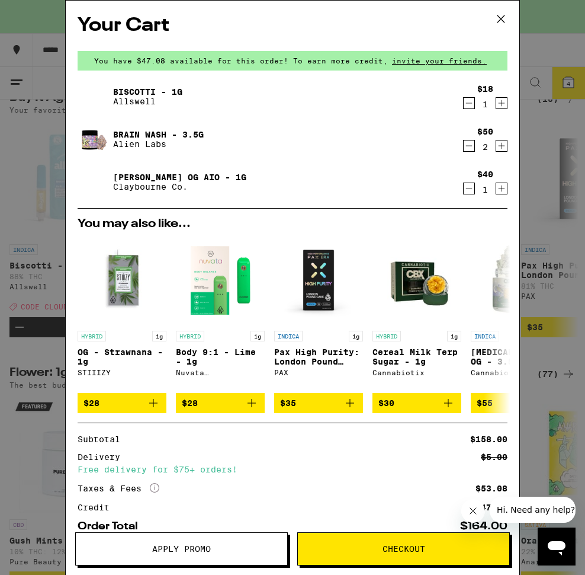
click at [464, 147] on icon "Decrement" at bounding box center [469, 146] width 11 height 14
click at [464, 145] on icon "Decrement" at bounding box center [469, 146] width 11 height 14
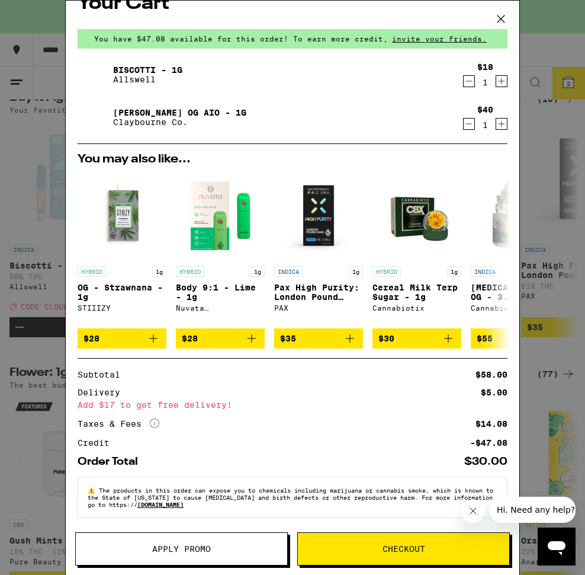
scroll to position [30, 0]
click at [186, 551] on span "Apply Promo" at bounding box center [181, 548] width 59 height 8
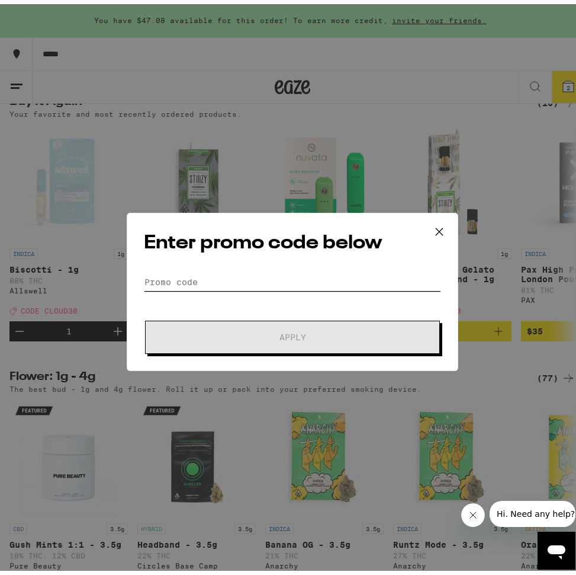
click at [195, 280] on input "Promo Code" at bounding box center [292, 278] width 297 height 18
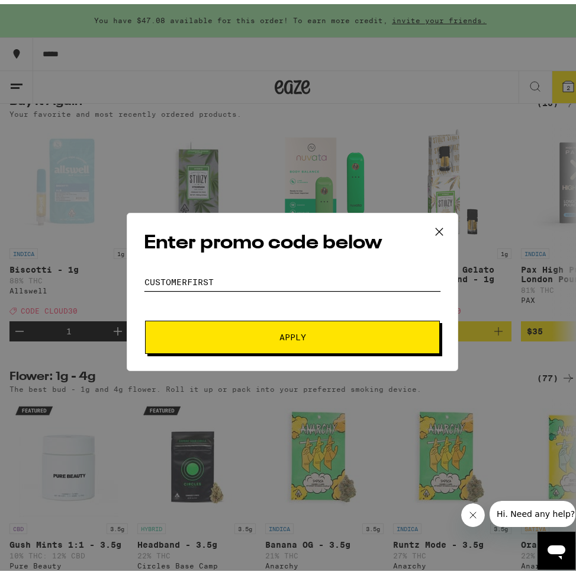
type input "customerfirst"
click at [145, 316] on button "Apply" at bounding box center [292, 332] width 295 height 33
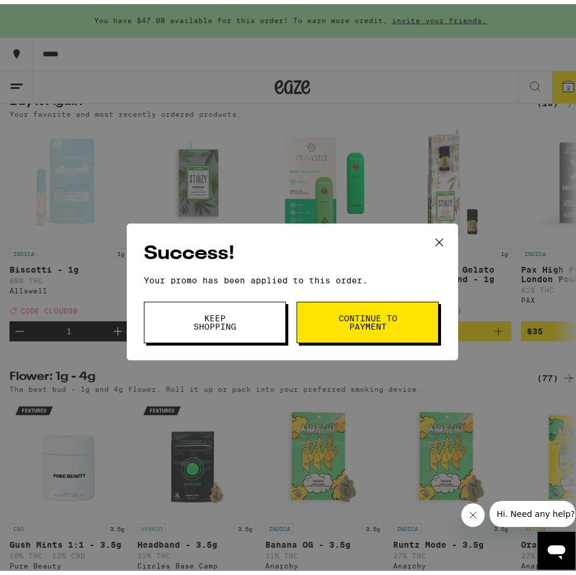
click at [252, 325] on button "Keep Shopping" at bounding box center [215, 317] width 142 height 41
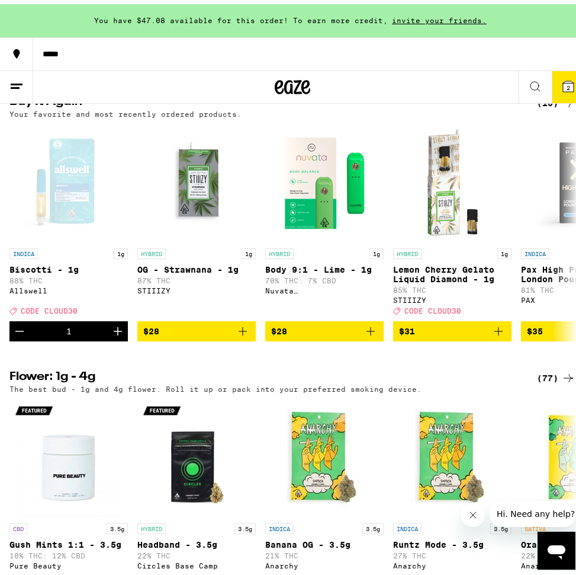
click at [568, 97] on button "2" at bounding box center [568, 83] width 33 height 32
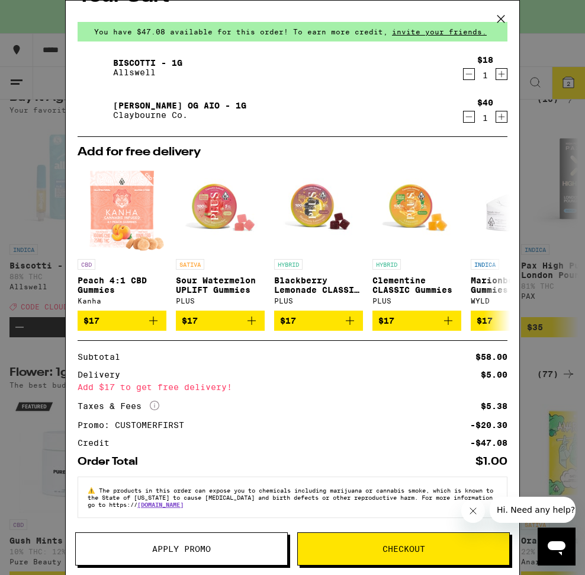
scroll to position [36, 0]
